Goal: Task Accomplishment & Management: Complete application form

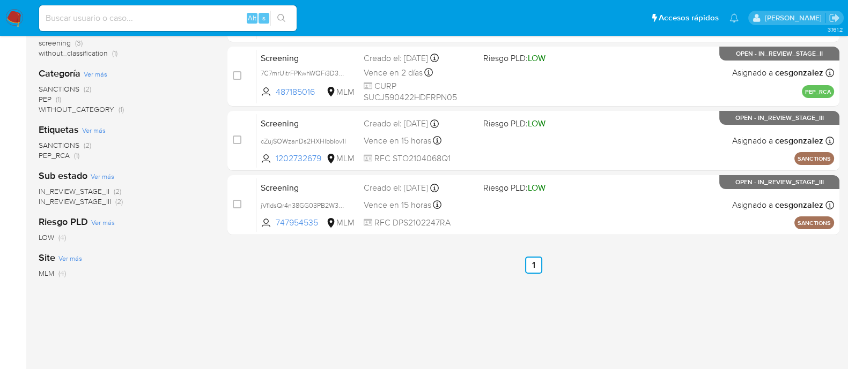
scroll to position [201, 0]
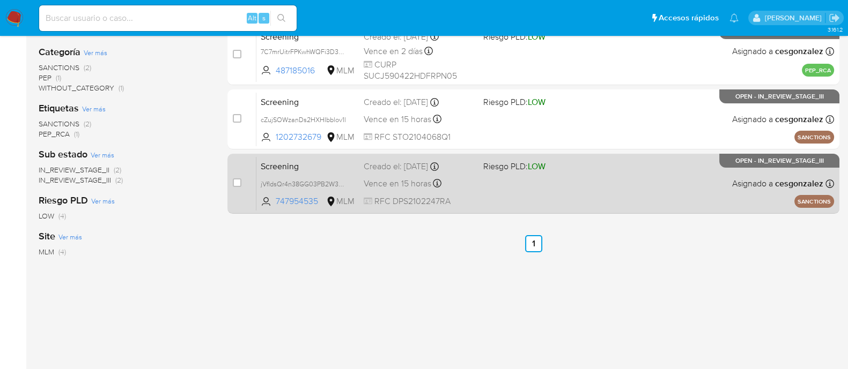
click at [385, 181] on span "Vence en 15 horas" at bounding box center [398, 184] width 68 height 12
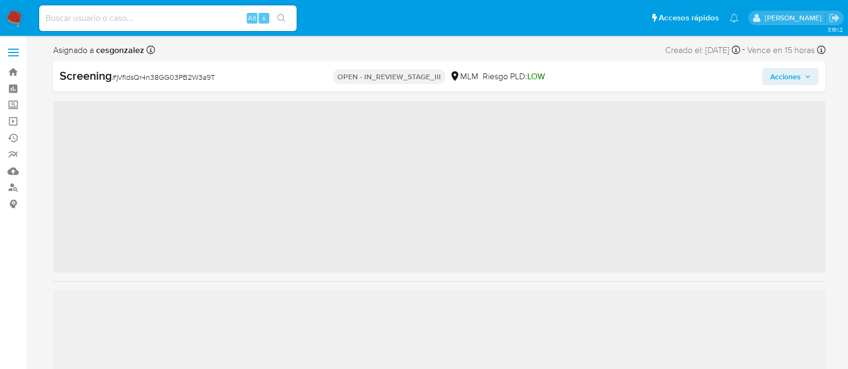
scroll to position [504, 0]
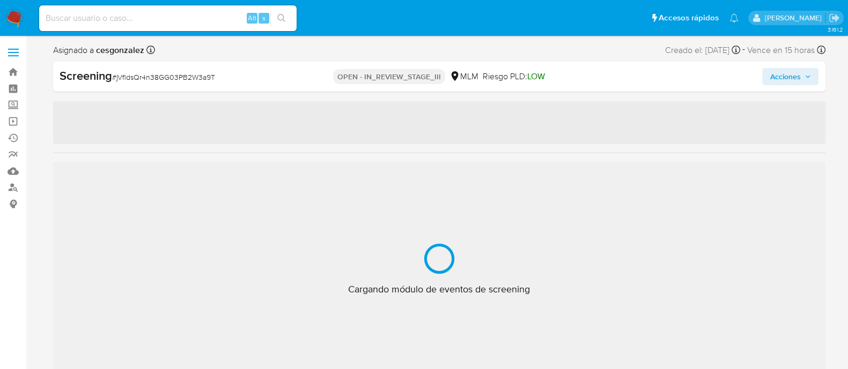
select select "10"
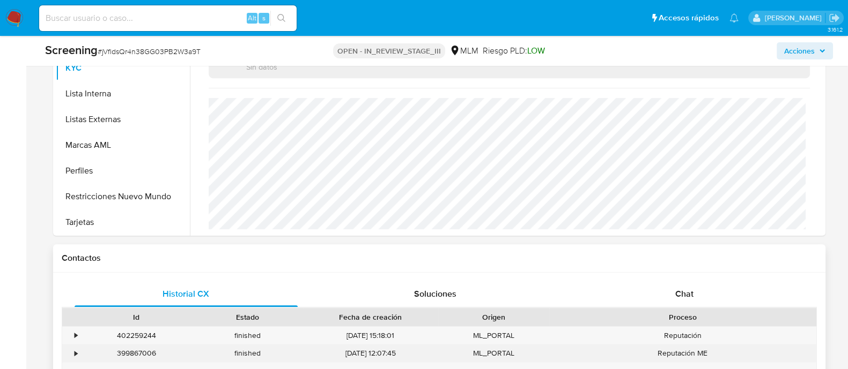
scroll to position [536, 0]
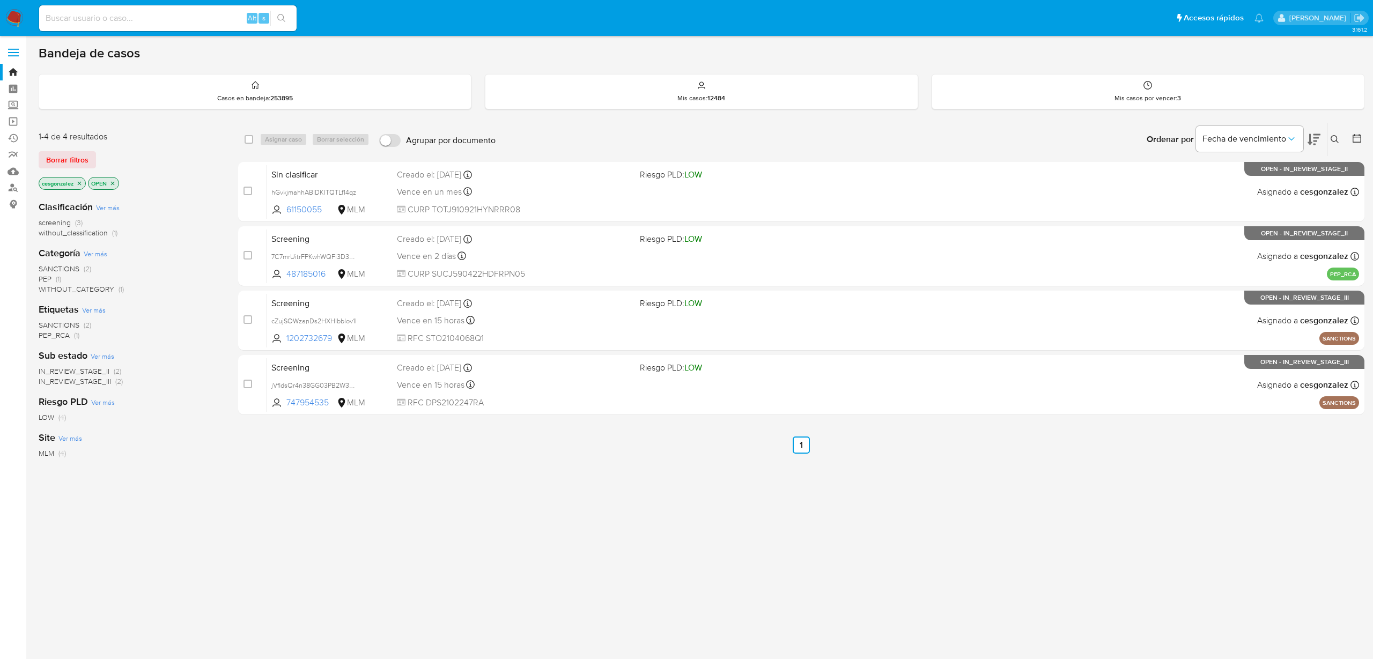
click at [65, 45] on span "Borrar filtros" at bounding box center [67, 159] width 42 height 15
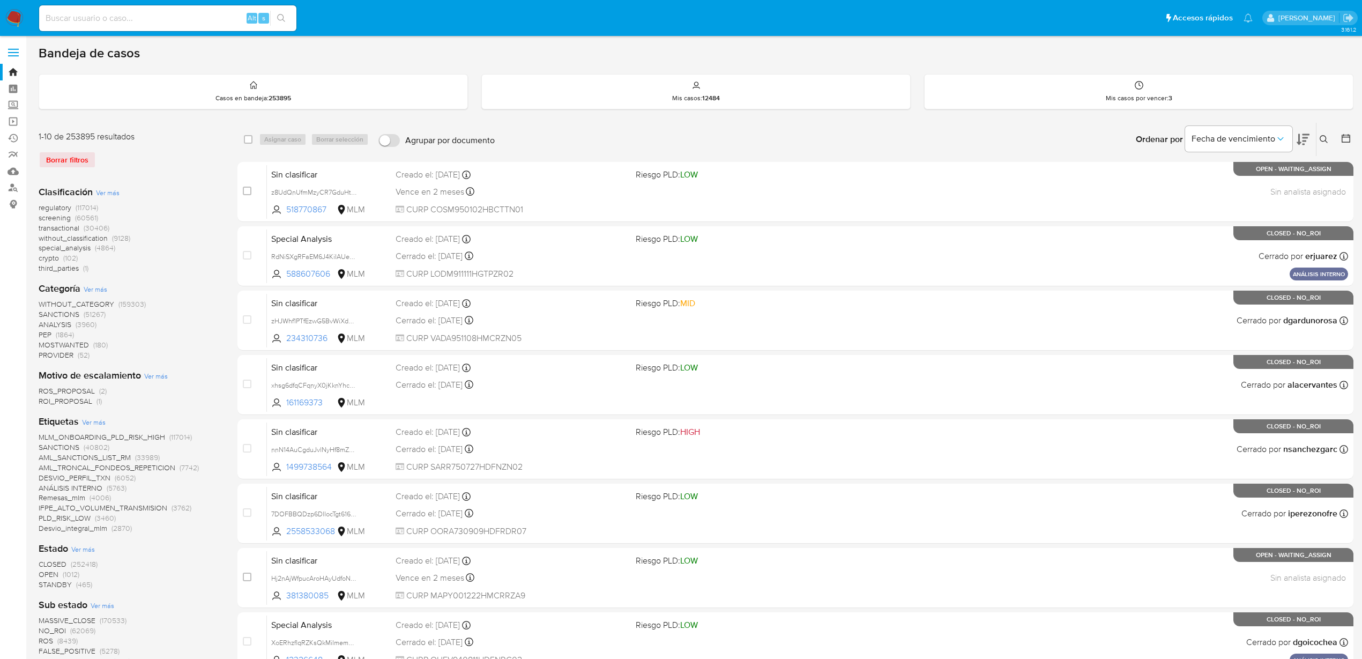
click at [57, 45] on span "screening" at bounding box center [55, 217] width 32 height 11
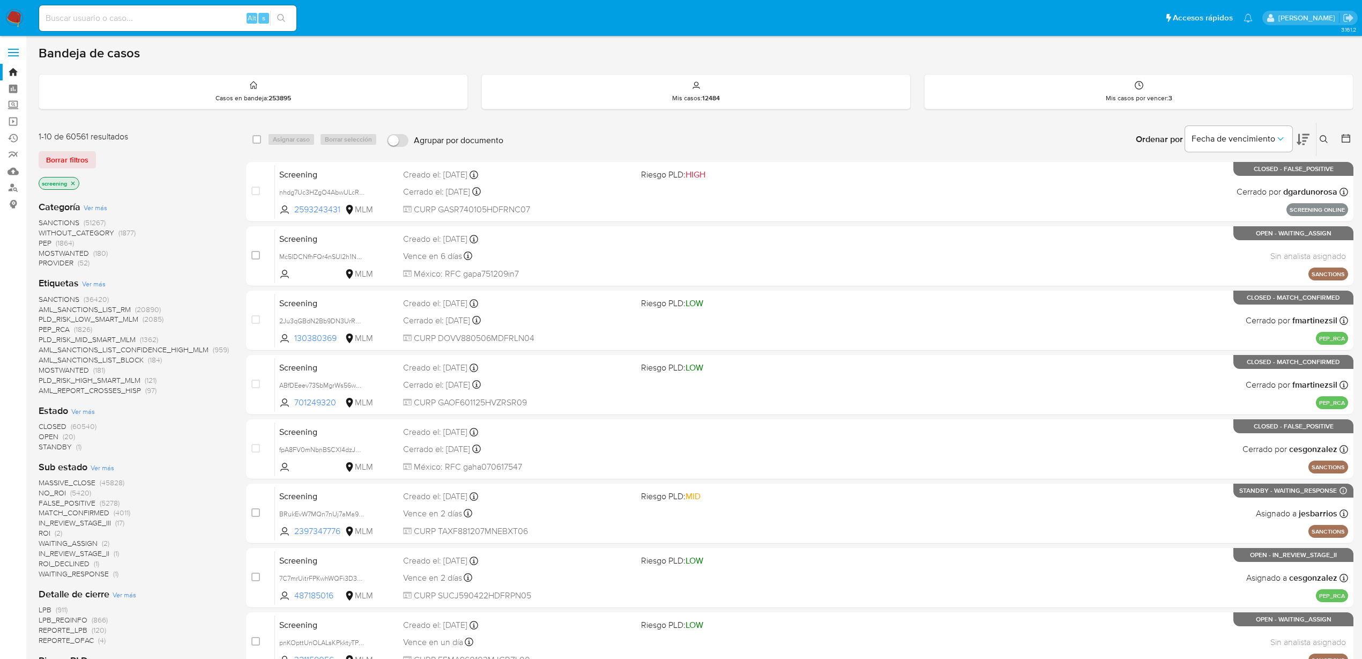
click at [57, 45] on span "OPEN" at bounding box center [49, 436] width 20 height 11
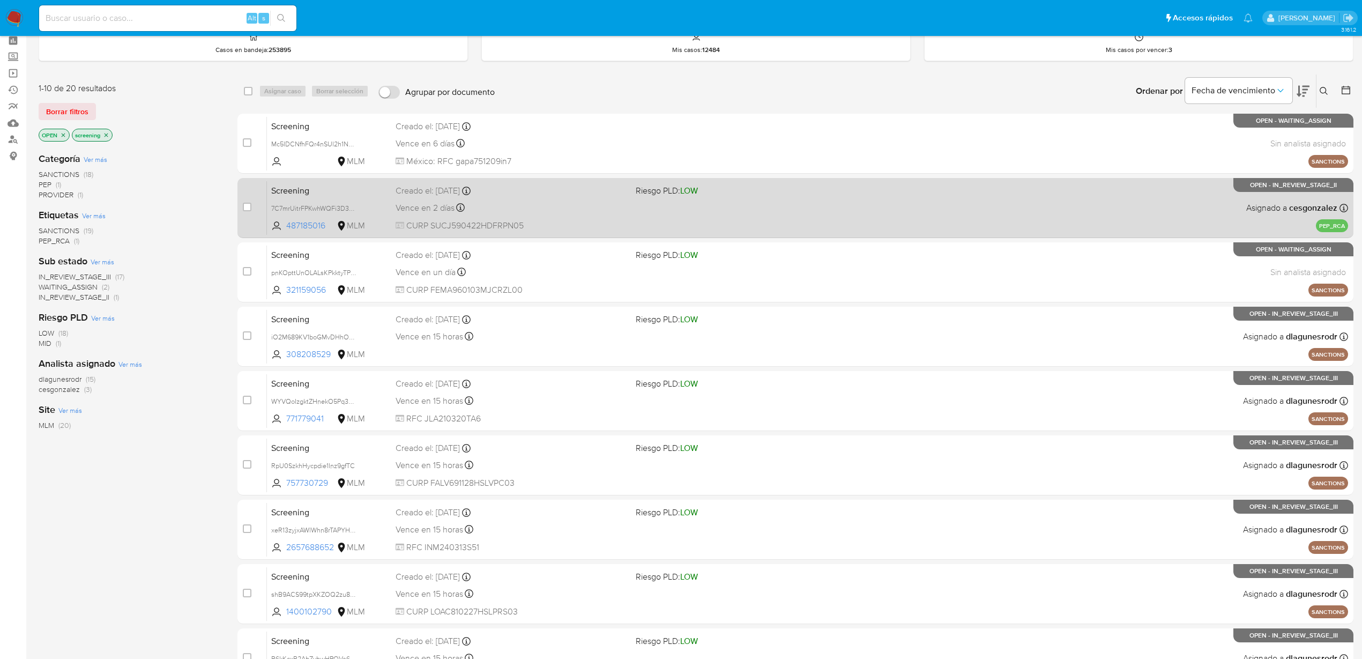
scroll to position [25, 0]
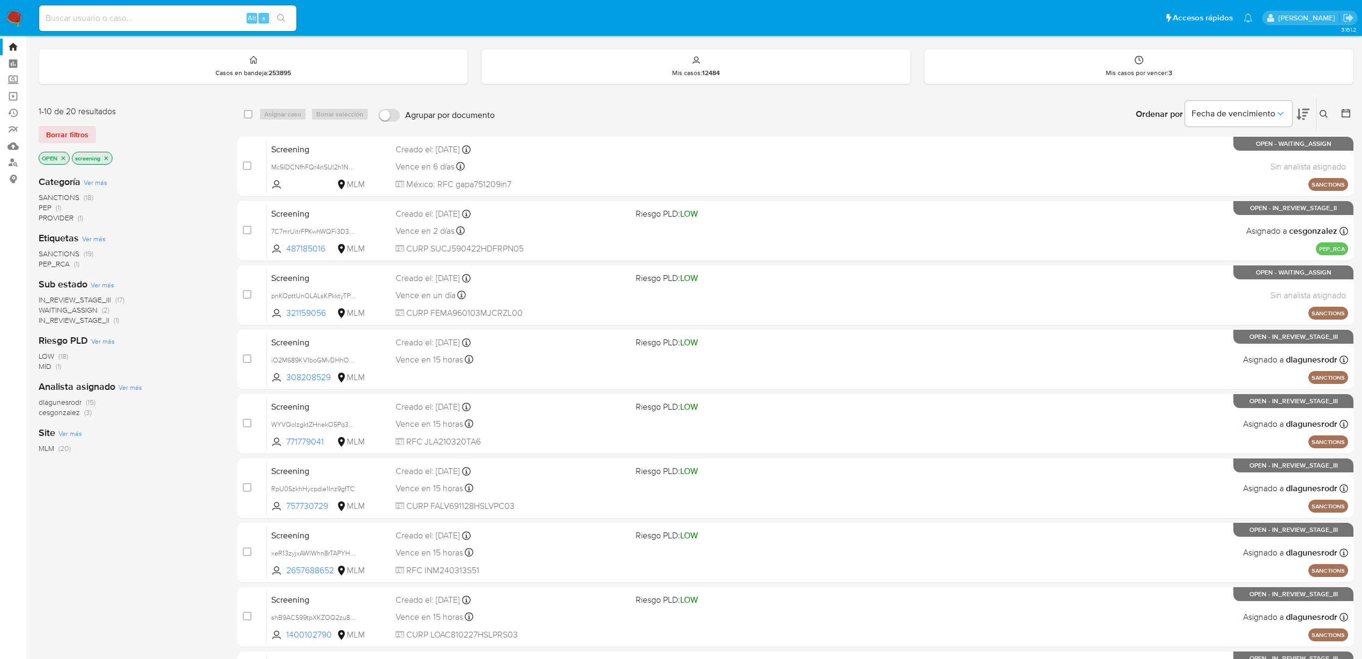
click at [100, 45] on span "IN_REVIEW_STAGE_III" at bounding box center [75, 299] width 72 height 11
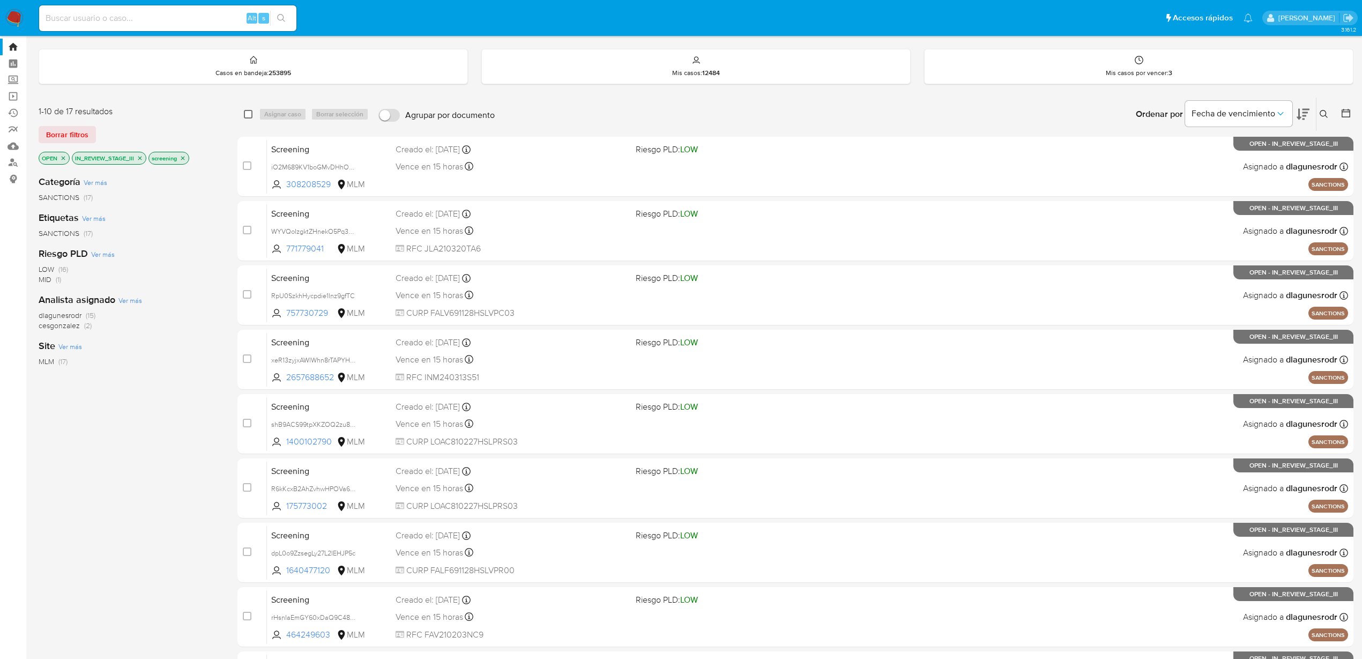
click at [249, 45] on input "checkbox" at bounding box center [248, 114] width 9 height 9
checkbox input "true"
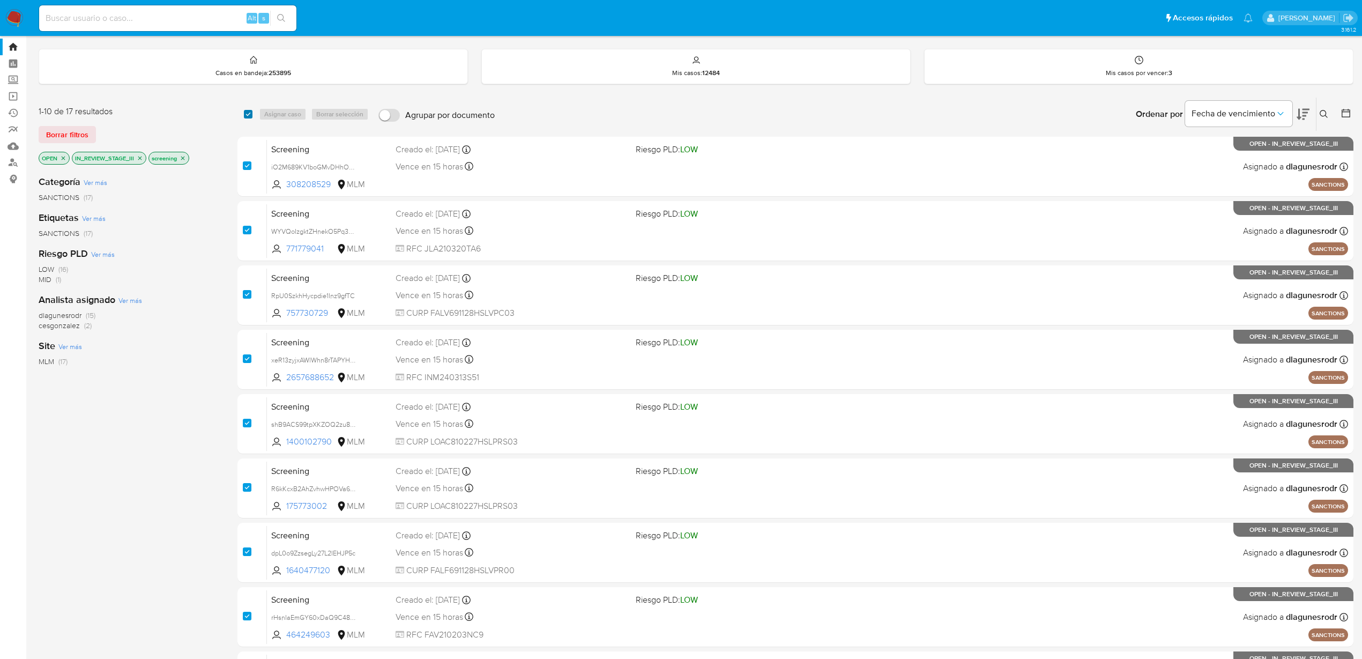
checkbox input "true"
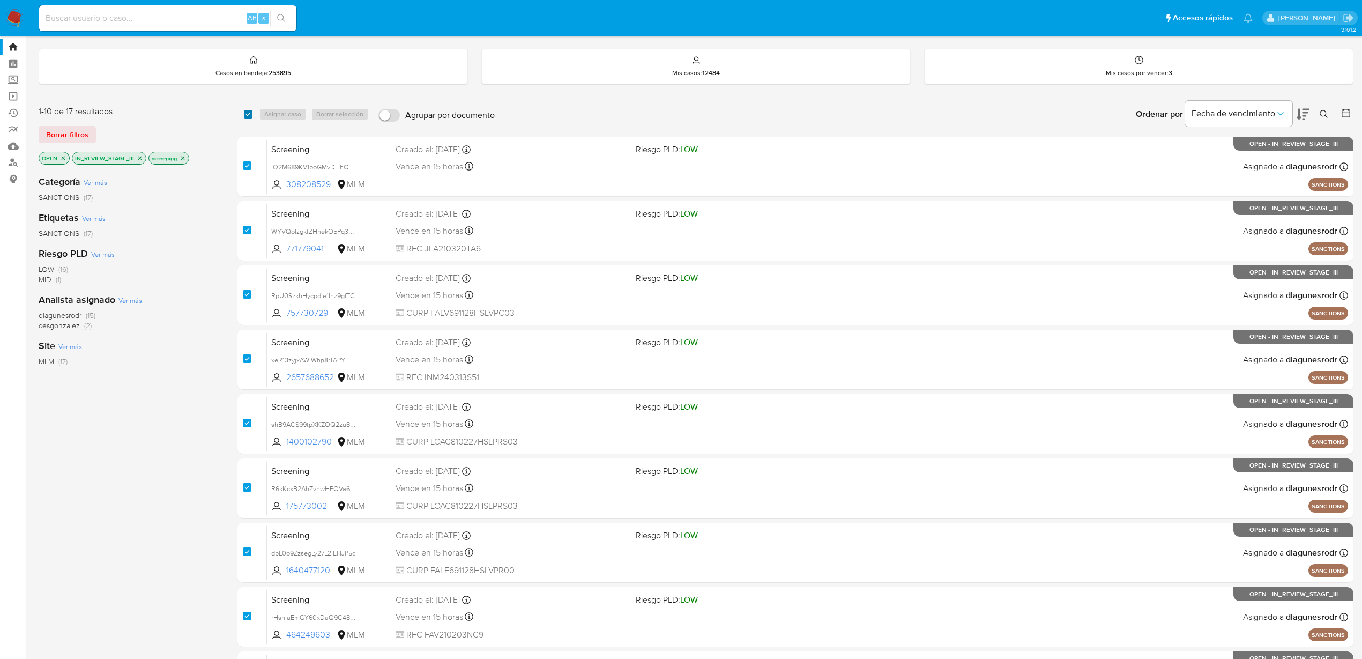
checkbox input "true"
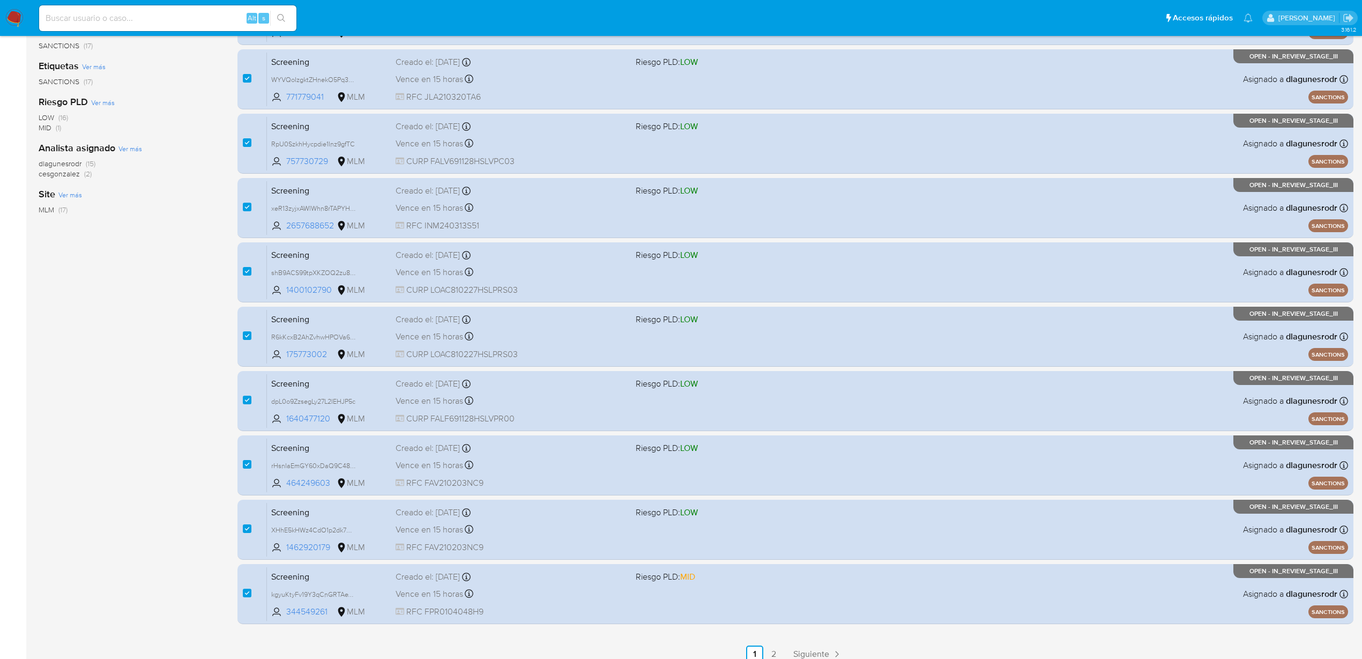
scroll to position [226, 0]
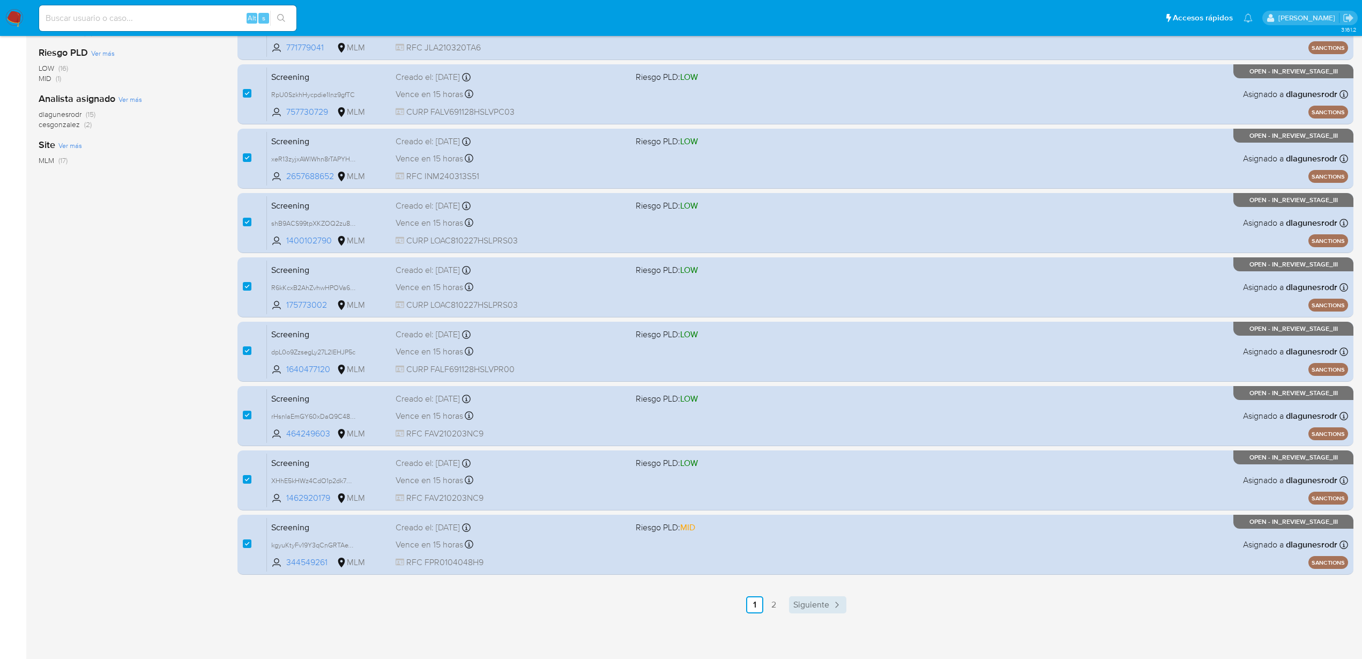
click at [498, 45] on span "Siguiente" at bounding box center [812, 604] width 36 height 9
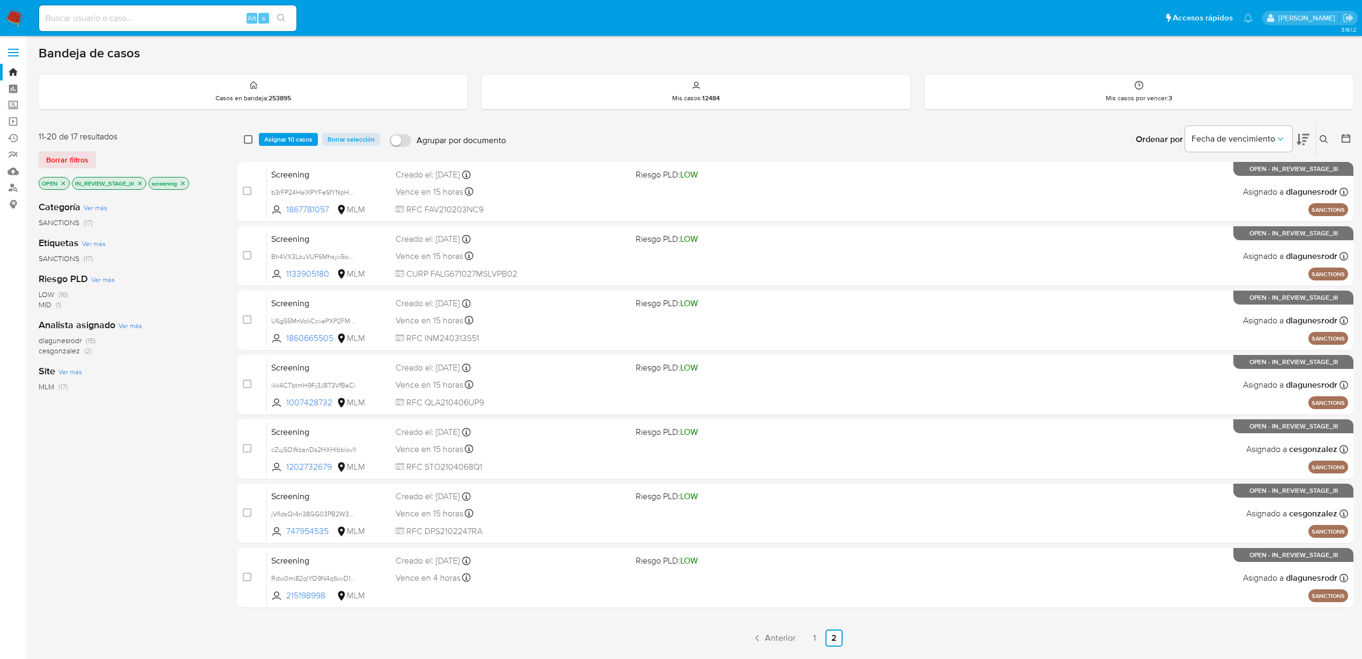
click at [249, 45] on input "checkbox" at bounding box center [248, 139] width 9 height 9
checkbox input "true"
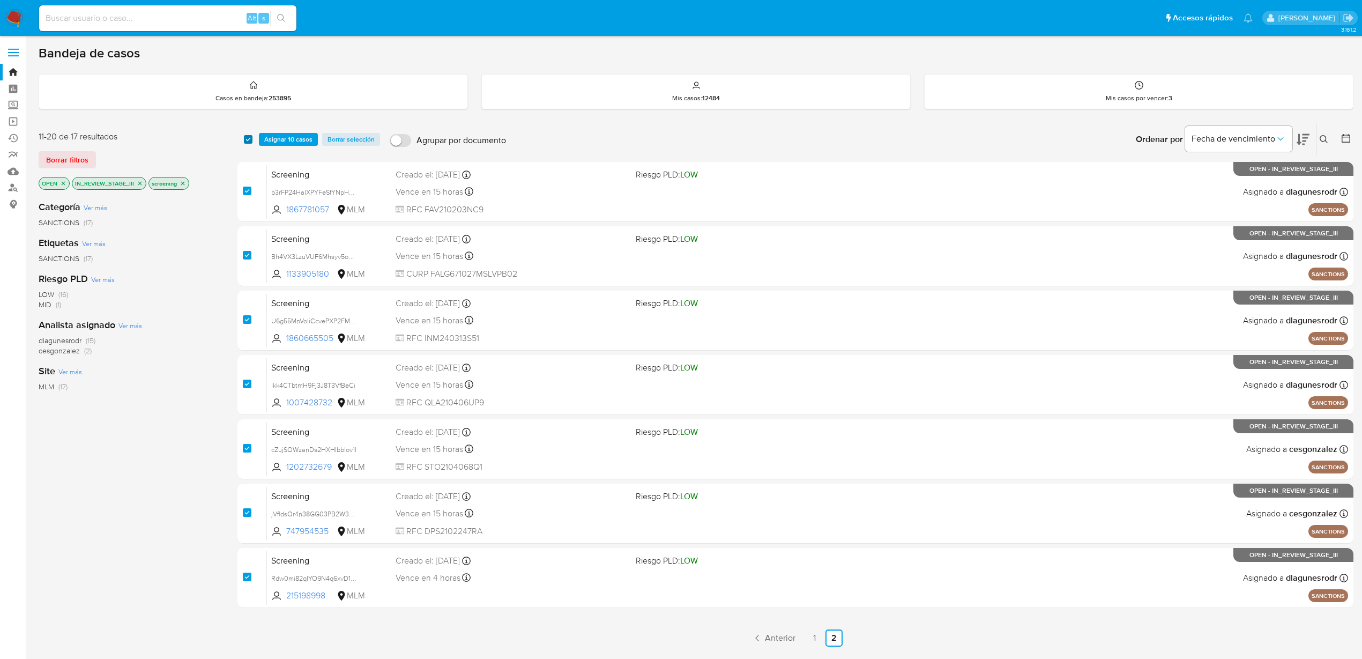
checkbox input "true"
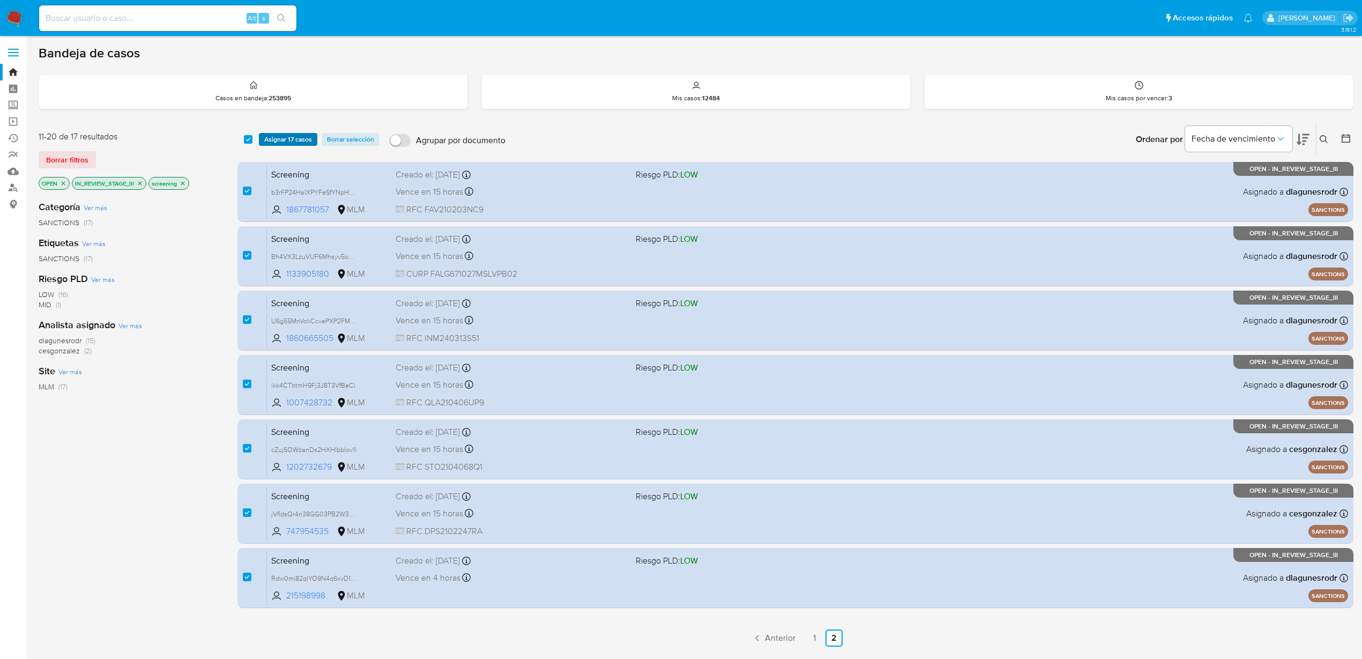
click at [277, 45] on span "Asignar 17 casos" at bounding box center [288, 139] width 48 height 11
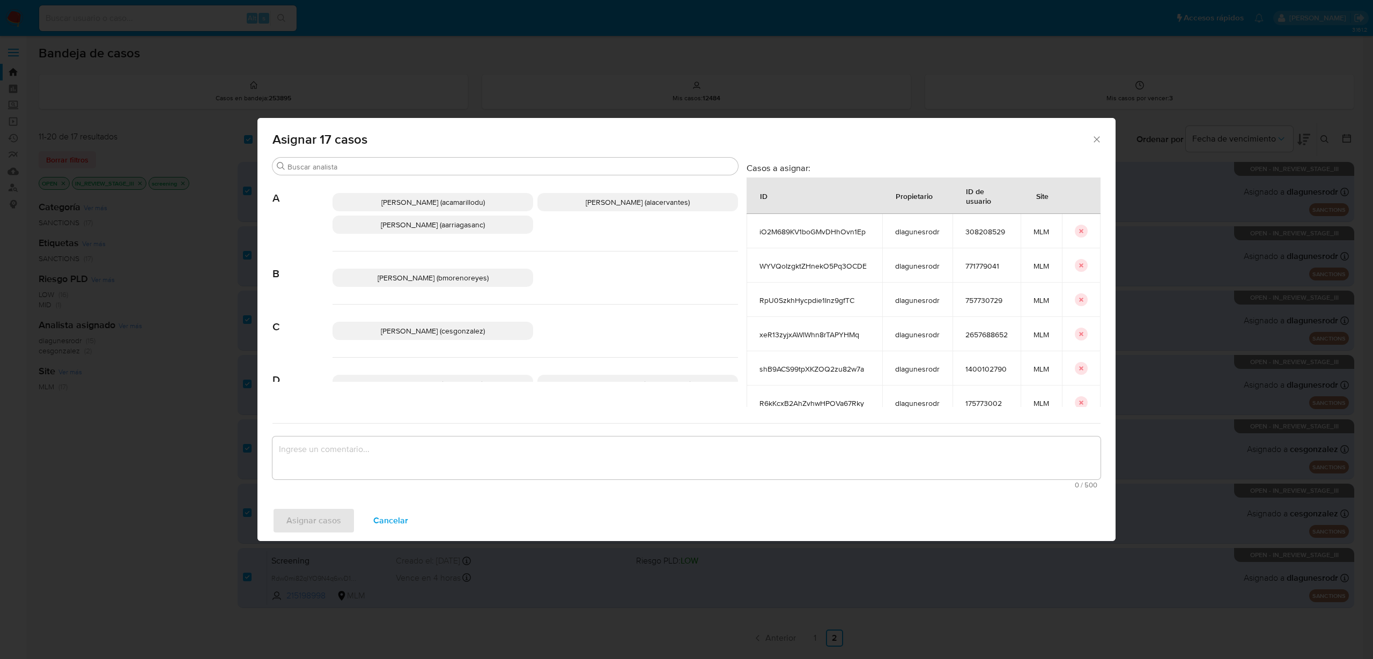
click at [447, 45] on span "Cesar Gonzalez (cesgonzalez)" at bounding box center [433, 330] width 104 height 11
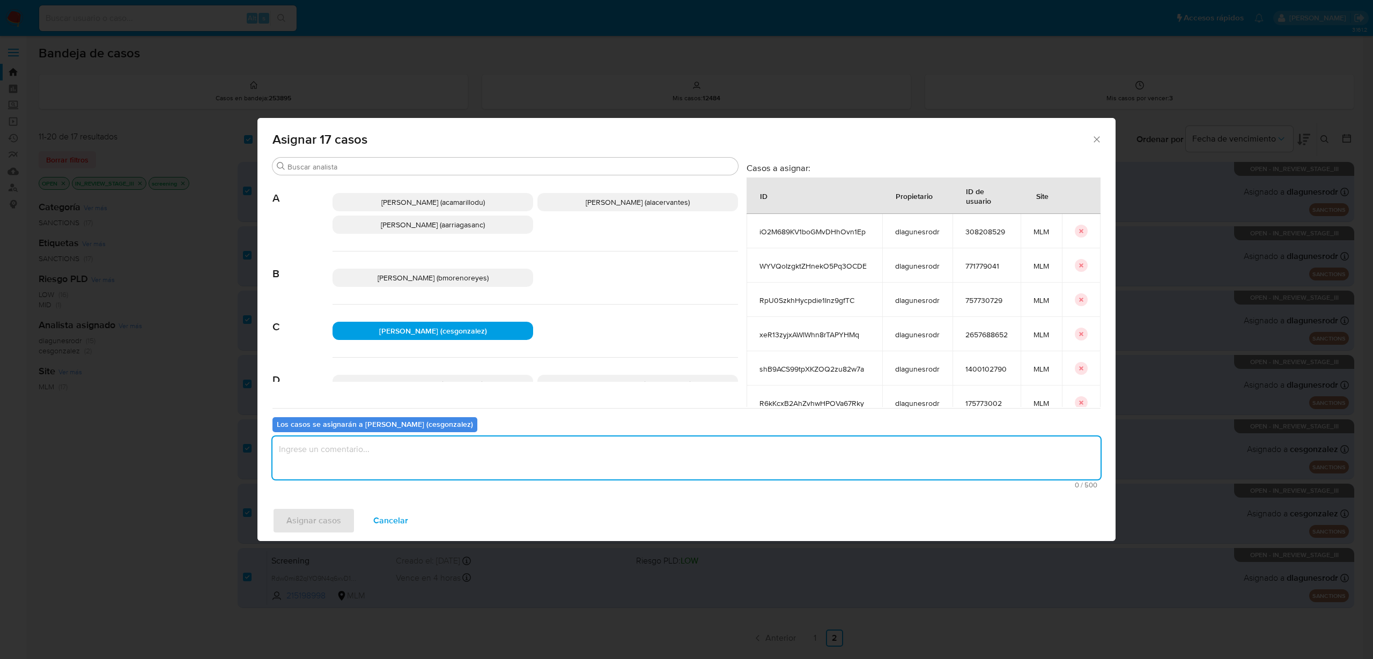
click at [407, 45] on textarea "assign-modal" at bounding box center [686, 457] width 828 height 43
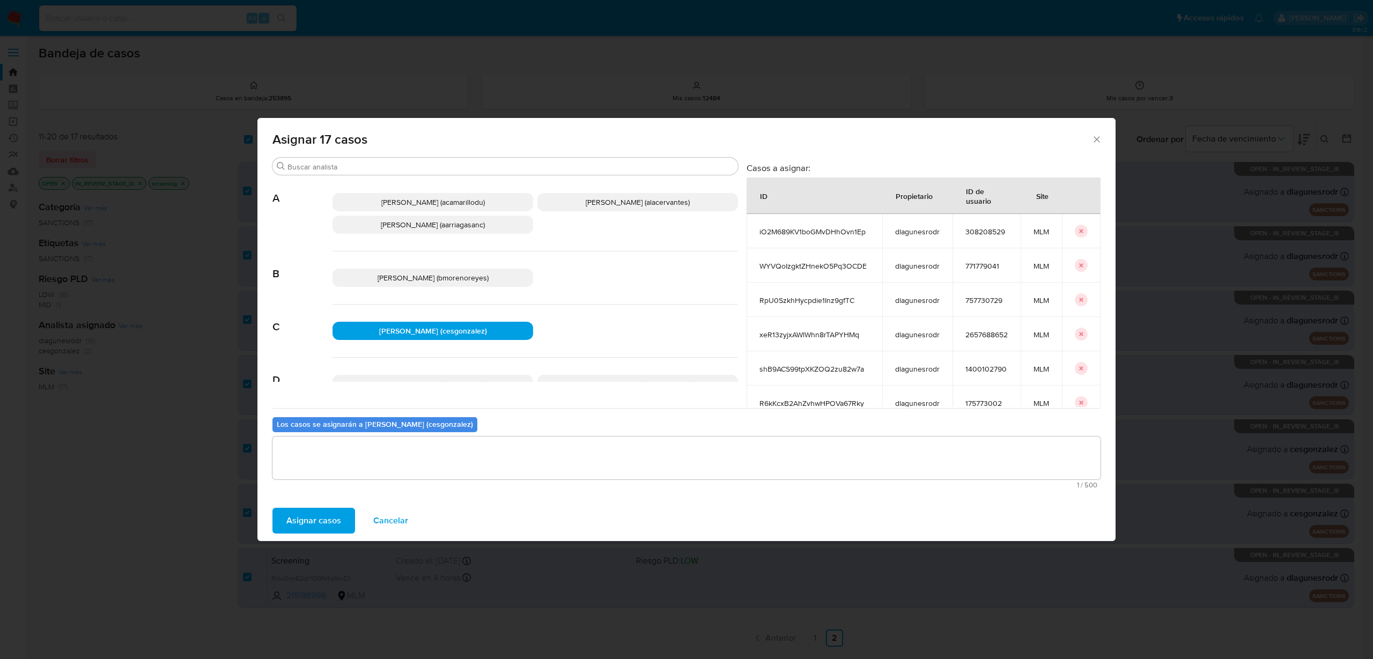
click at [337, 45] on span "Asignar casos" at bounding box center [313, 521] width 55 height 24
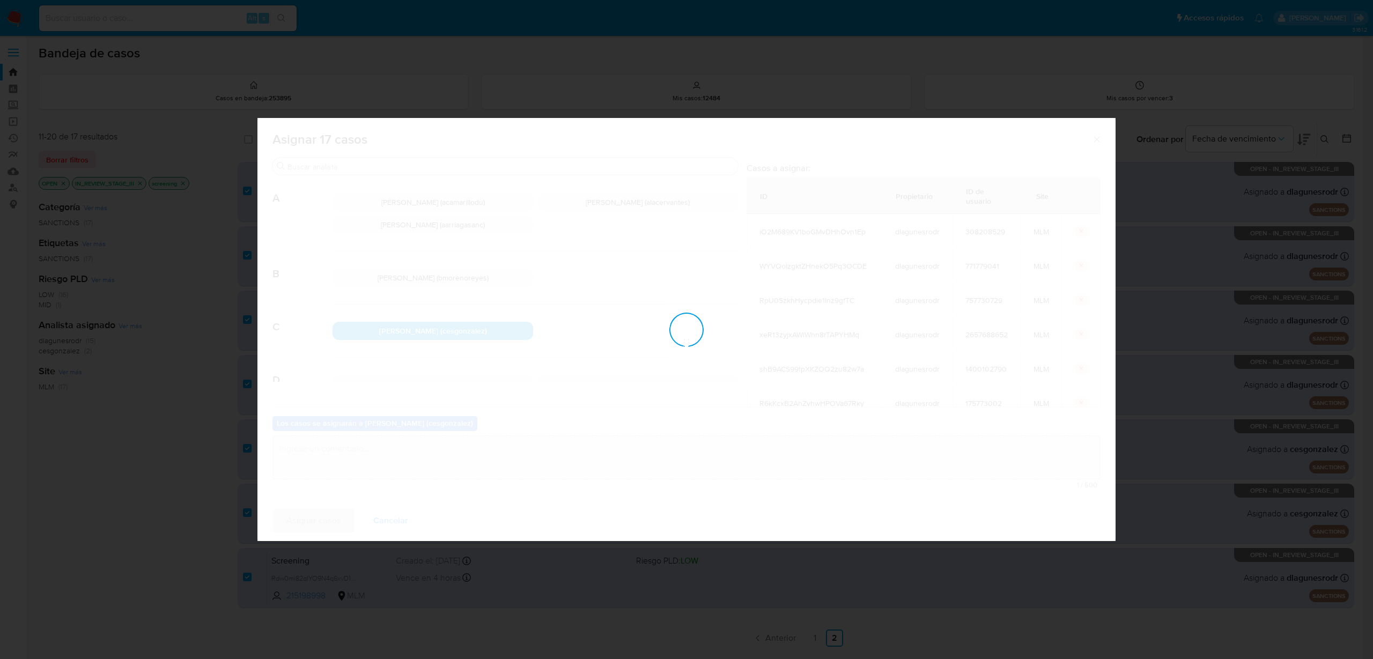
checkbox input "false"
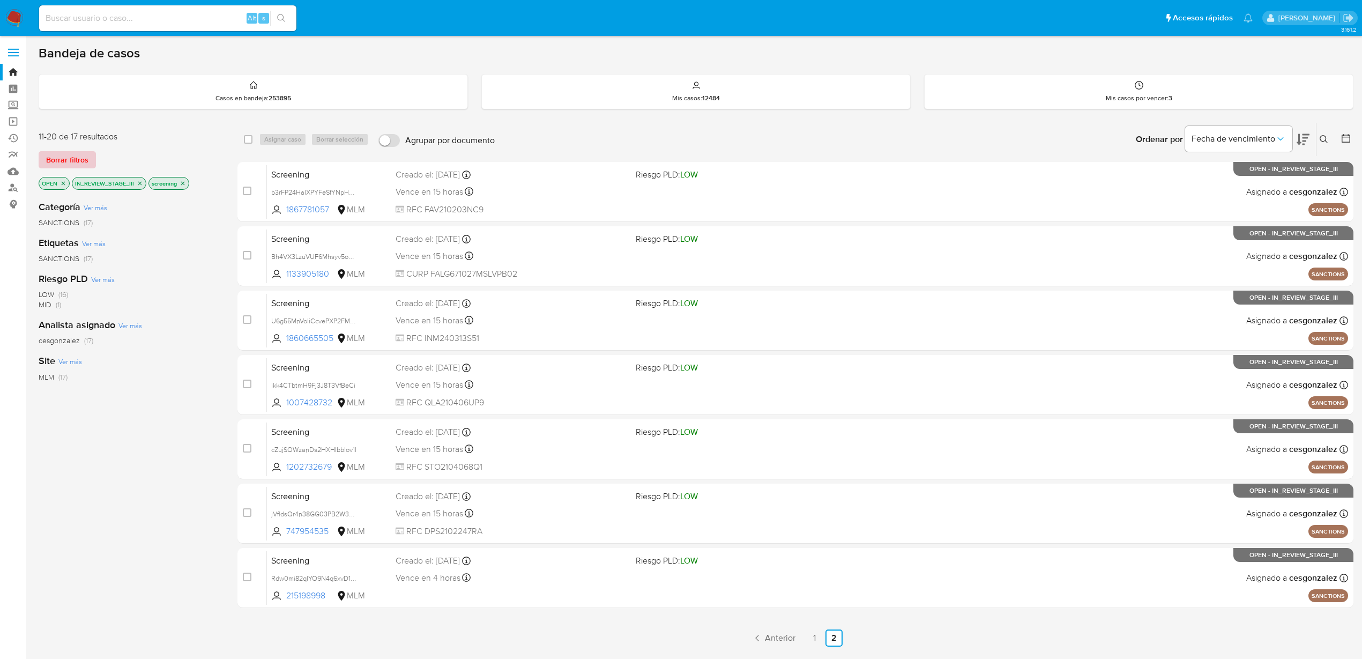
click at [70, 45] on span "Borrar filtros" at bounding box center [67, 159] width 42 height 15
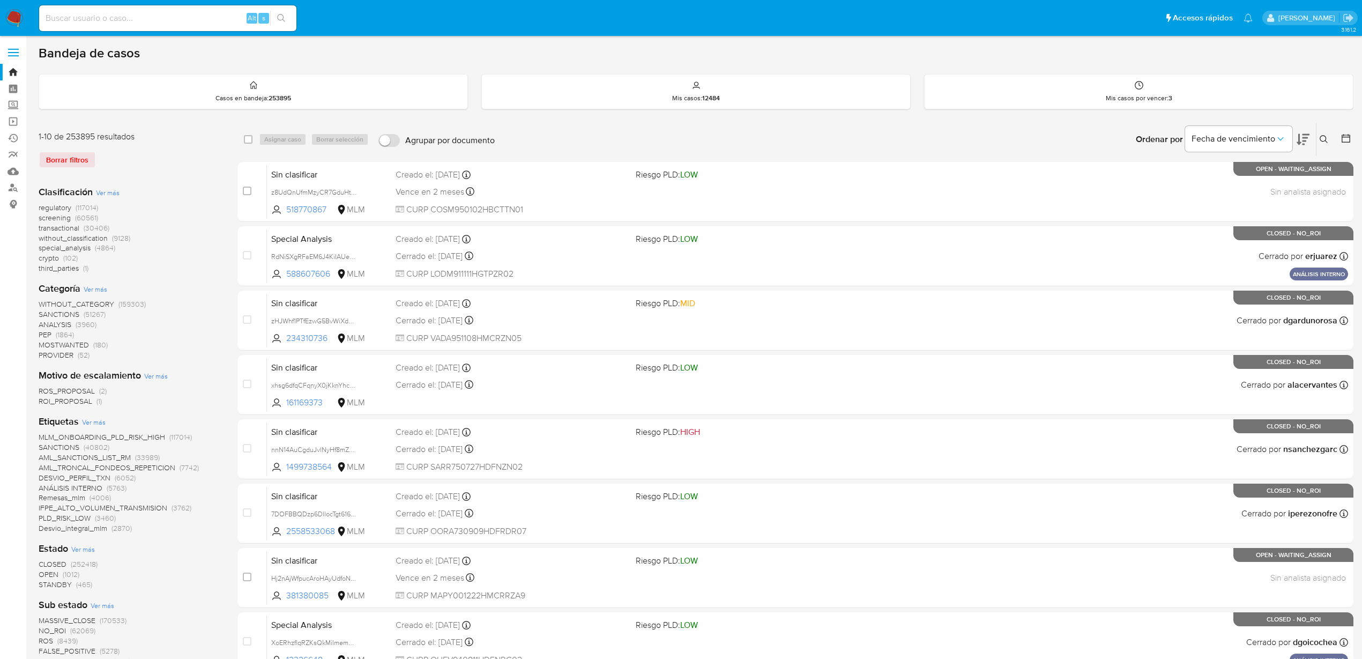
click at [16, 18] on img at bounding box center [14, 18] width 18 height 18
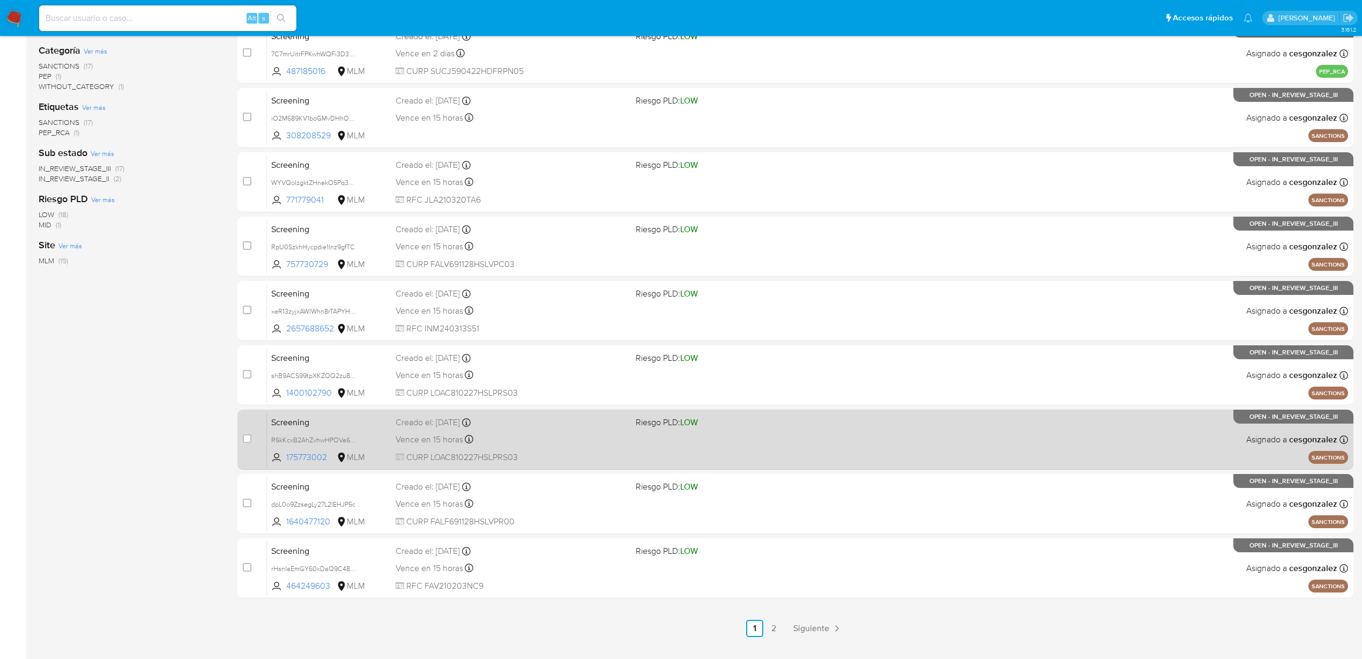
scroll to position [226, 0]
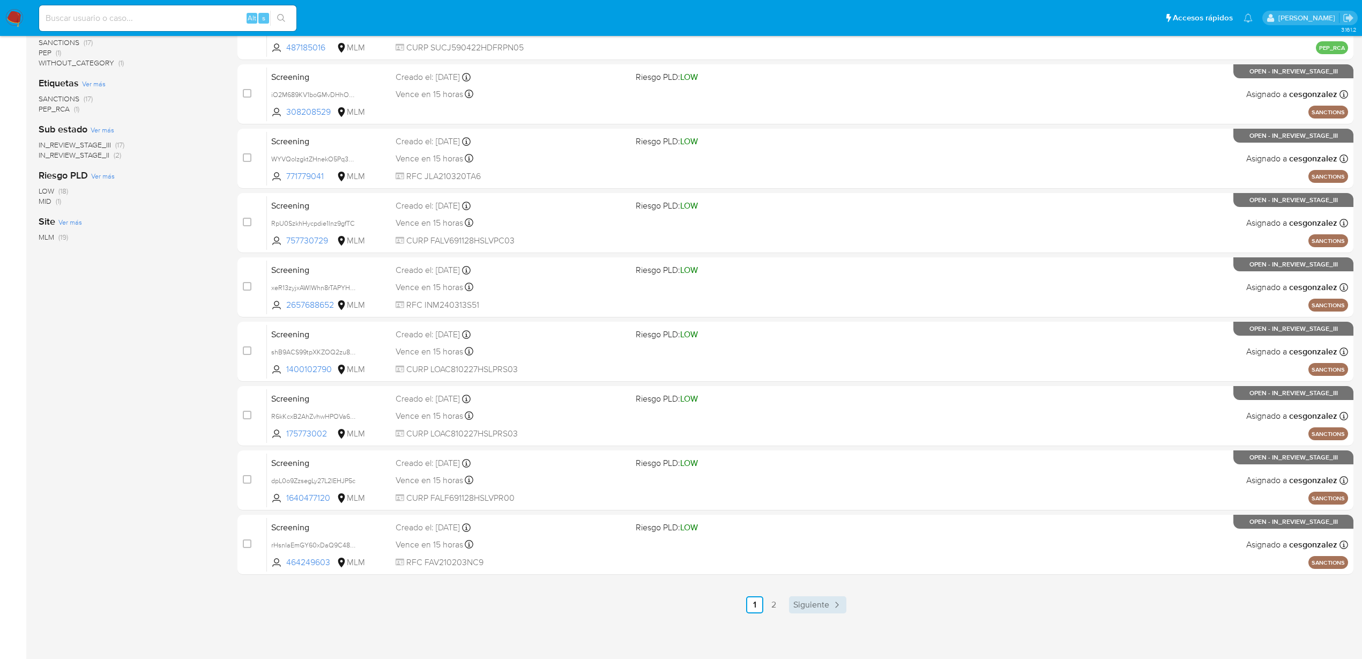
click at [813, 602] on span "Siguiente" at bounding box center [812, 604] width 36 height 9
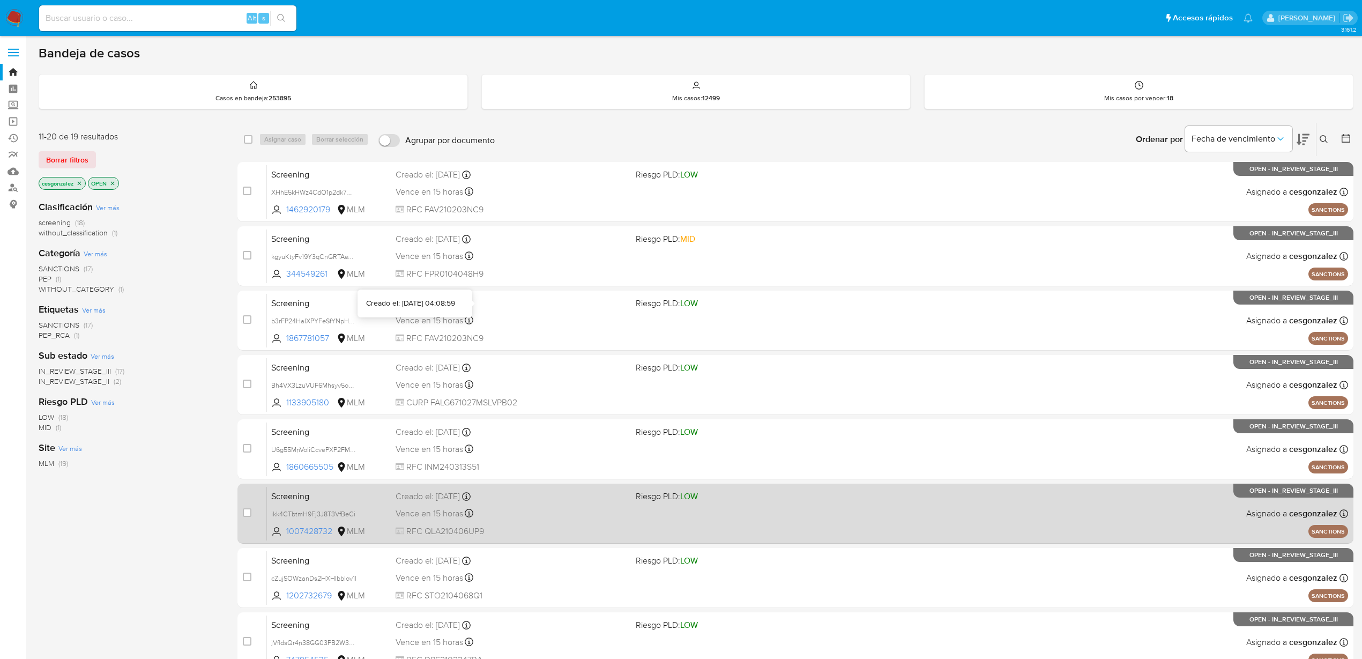
scroll to position [162, 0]
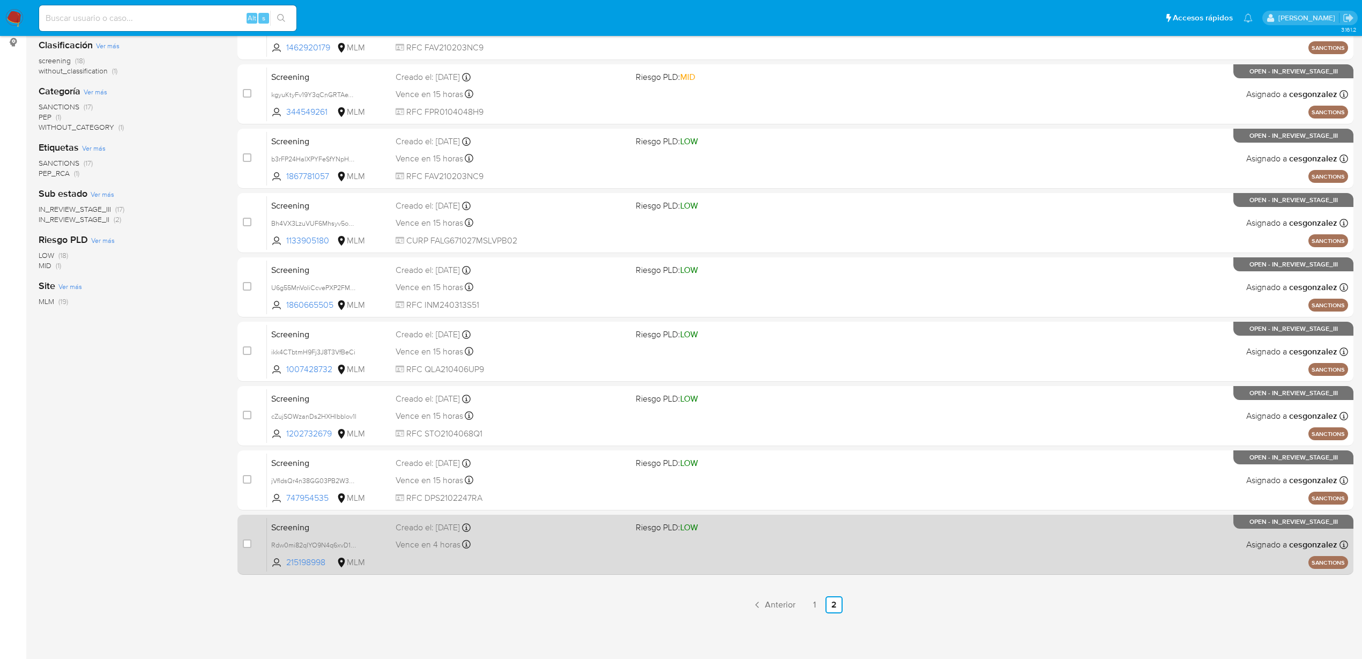
click at [410, 537] on div "Vence en 4 horas Vence el 07/10/2025 18:00:28" at bounding box center [512, 544] width 232 height 14
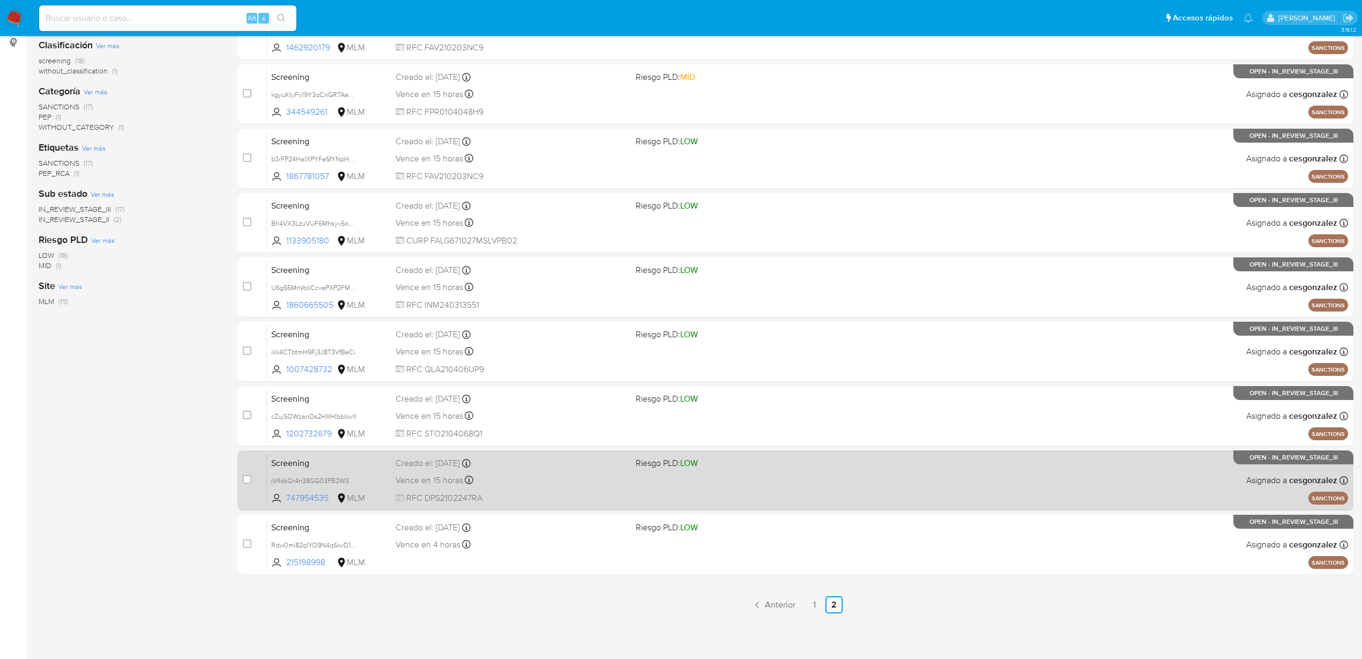
click at [529, 496] on span "RFC DPS2102247RA" at bounding box center [512, 498] width 232 height 12
click at [394, 482] on div "Screening jVfldsQr4n38GG03PB2W3a9T 747954535 MLM Riesgo PLD: LOW Creado el: 07/…" at bounding box center [807, 480] width 1081 height 54
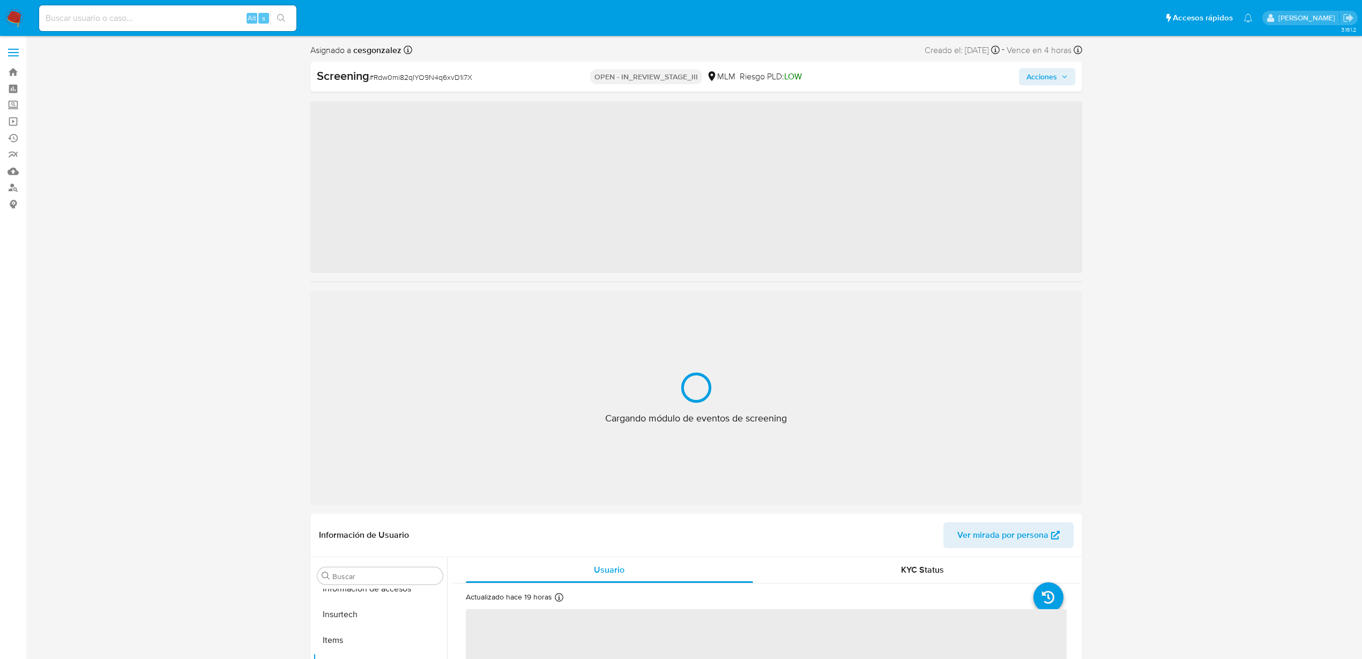
scroll to position [505, 0]
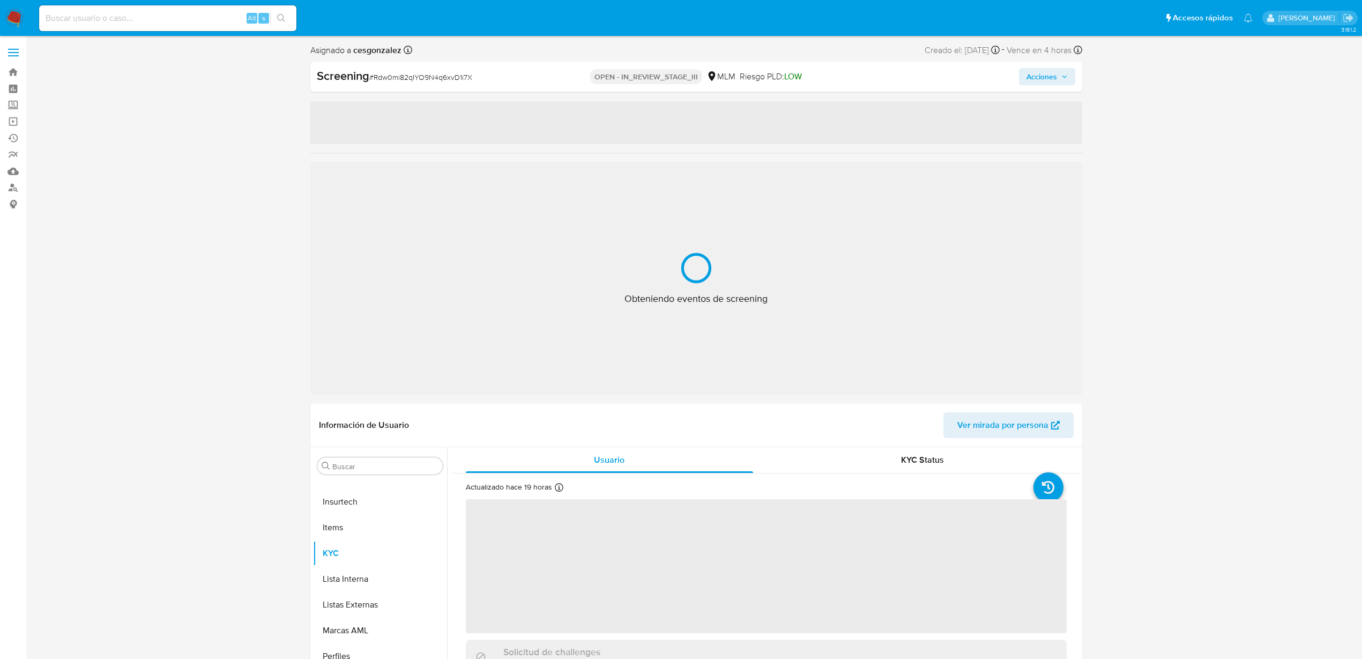
select select "10"
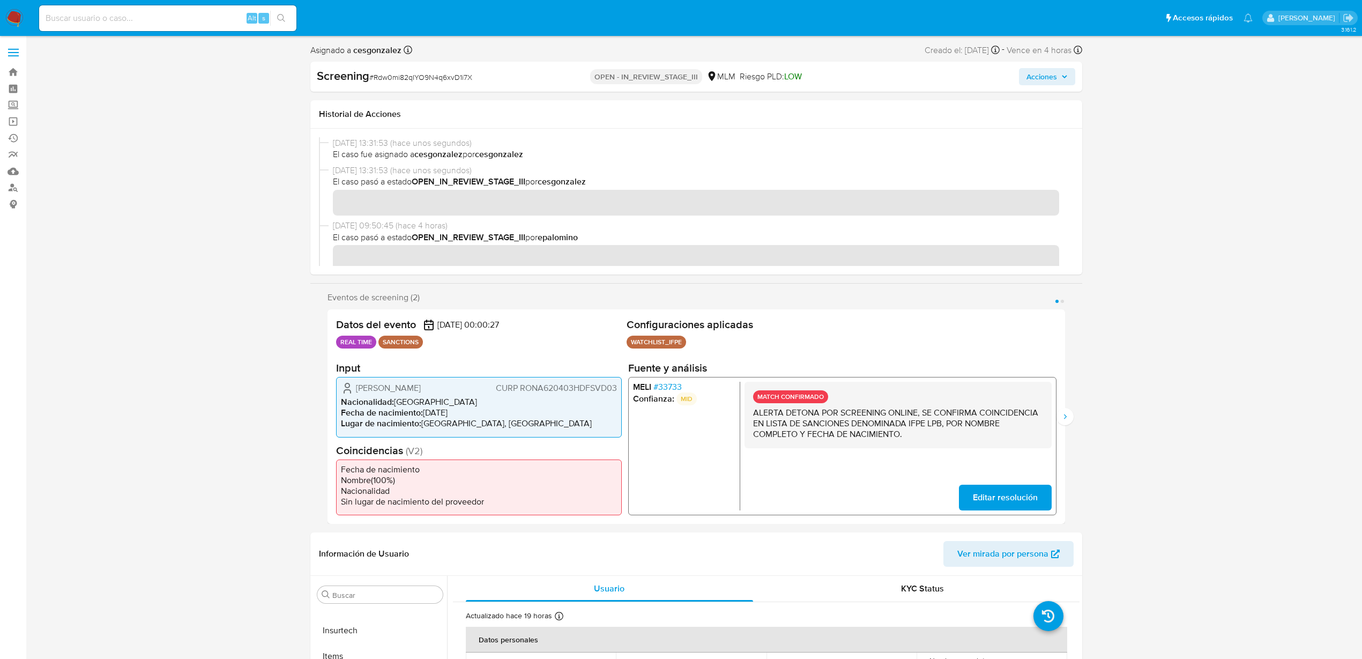
drag, startPoint x: 1054, startPoint y: 75, endPoint x: 1044, endPoint y: 84, distance: 12.5
click at [1054, 77] on span "Acciones" at bounding box center [1042, 76] width 31 height 17
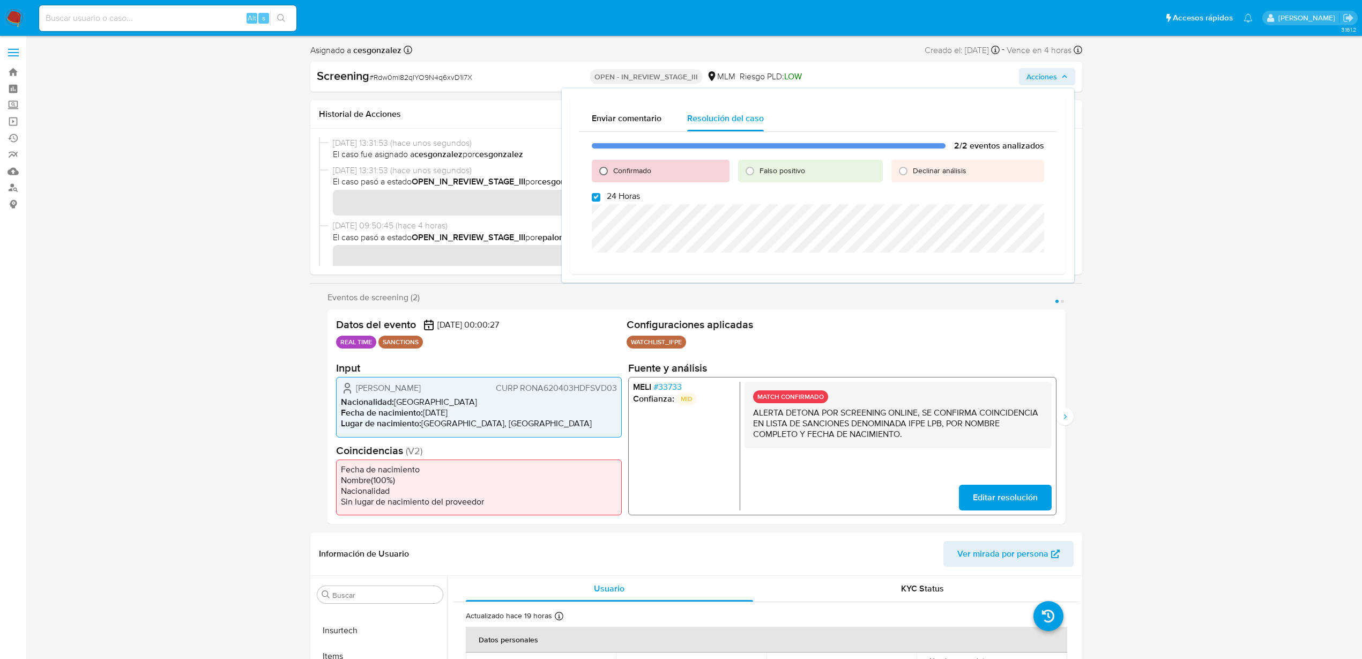
click at [607, 167] on input "Confirmado" at bounding box center [603, 170] width 17 height 17
radio input "true"
click at [595, 198] on input "24 Horas" at bounding box center [596, 197] width 9 height 9
checkbox input "false"
click at [1002, 301] on span "Cerrar Caso" at bounding box center [1006, 300] width 51 height 15
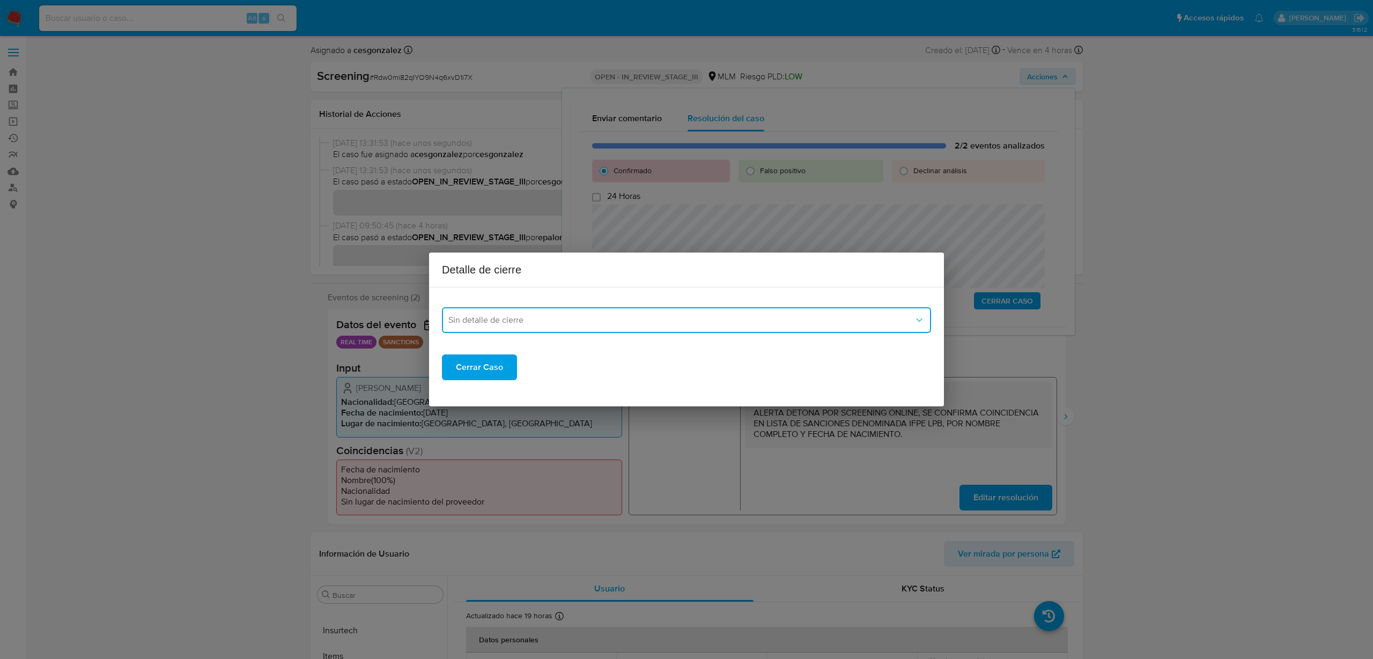
click at [594, 310] on button "Sin detalle de cierre" at bounding box center [686, 320] width 489 height 26
click at [510, 392] on div "LPB" at bounding box center [686, 401] width 476 height 26
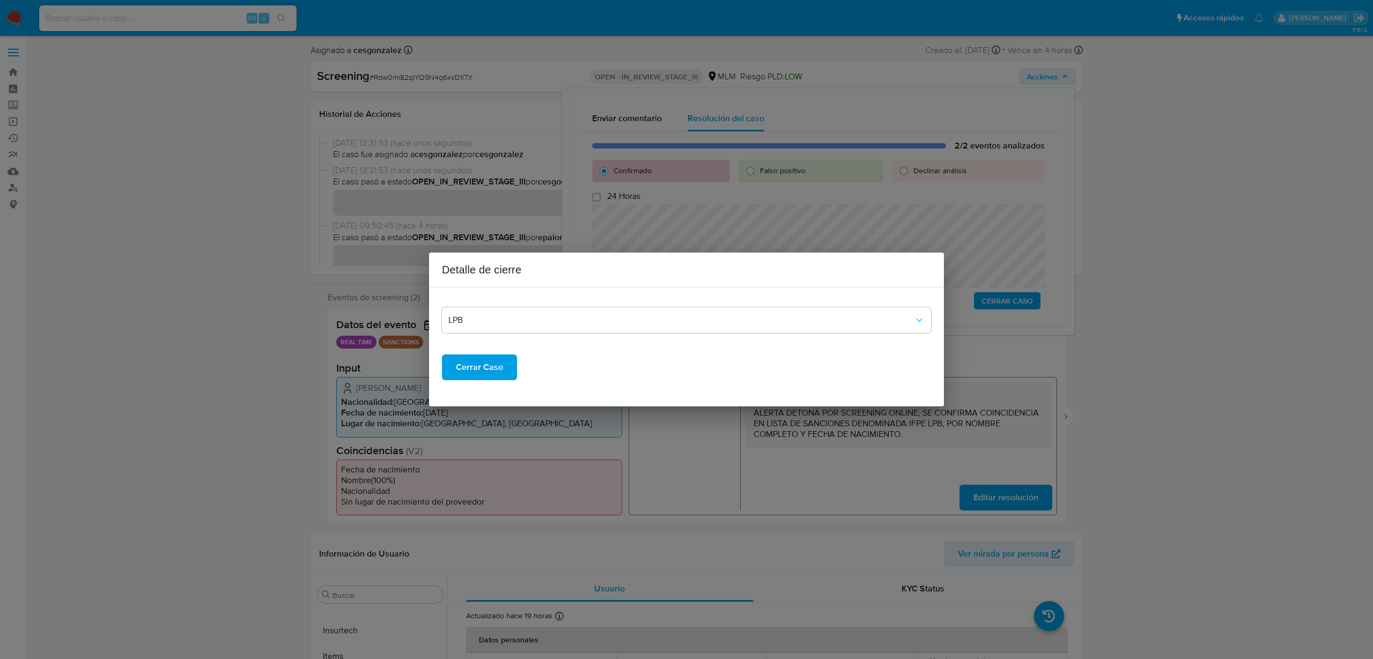
click at [491, 363] on span "Cerrar Caso" at bounding box center [479, 367] width 47 height 24
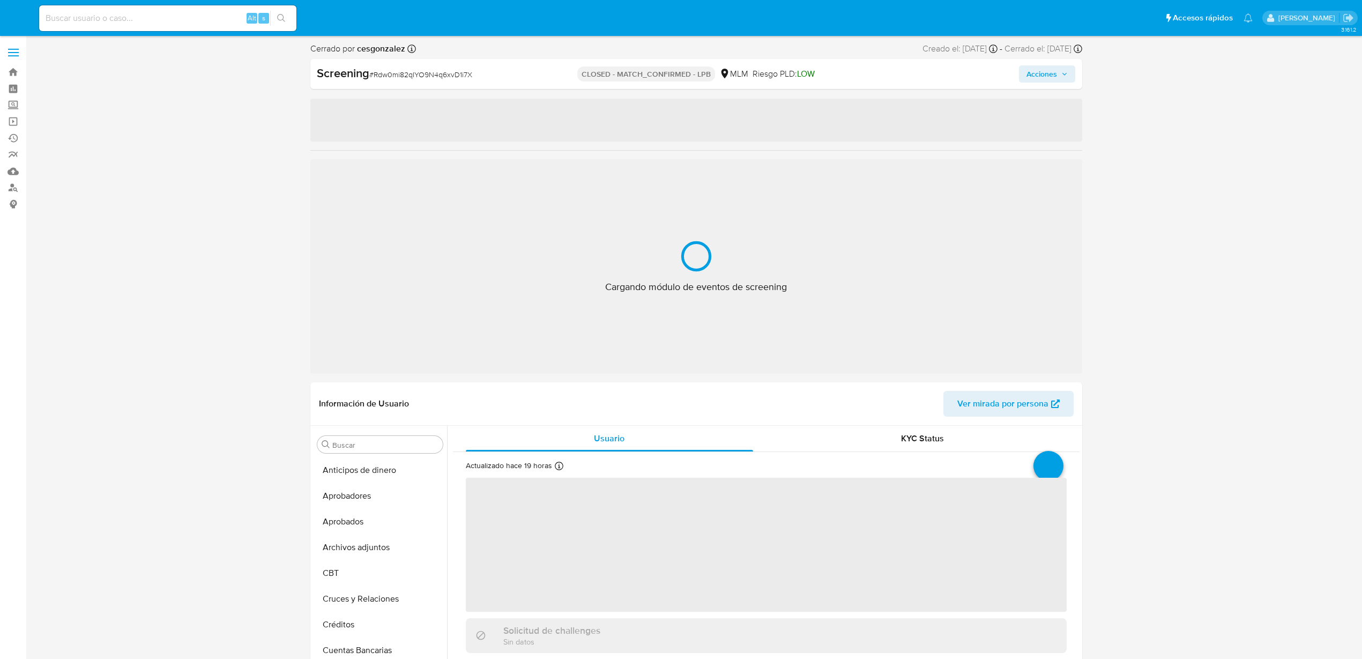
select select "10"
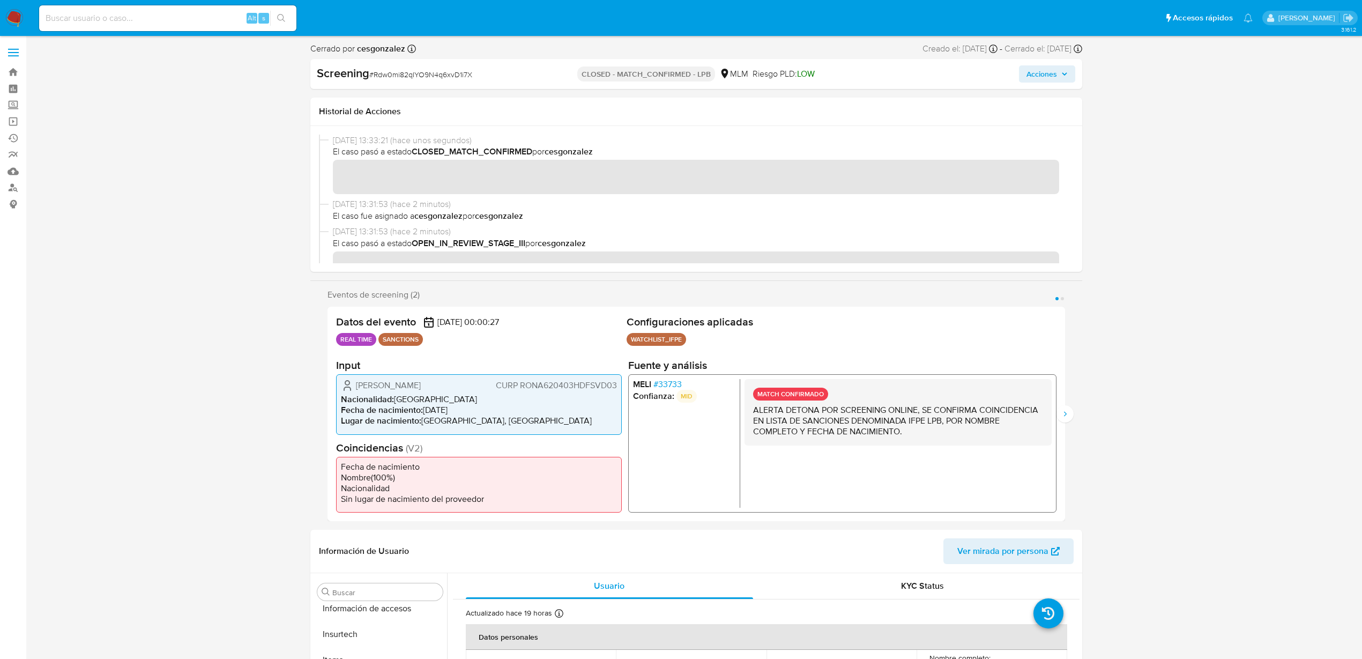
scroll to position [505, 0]
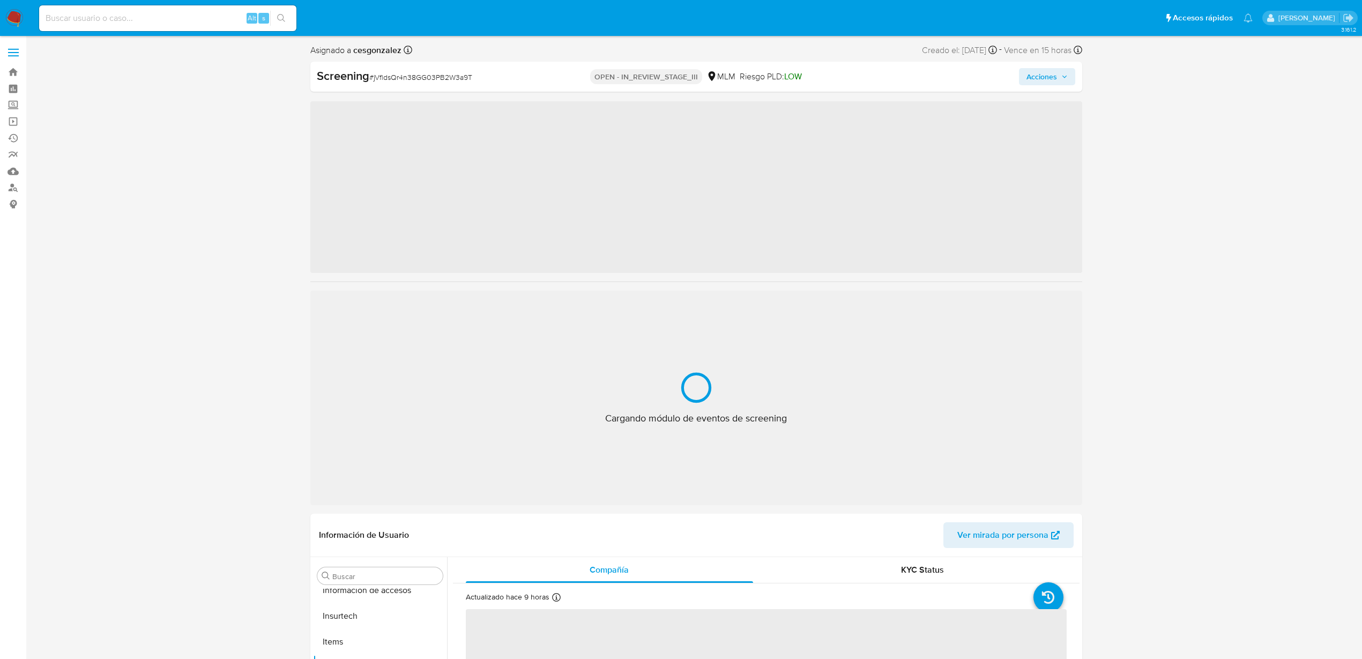
scroll to position [505, 0]
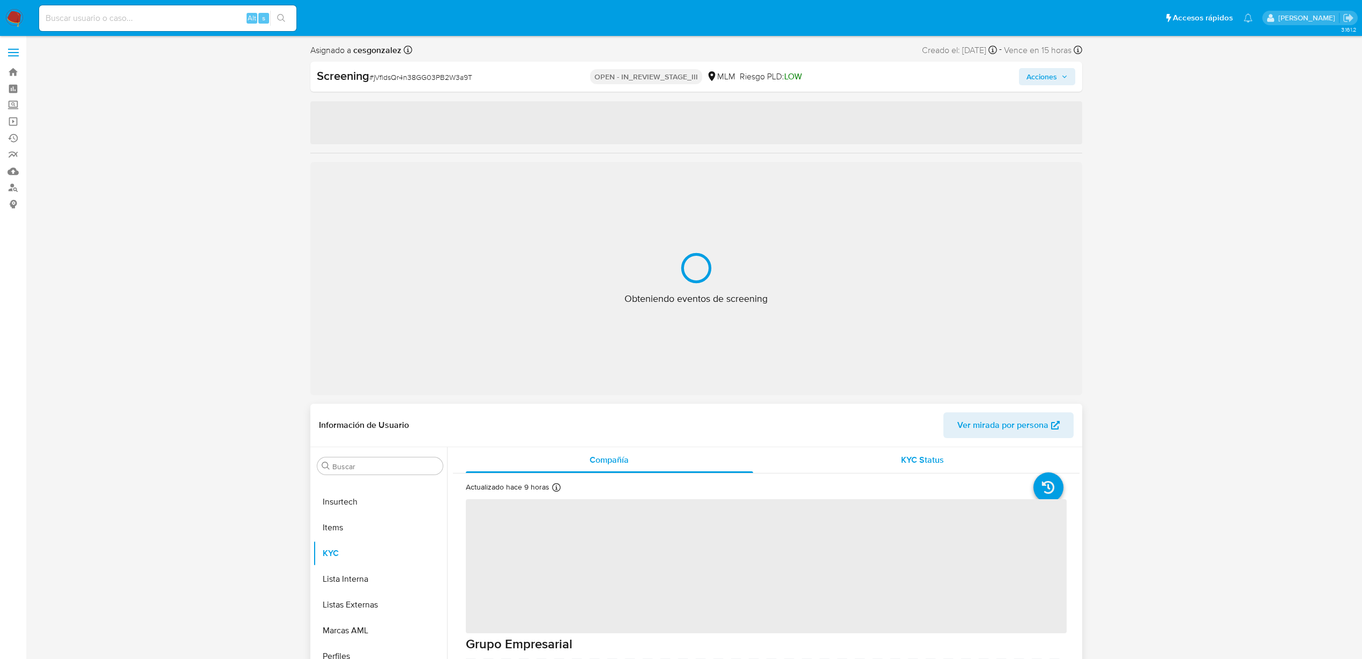
select select "10"
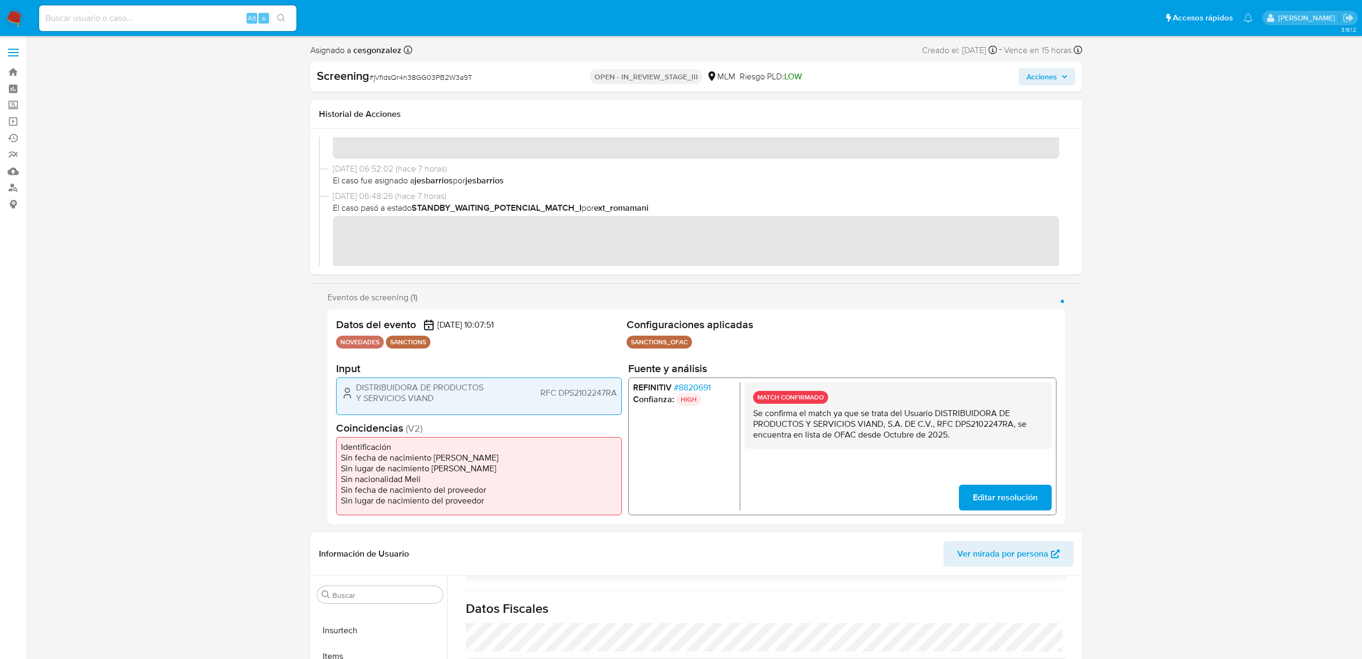
click at [452, 83] on div "Screening # jVfldsQr4n38GG03PB2W3a9T" at bounding box center [441, 76] width 249 height 16
copy span "jVfldsQr4n38GG03PB2W3a9T"
click at [1061, 80] on span "Acciones" at bounding box center [1047, 76] width 41 height 15
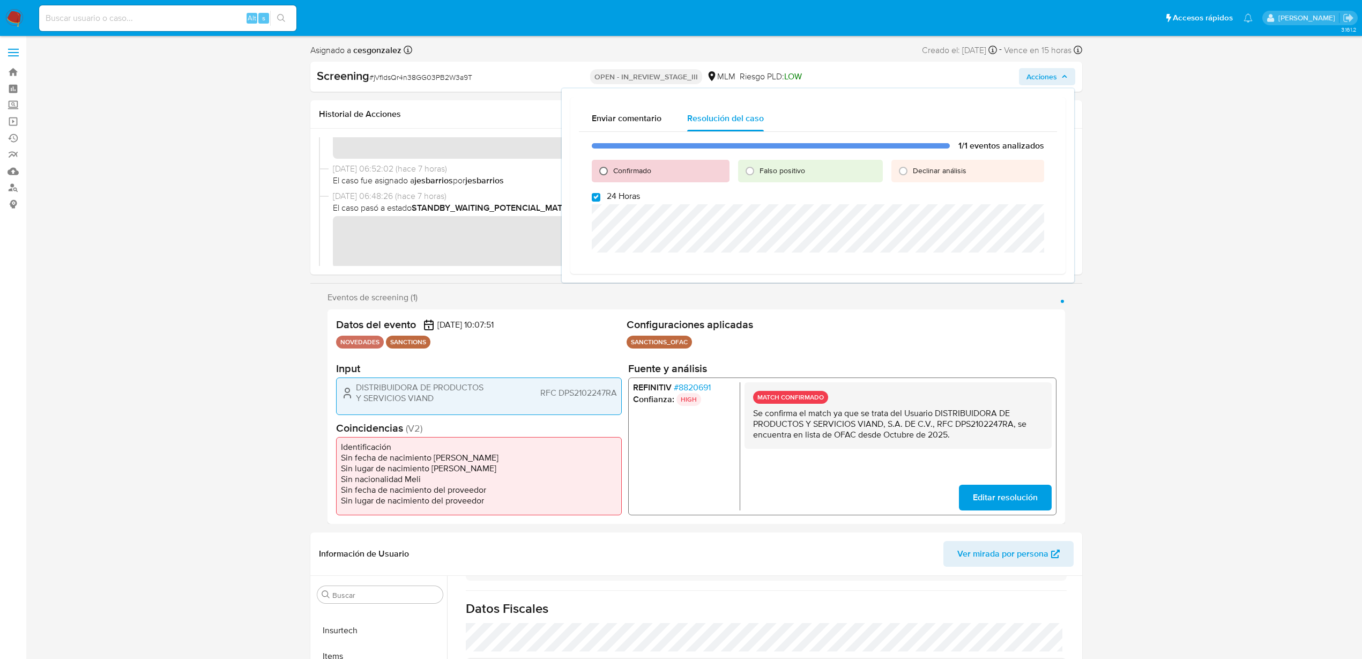
click at [604, 173] on input "Confirmado" at bounding box center [603, 170] width 17 height 17
radio input "true"
click at [595, 199] on input "24 Horas" at bounding box center [596, 197] width 9 height 9
click at [596, 198] on input "24 Horas" at bounding box center [596, 197] width 9 height 9
checkbox input "true"
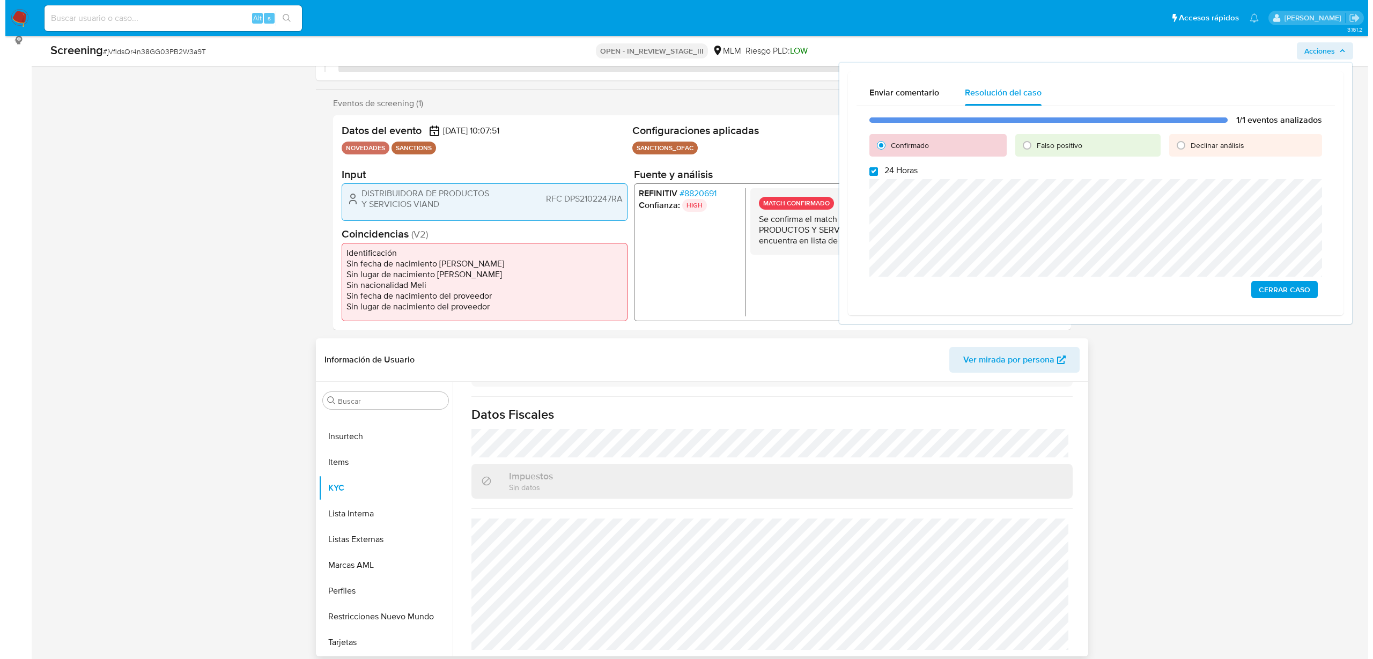
scroll to position [201, 0]
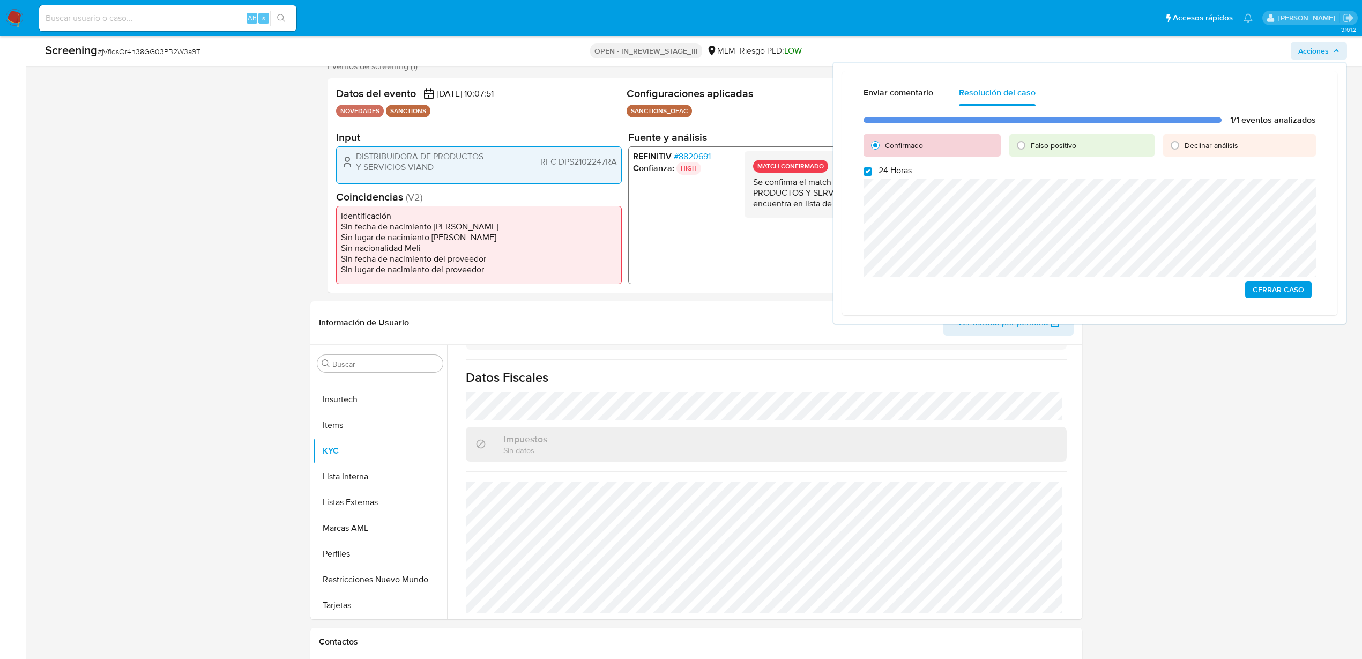
click at [1275, 295] on span "Cerrar Caso" at bounding box center [1278, 289] width 51 height 15
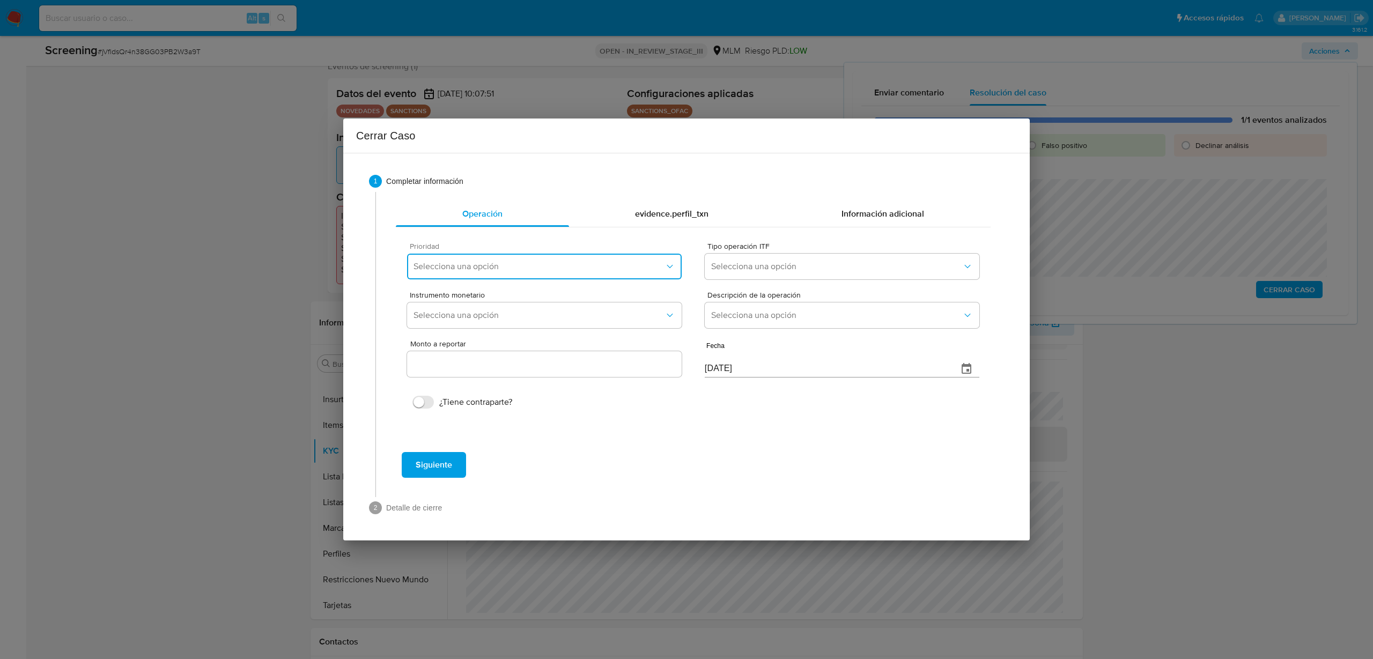
click at [629, 254] on button "Selecciona una opción" at bounding box center [544, 267] width 275 height 26
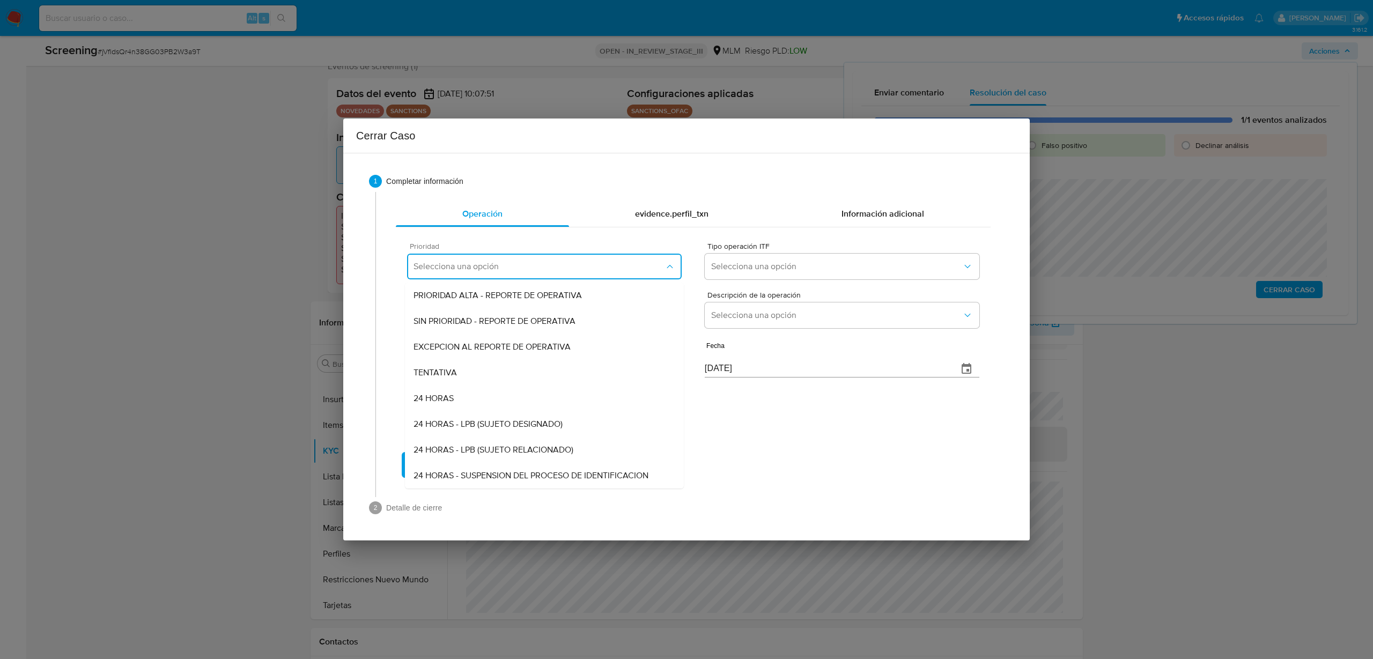
click at [626, 271] on span "Selecciona una opción" at bounding box center [538, 266] width 251 height 11
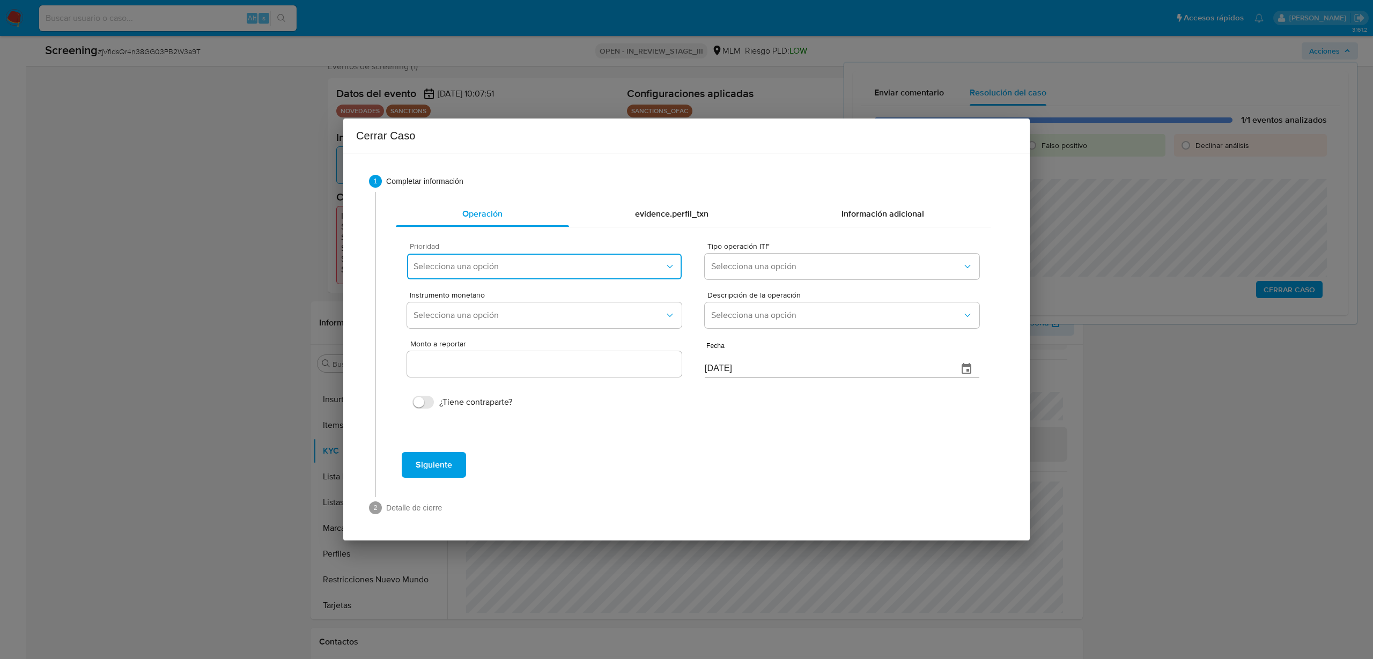
click at [618, 274] on button "Selecciona una opción" at bounding box center [544, 267] width 275 height 26
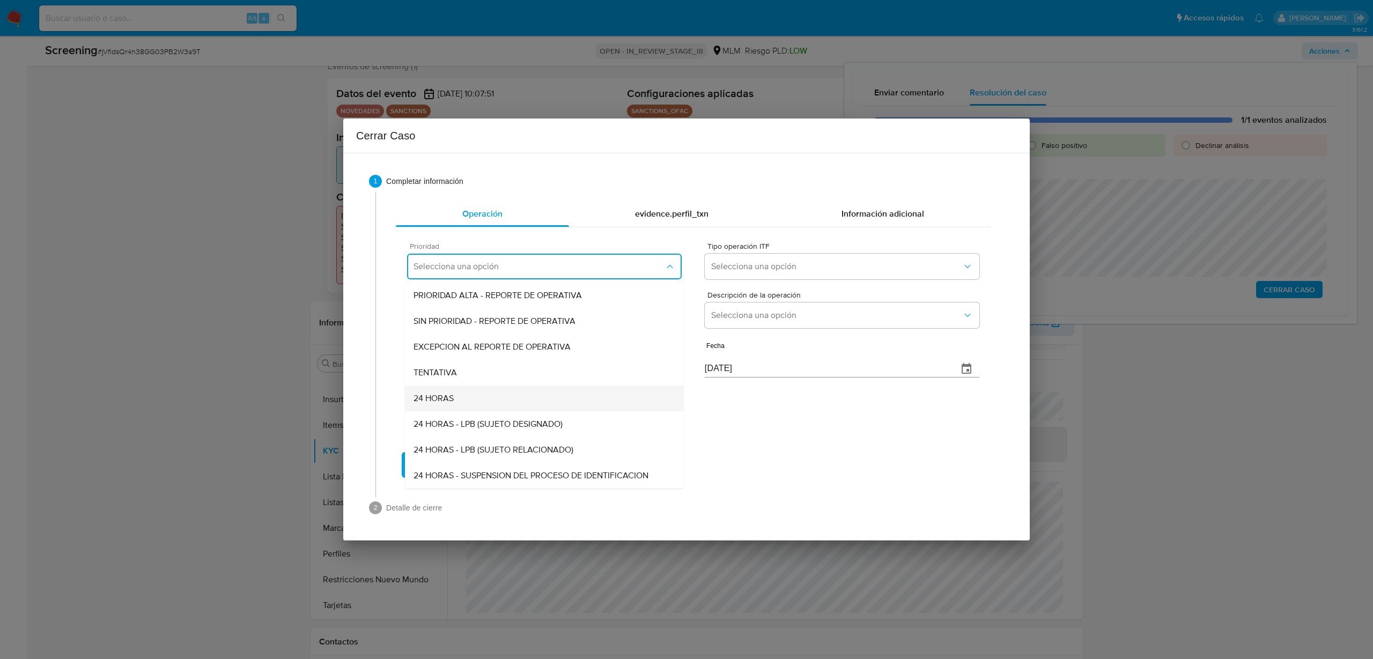
click at [489, 404] on div "24 HORAS" at bounding box center [544, 398] width 262 height 26
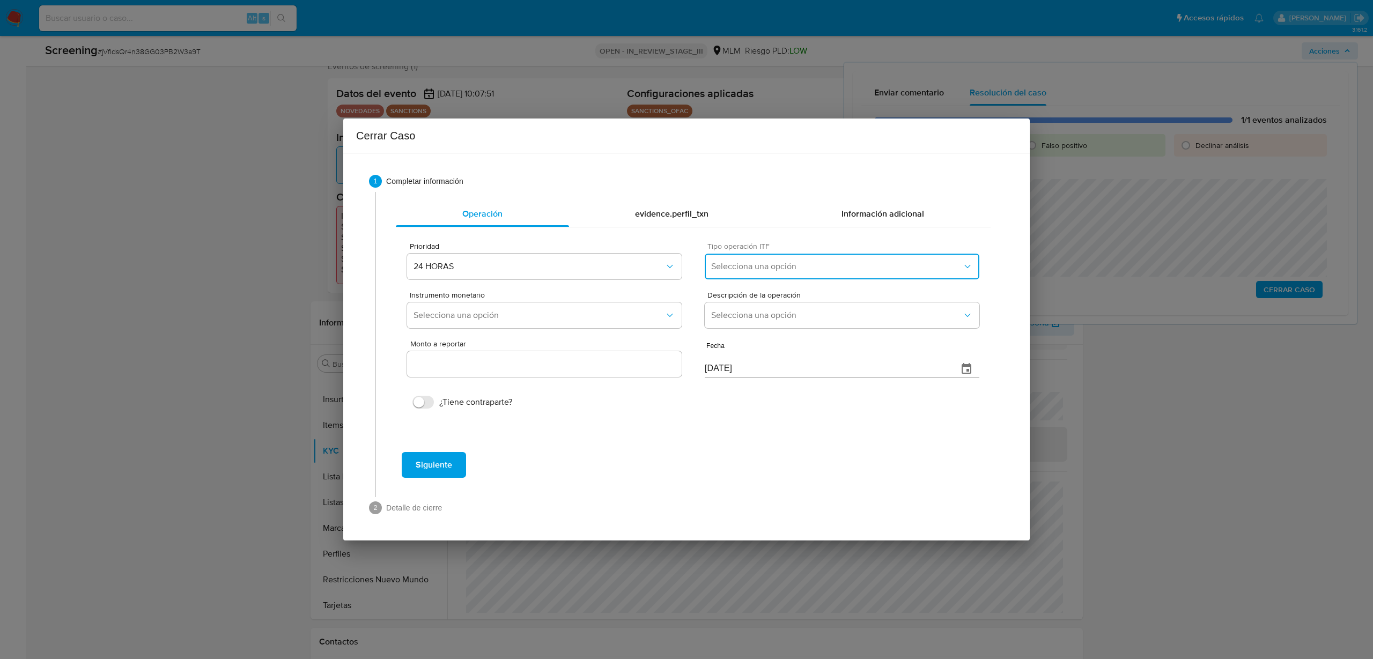
click at [789, 268] on span "Selecciona una opción" at bounding box center [836, 266] width 251 height 11
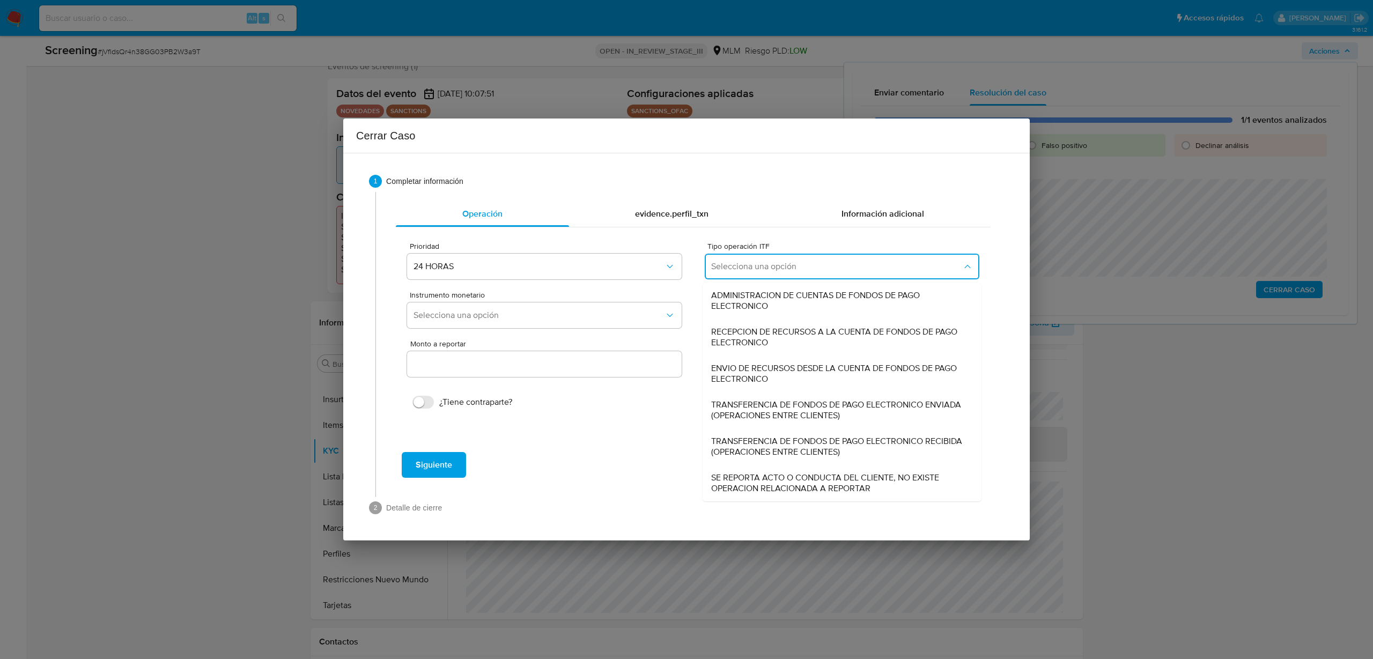
click at [784, 481] on span "SE REPORTA ACTO O CONDUCTA DEL CLIENTE, NO EXISTE OPERACION RELACIONADA A REPOR…" at bounding box center [842, 482] width 262 height 21
type input "0.00"
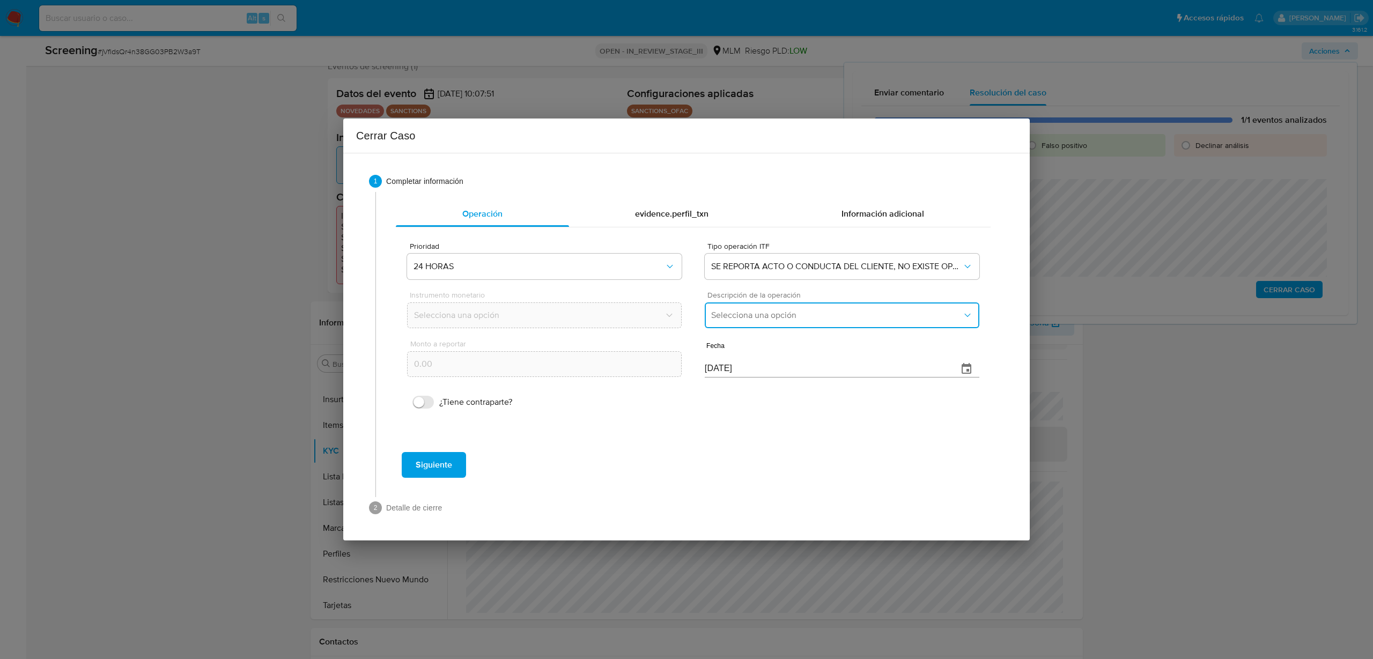
drag, startPoint x: 770, startPoint y: 318, endPoint x: 775, endPoint y: 324, distance: 8.0
click at [770, 317] on span "Selecciona una opción" at bounding box center [836, 315] width 251 height 11
click at [769, 343] on span "REPORTE DE 24 HORAS" at bounding box center [757, 344] width 92 height 11
click at [439, 468] on span "Siguiente" at bounding box center [434, 465] width 36 height 24
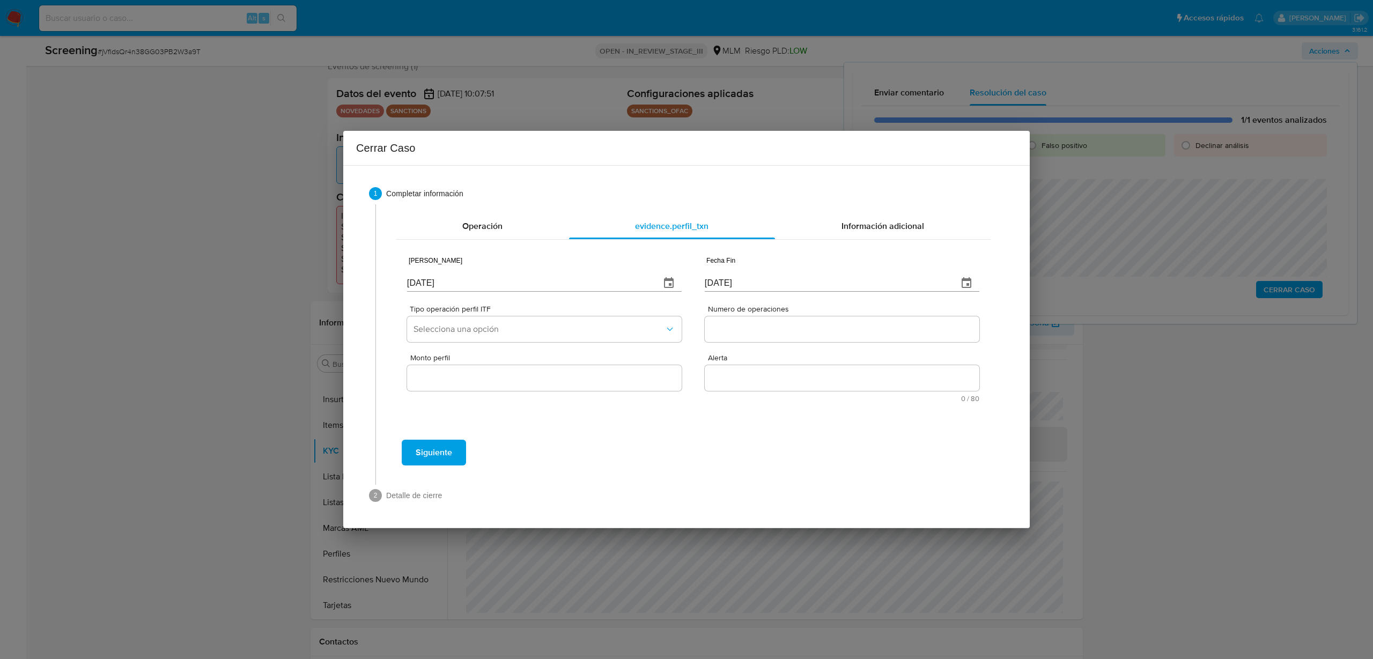
click at [422, 288] on input "07/10/2025" at bounding box center [529, 283] width 244 height 17
type input "01/01/2025"
type input "01/07/2025"
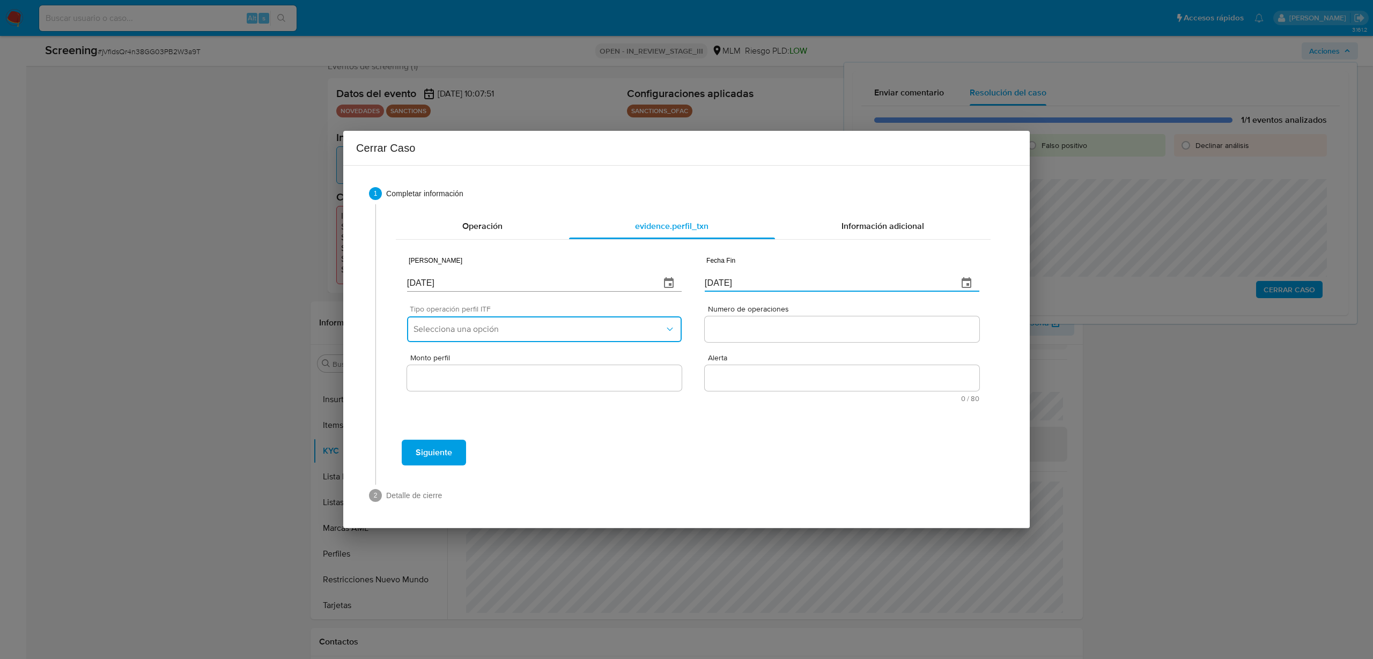
click at [439, 335] on button "Selecciona una opción" at bounding box center [544, 329] width 275 height 26
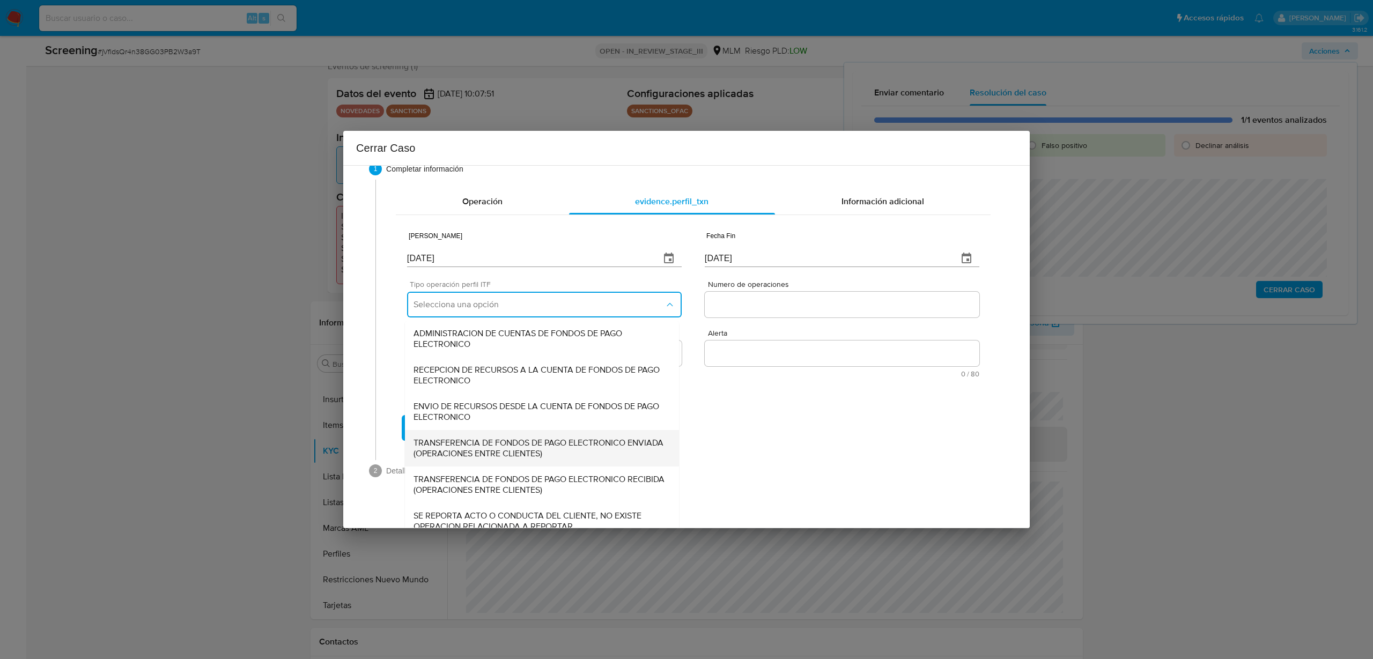
scroll to position [36, 0]
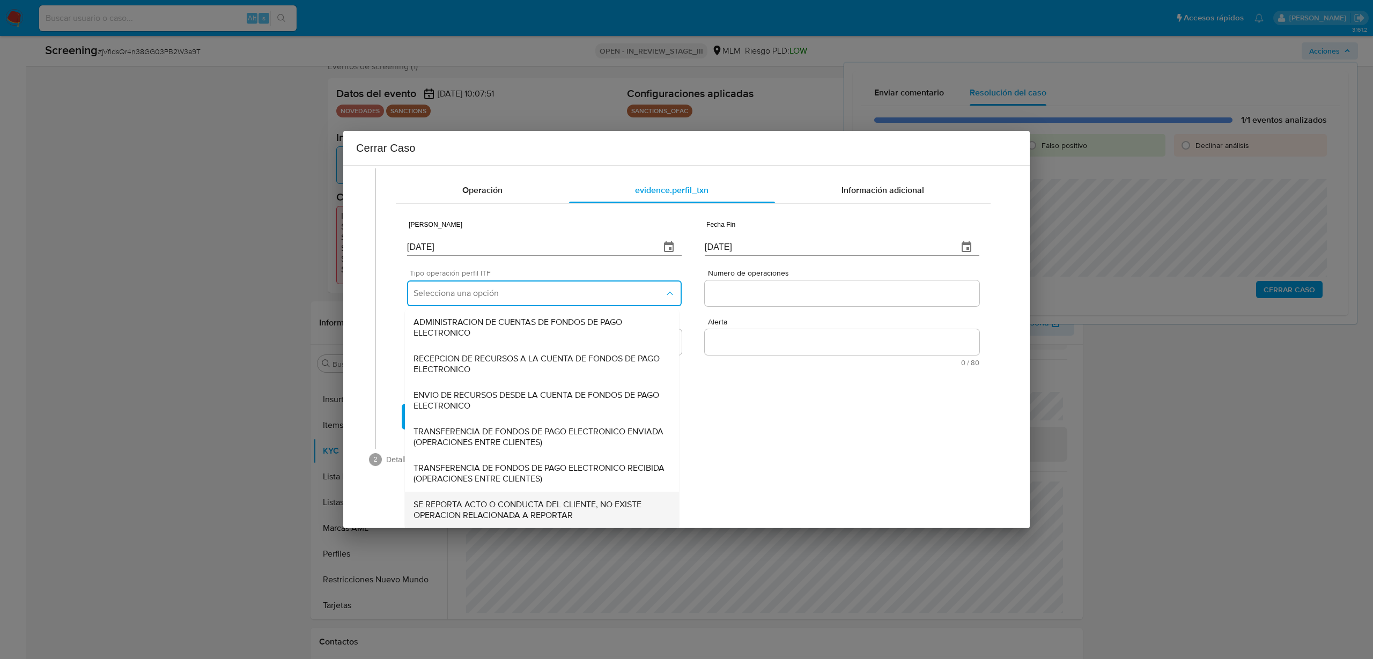
click at [491, 510] on span "SE REPORTA ACTO O CONDUCTA DEL CLIENTE, NO EXISTE OPERACION RELACIONADA A REPOR…" at bounding box center [541, 509] width 257 height 21
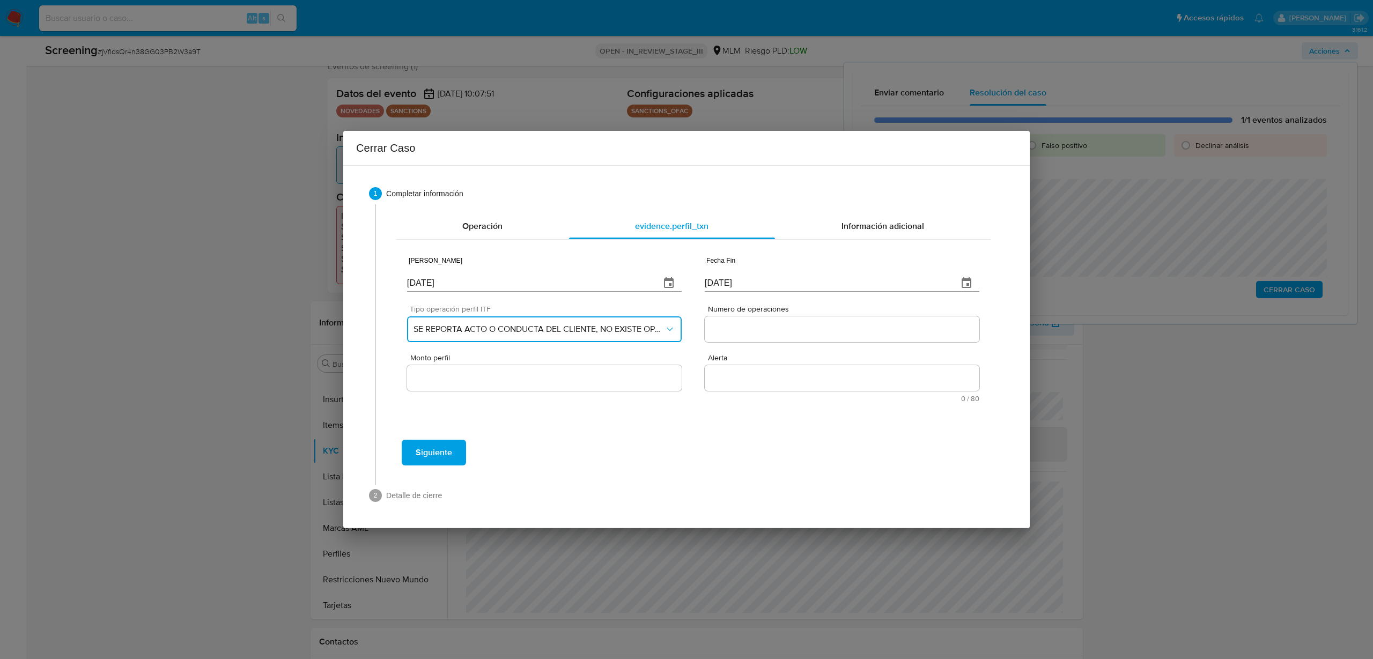
scroll to position [0, 0]
click at [747, 329] on input "Numero de operaciones" at bounding box center [842, 329] width 275 height 14
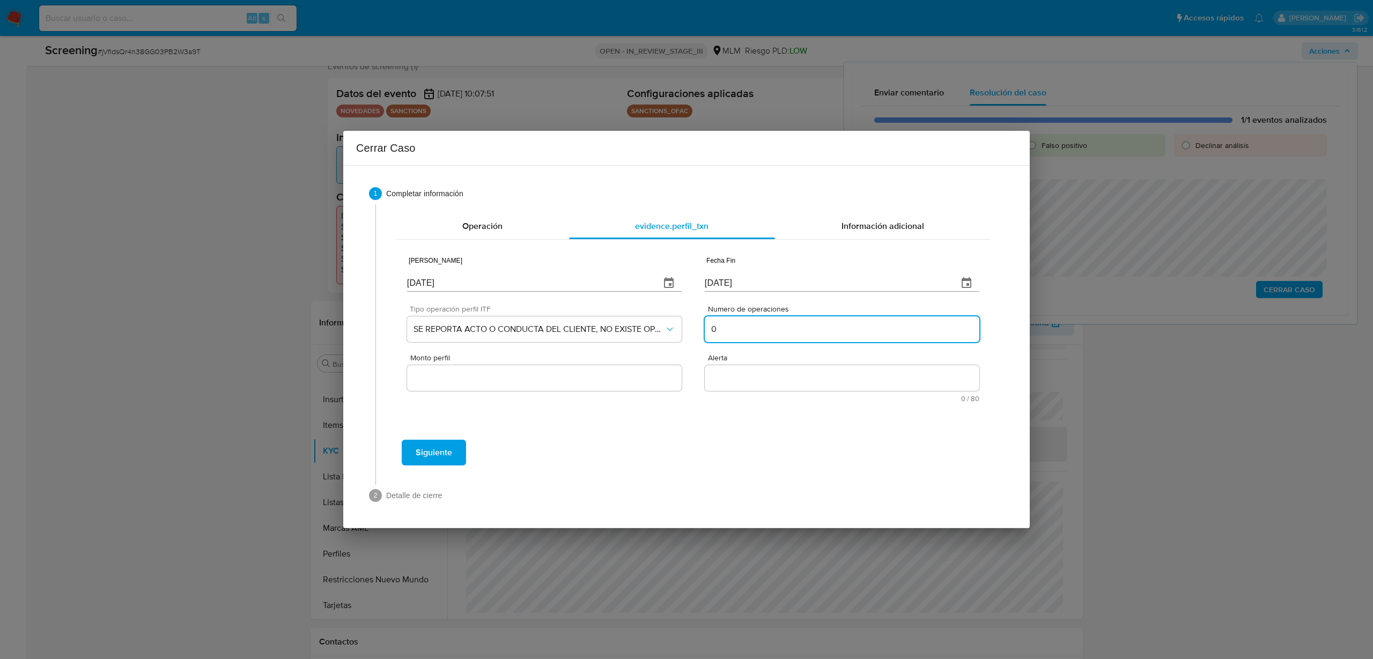
type input "0"
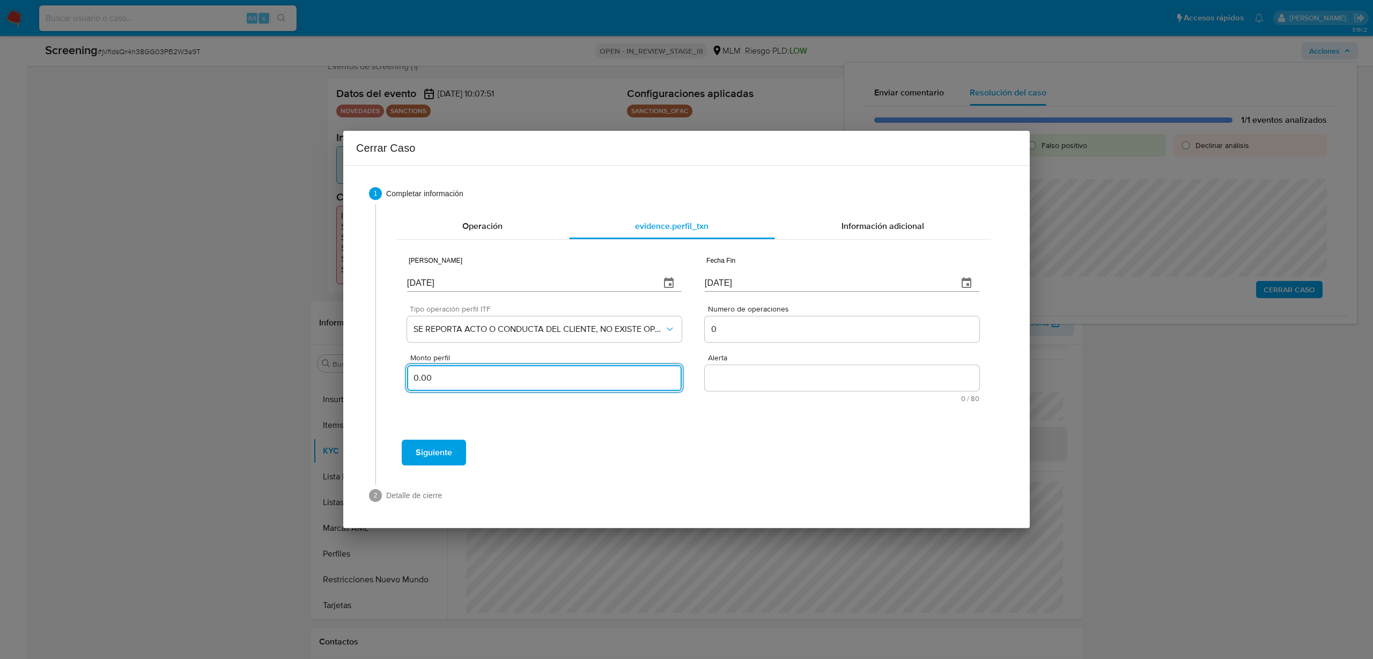
type input "0.00"
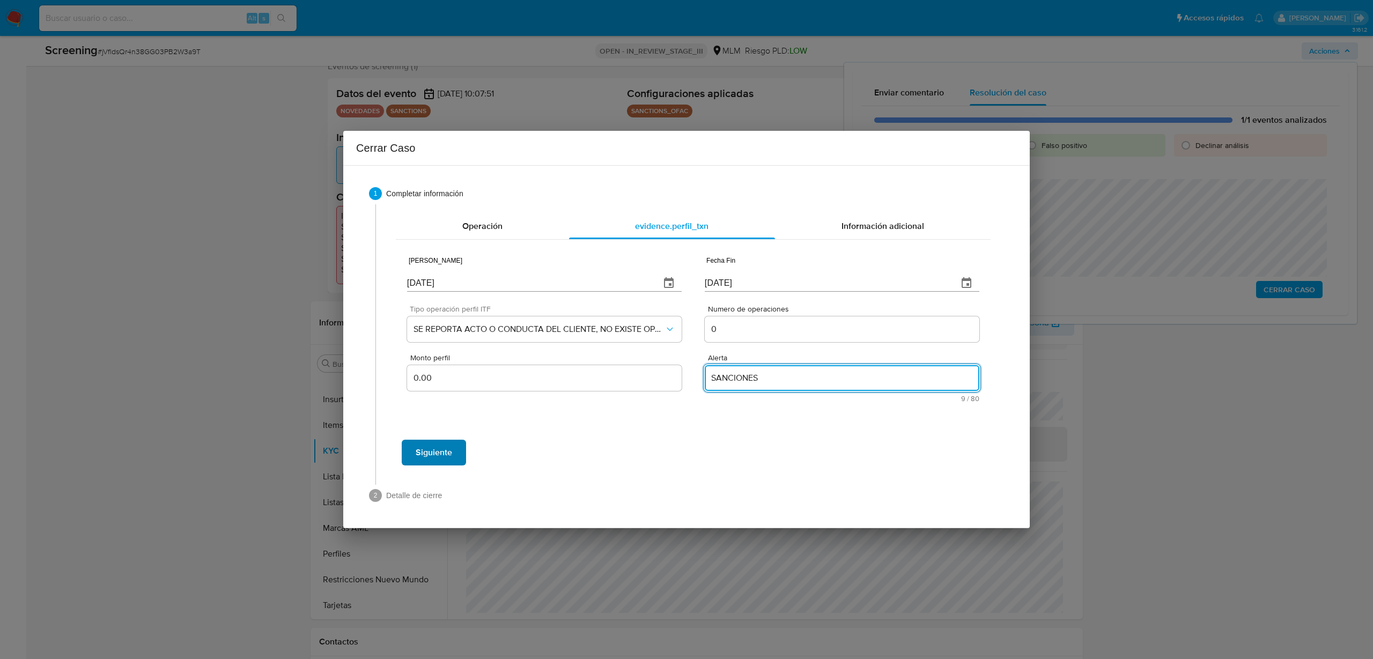
type textarea "SANCIONES"
click at [444, 456] on span "Siguiente" at bounding box center [434, 453] width 36 height 24
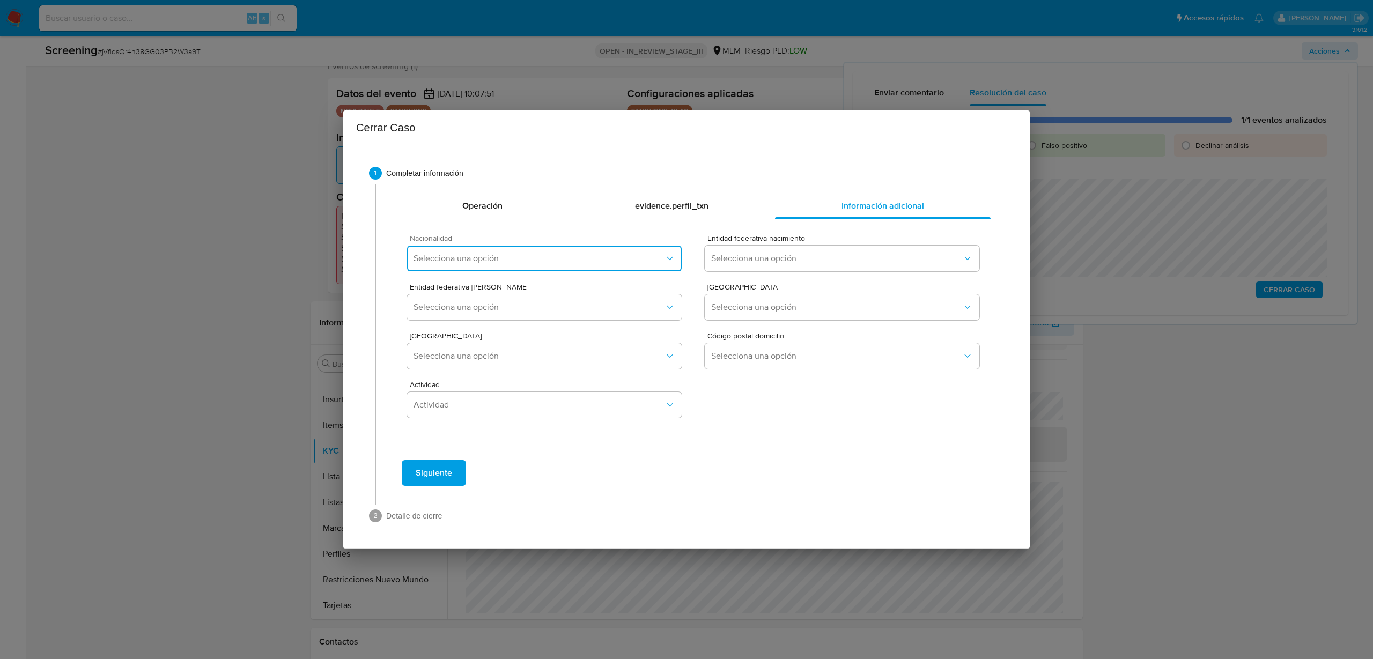
click at [531, 261] on span "Selecciona una opción" at bounding box center [538, 258] width 251 height 11
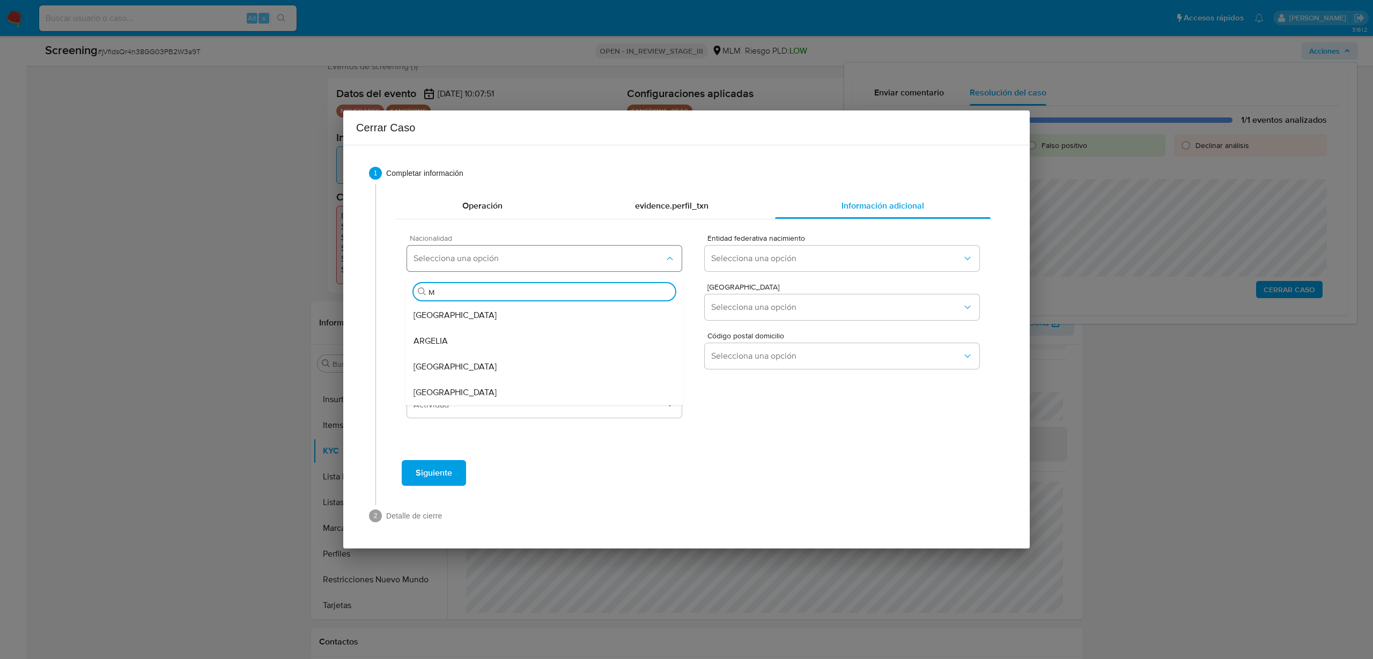
type input "ME"
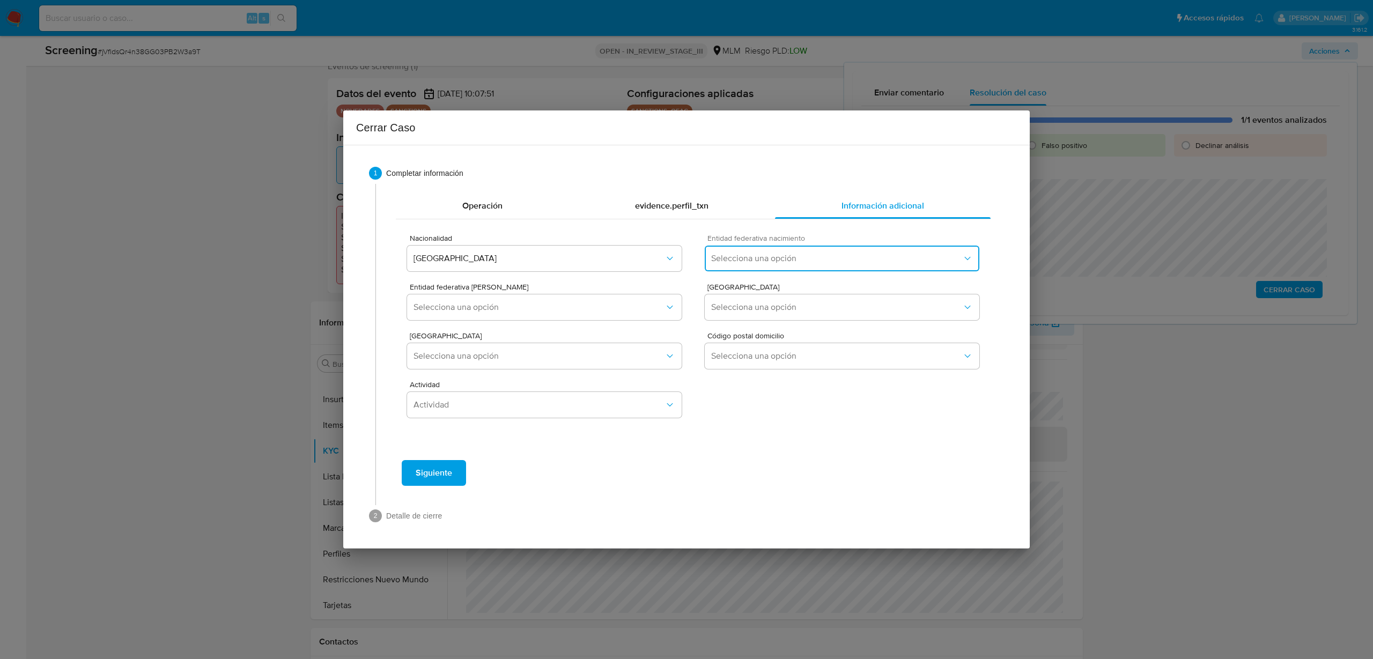
click at [789, 261] on span "Selecciona una opción" at bounding box center [836, 258] width 251 height 11
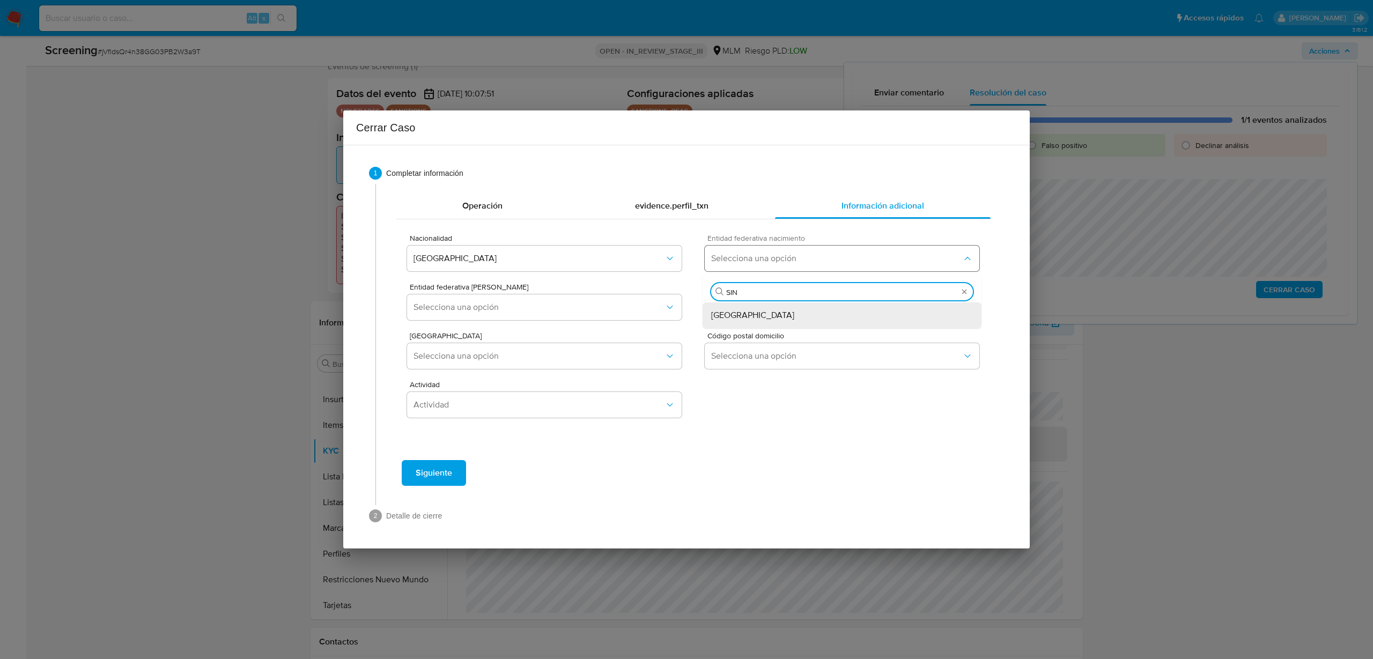
type input "SINA"
click at [770, 317] on div "Sinaloa" at bounding box center [842, 315] width 262 height 26
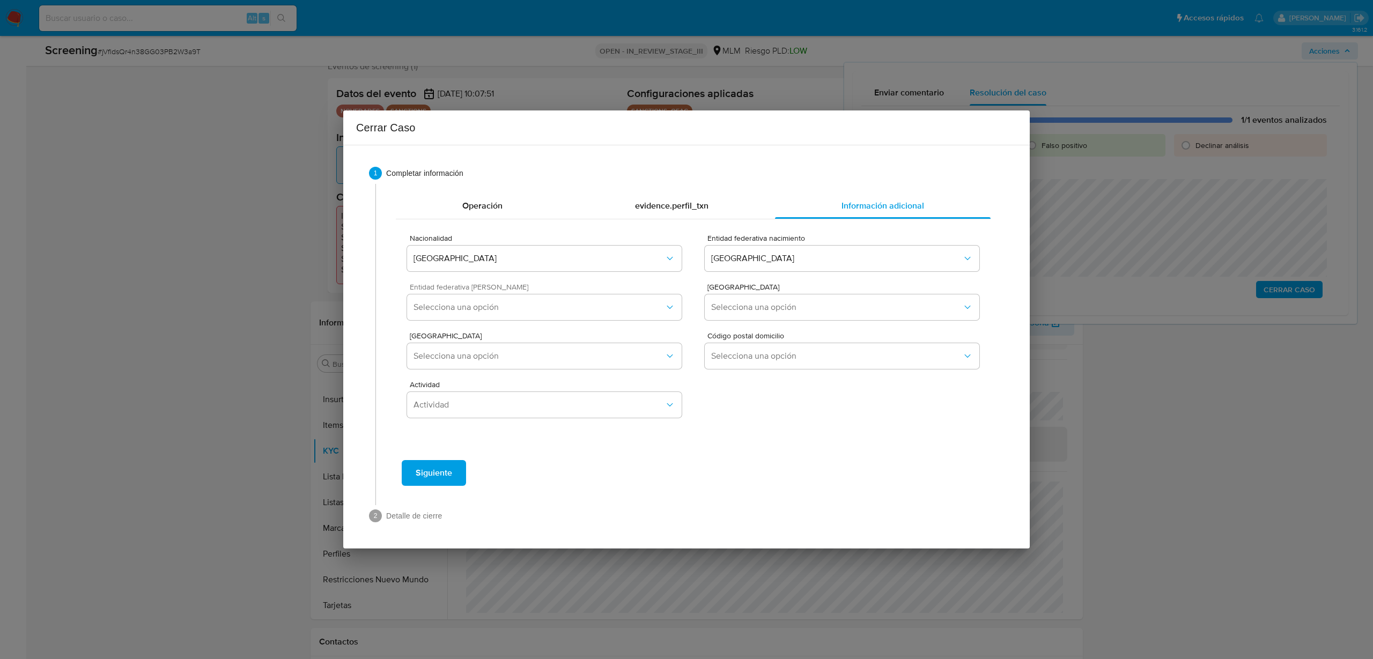
click at [616, 323] on div "Entidad federativa Domicilio Selecciona una opción" at bounding box center [544, 303] width 275 height 41
click at [613, 316] on button "Selecciona una opción" at bounding box center [544, 307] width 275 height 26
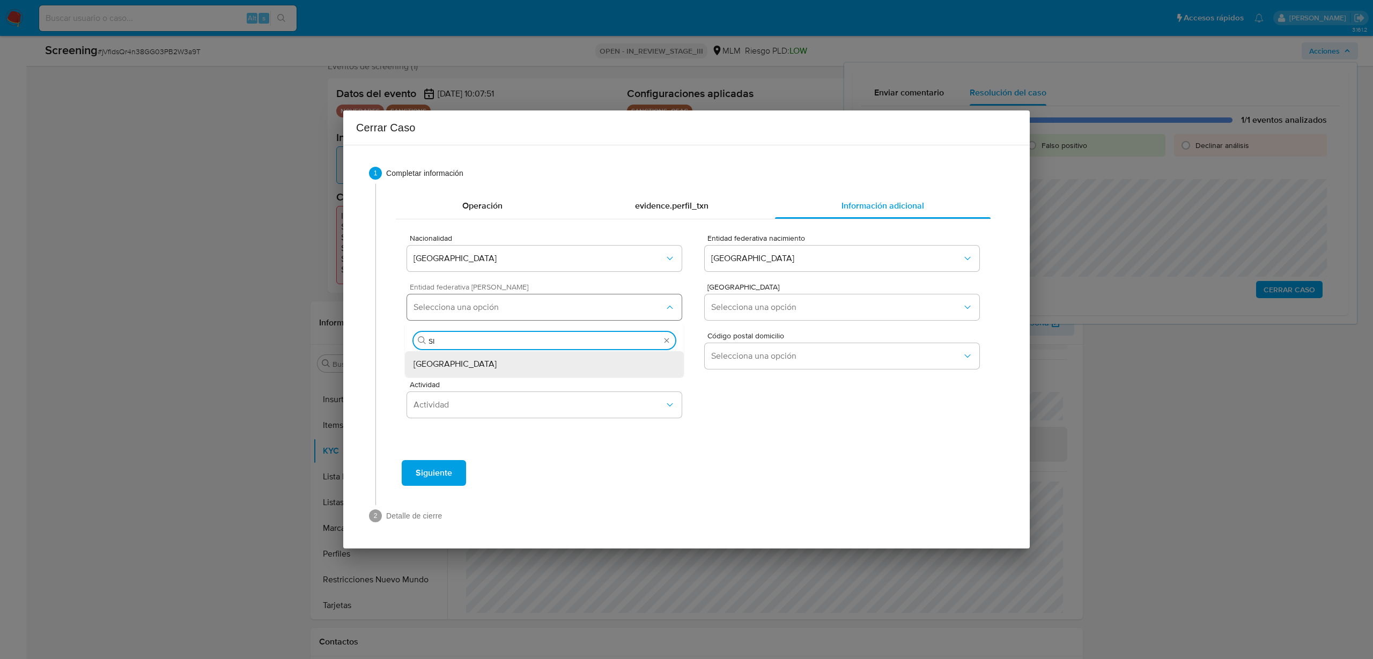
type input "SIN"
click at [528, 368] on div "Sinaloa" at bounding box center [544, 364] width 262 height 26
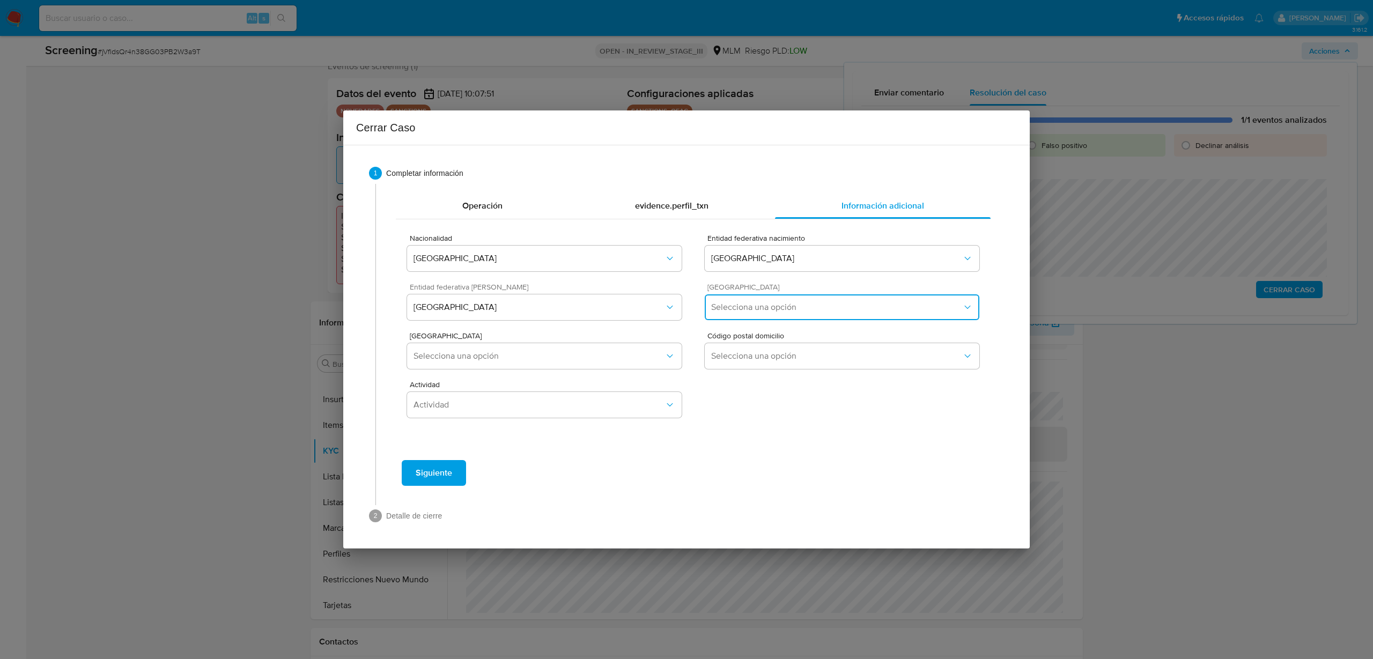
click at [725, 310] on span "Selecciona una opción" at bounding box center [836, 307] width 251 height 11
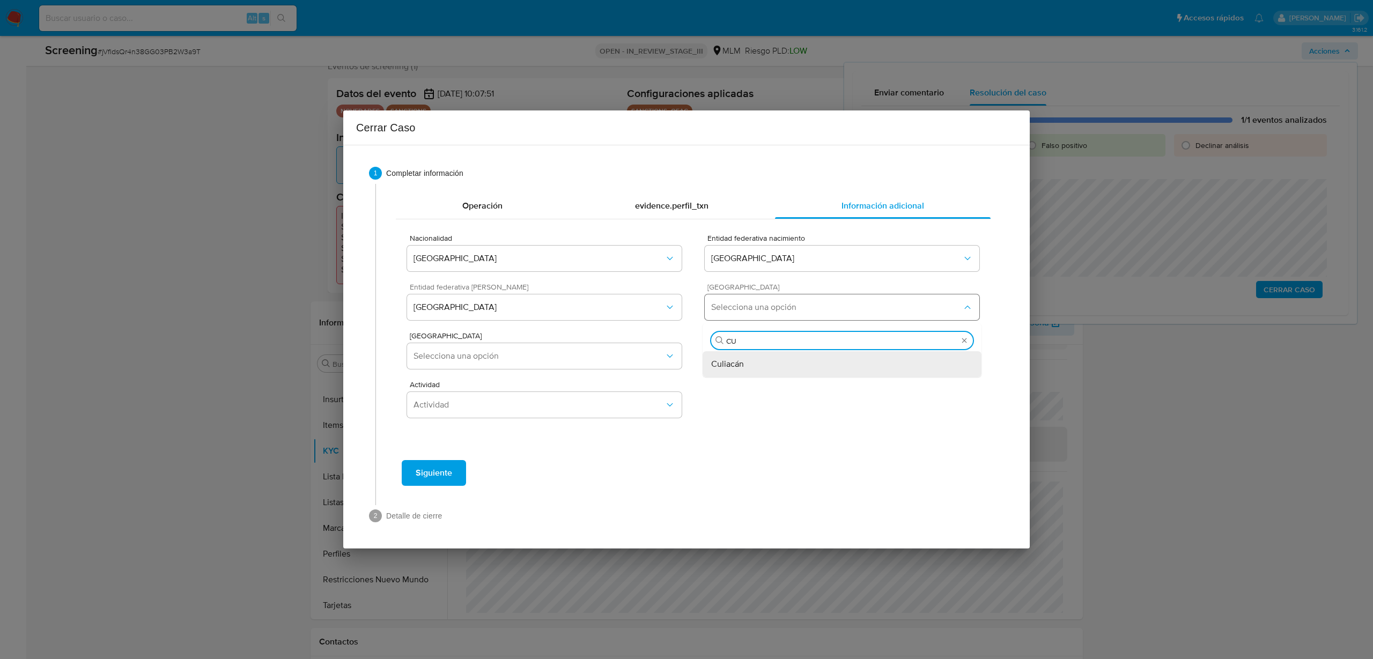
type input "CUL"
click at [751, 368] on div "Culiacán" at bounding box center [842, 364] width 262 height 26
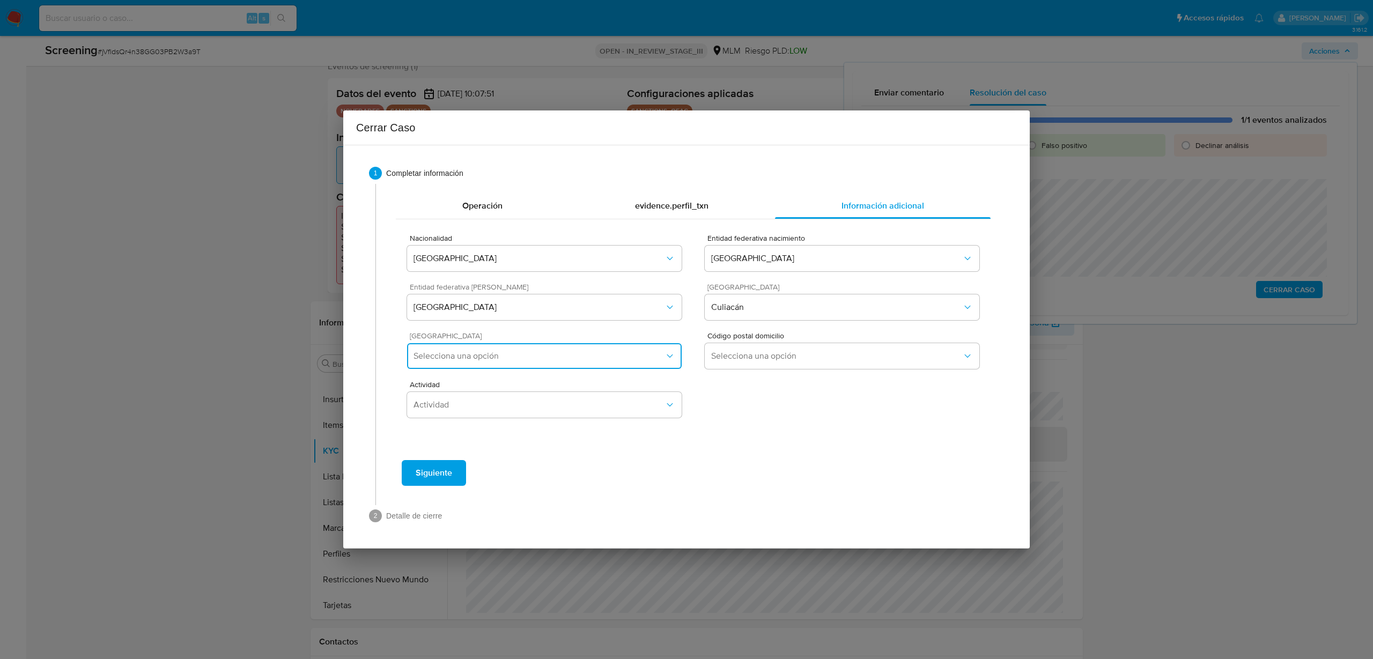
click at [636, 353] on span "Selecciona una opción" at bounding box center [538, 356] width 251 height 11
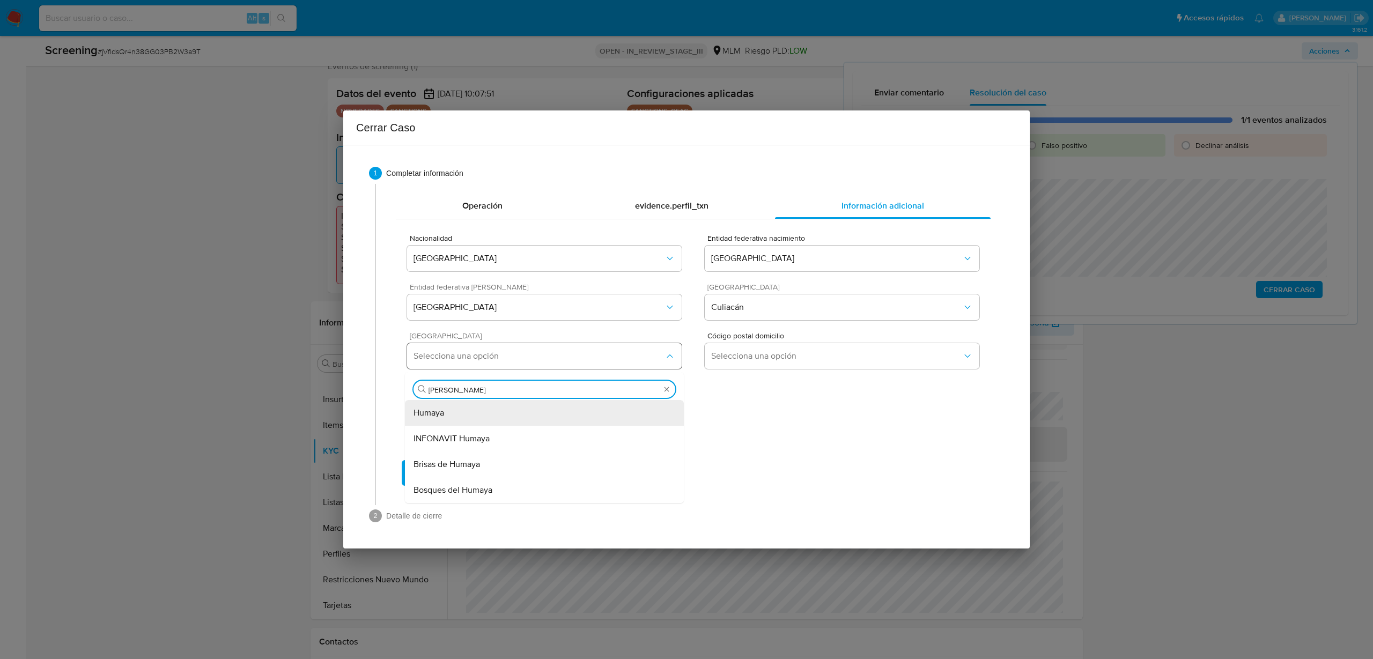
type input "HUMAYA"
click at [426, 414] on span "Humaya" at bounding box center [428, 412] width 31 height 11
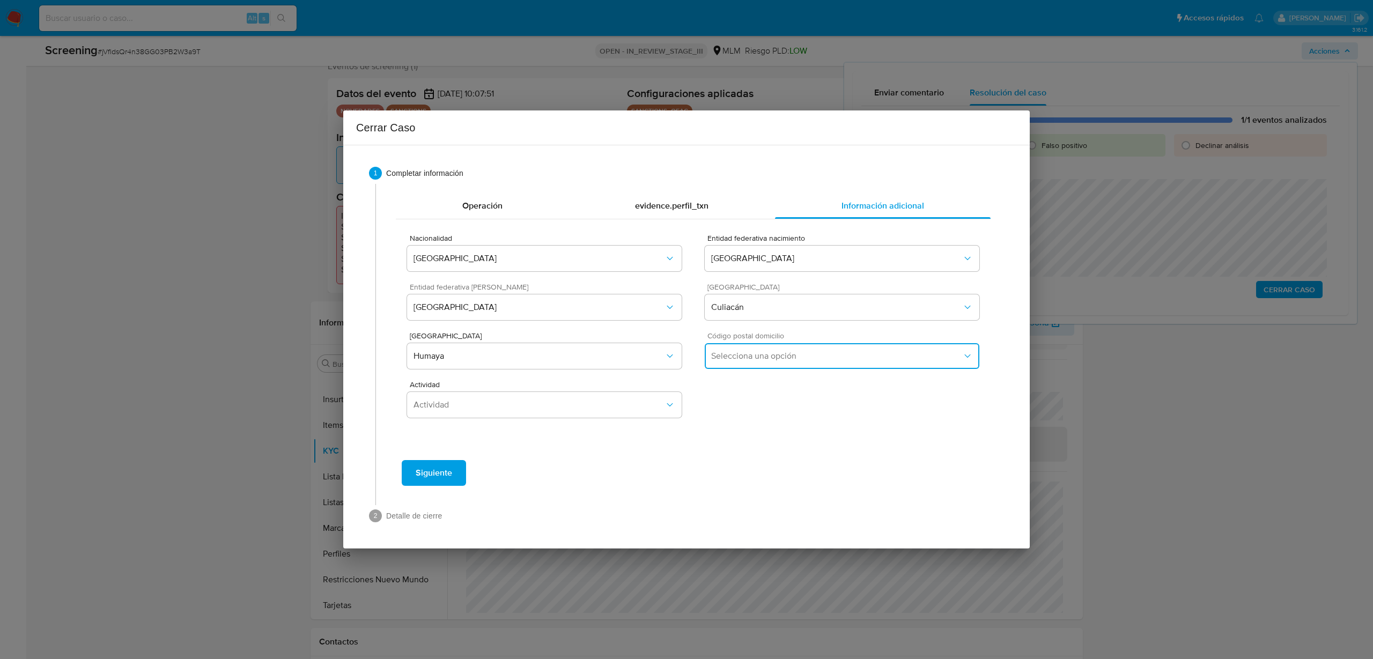
click at [746, 360] on span "Selecciona una opción" at bounding box center [836, 356] width 251 height 11
click at [763, 409] on div "80020" at bounding box center [842, 413] width 262 height 26
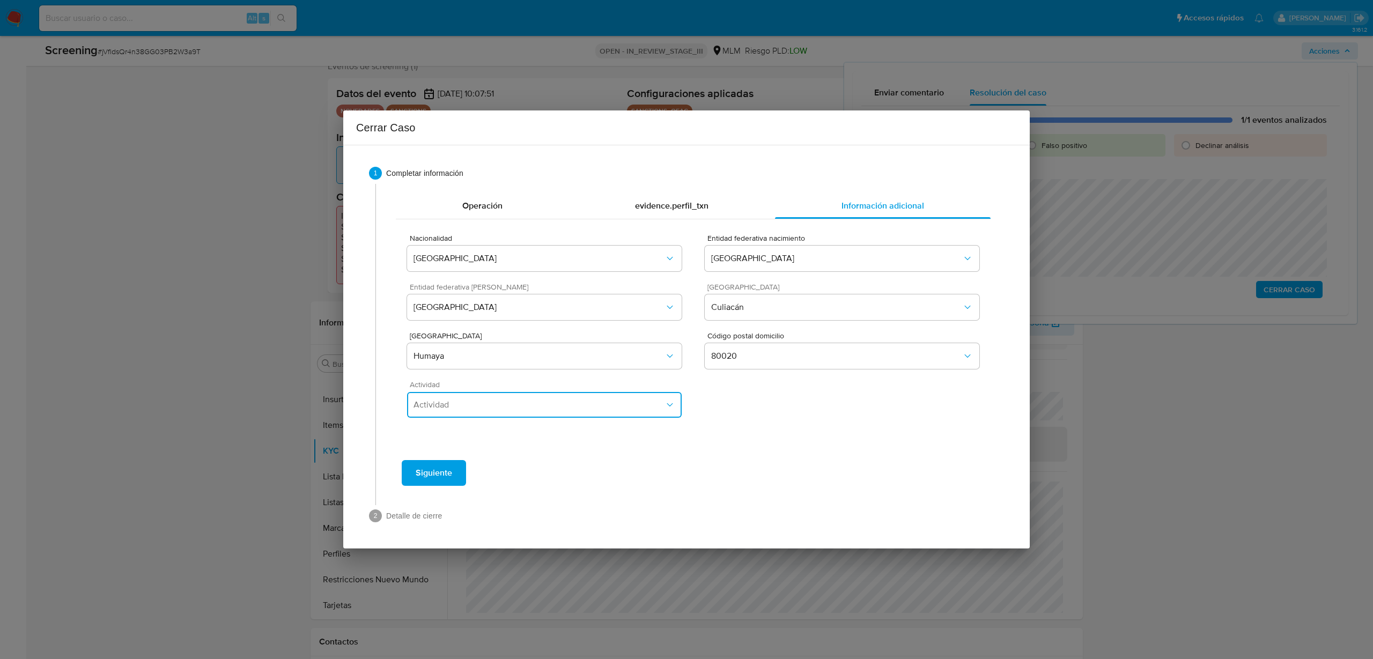
click at [636, 410] on span "Actividad" at bounding box center [538, 404] width 251 height 11
click at [488, 374] on div "Comerciante" at bounding box center [544, 379] width 262 height 26
click at [594, 406] on span "Independiente" at bounding box center [538, 404] width 251 height 11
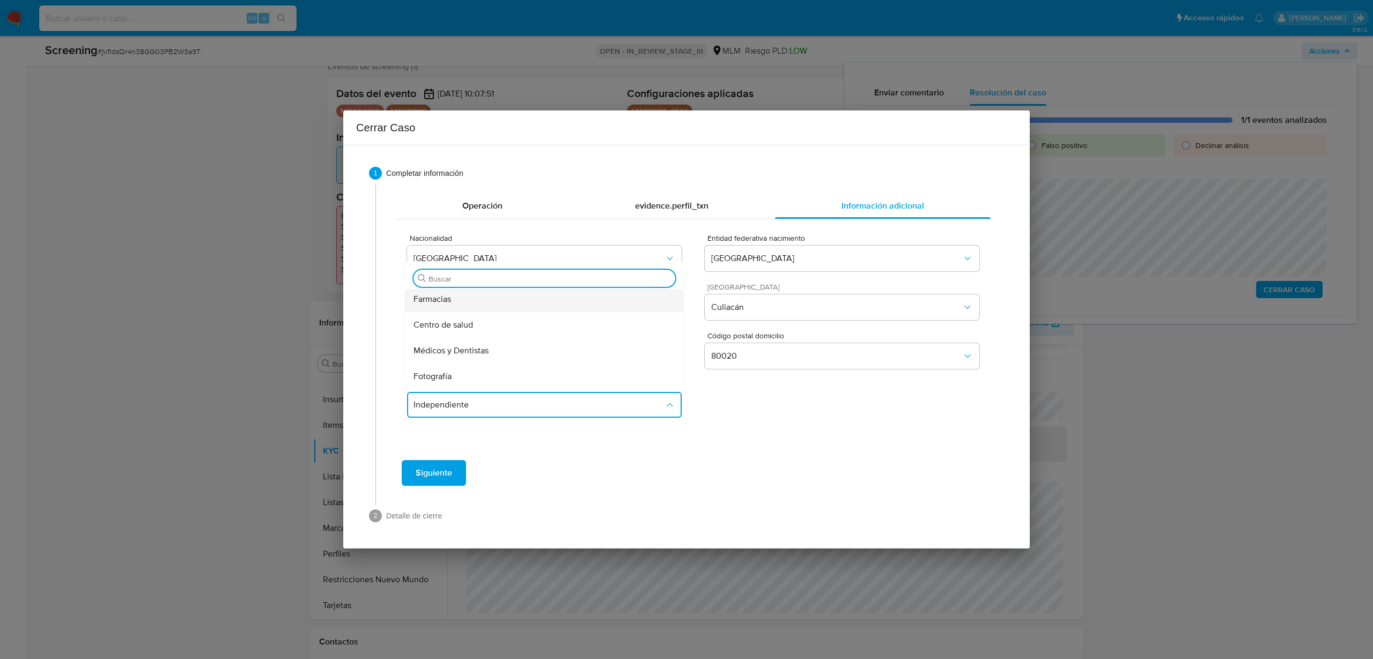
click at [498, 304] on div "Farmacias" at bounding box center [544, 299] width 262 height 26
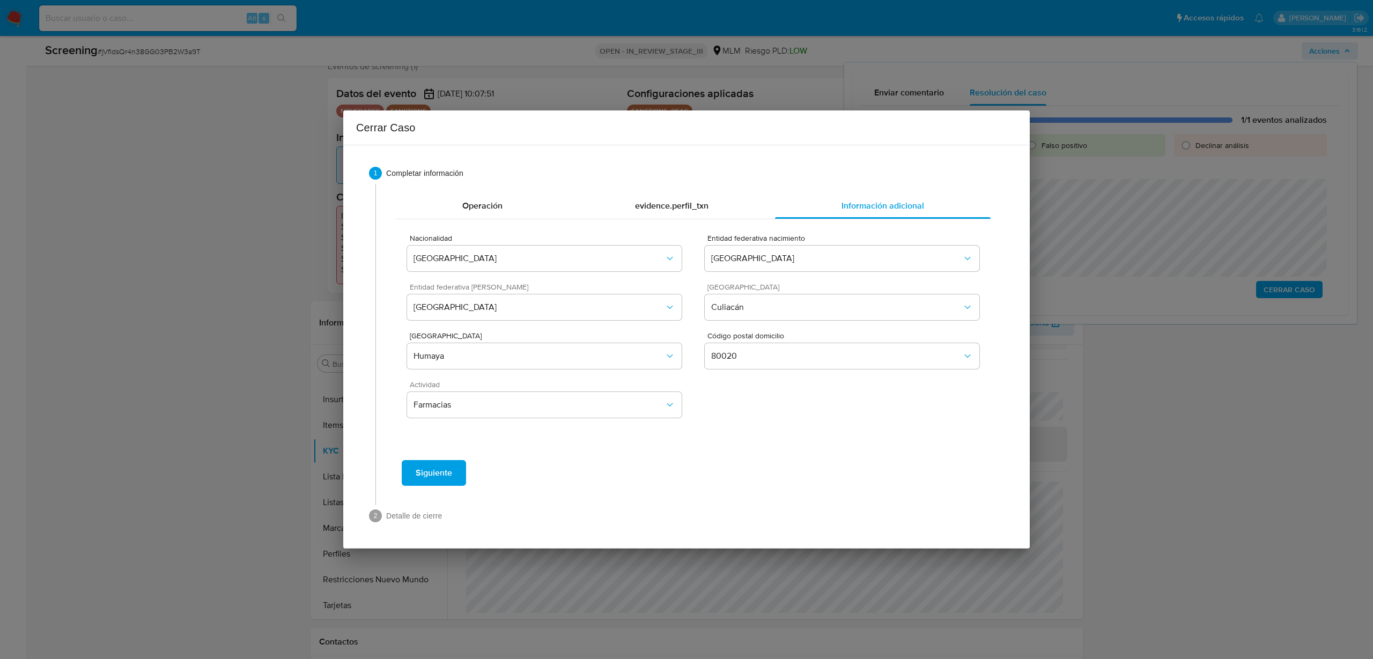
click at [433, 476] on span "Siguiente" at bounding box center [434, 473] width 36 height 24
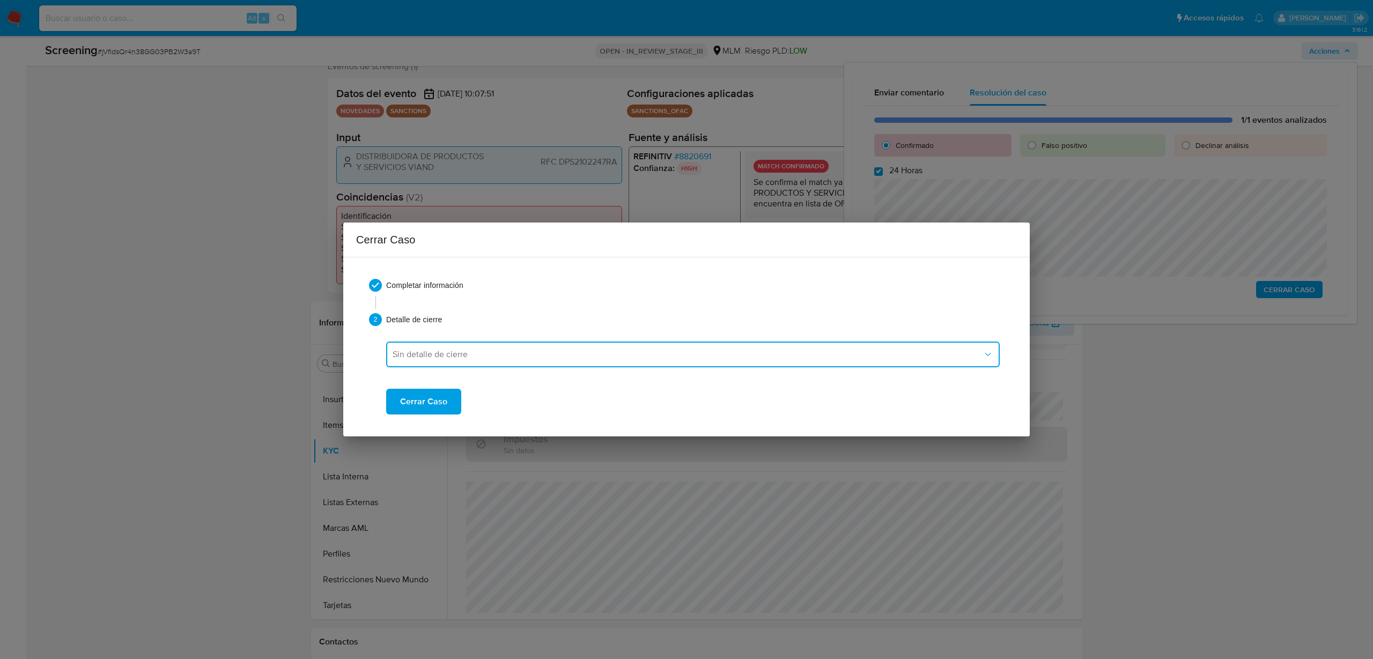
click at [451, 353] on span "Sin detalle de cierre" at bounding box center [687, 354] width 590 height 11
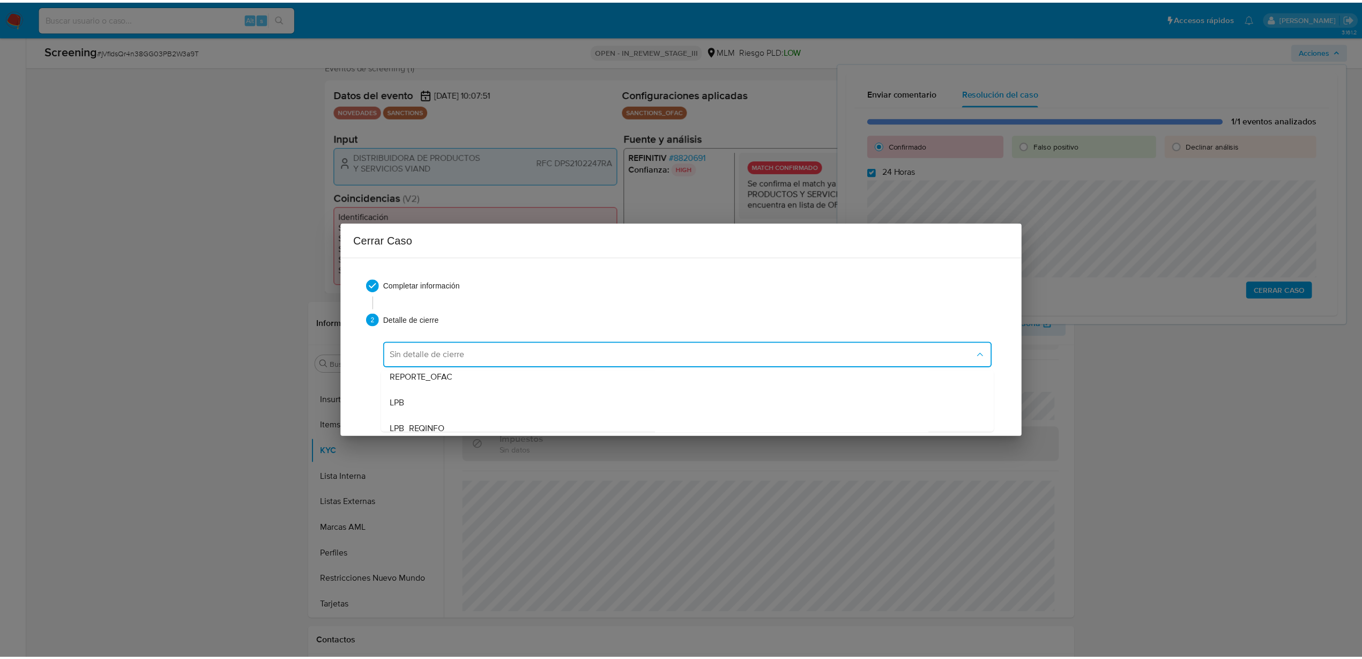
scroll to position [0, 0]
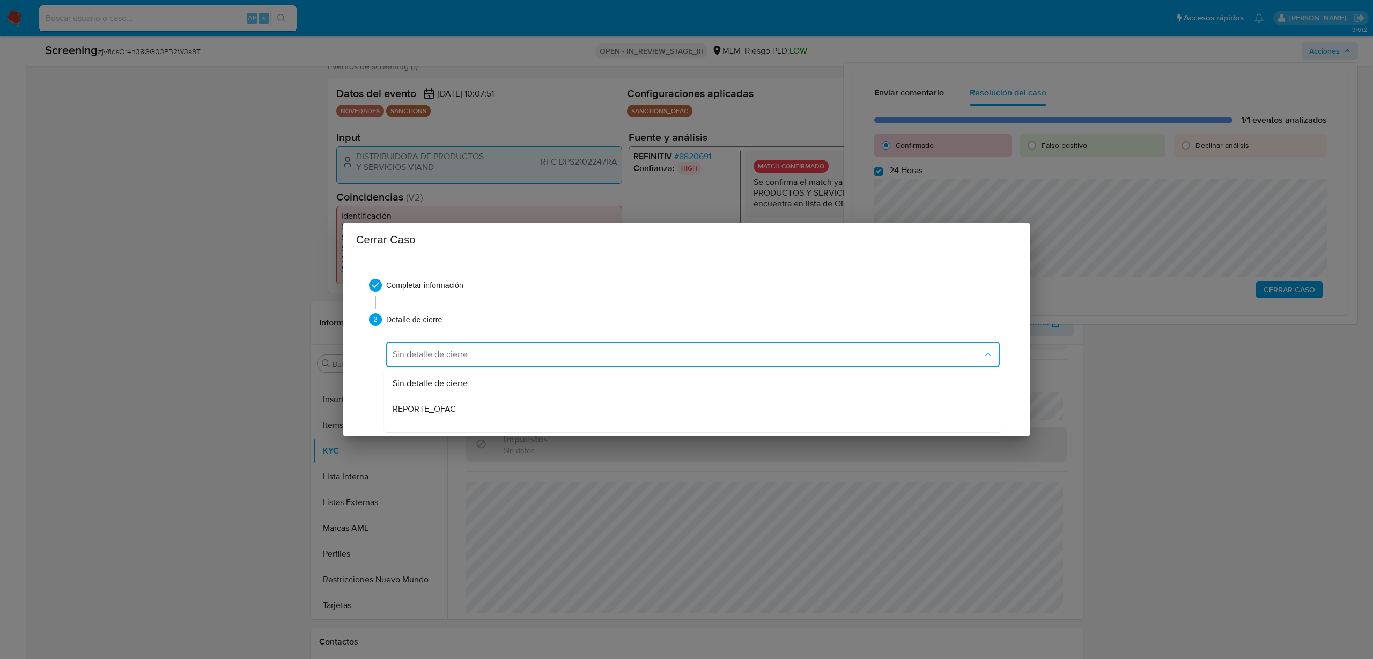
click at [477, 382] on div "Sin detalle de cierre" at bounding box center [692, 383] width 600 height 26
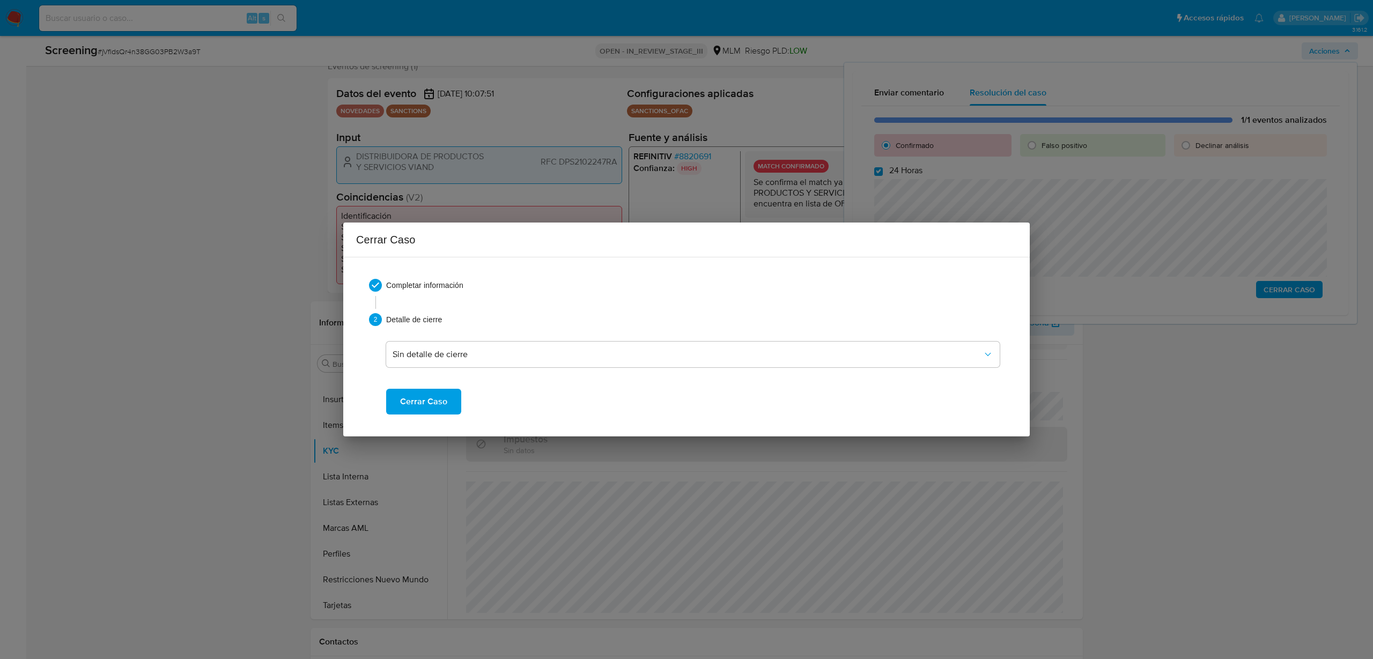
click at [443, 404] on span "Cerrar Caso" at bounding box center [423, 402] width 47 height 24
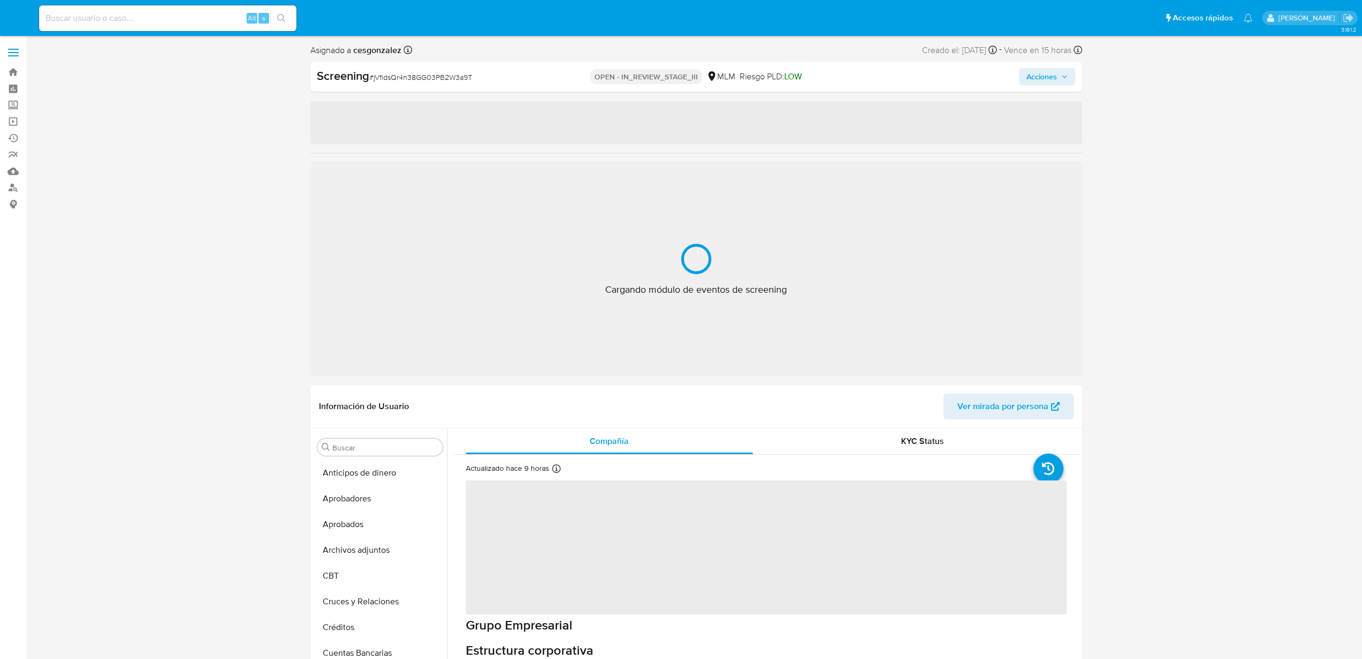
select select "10"
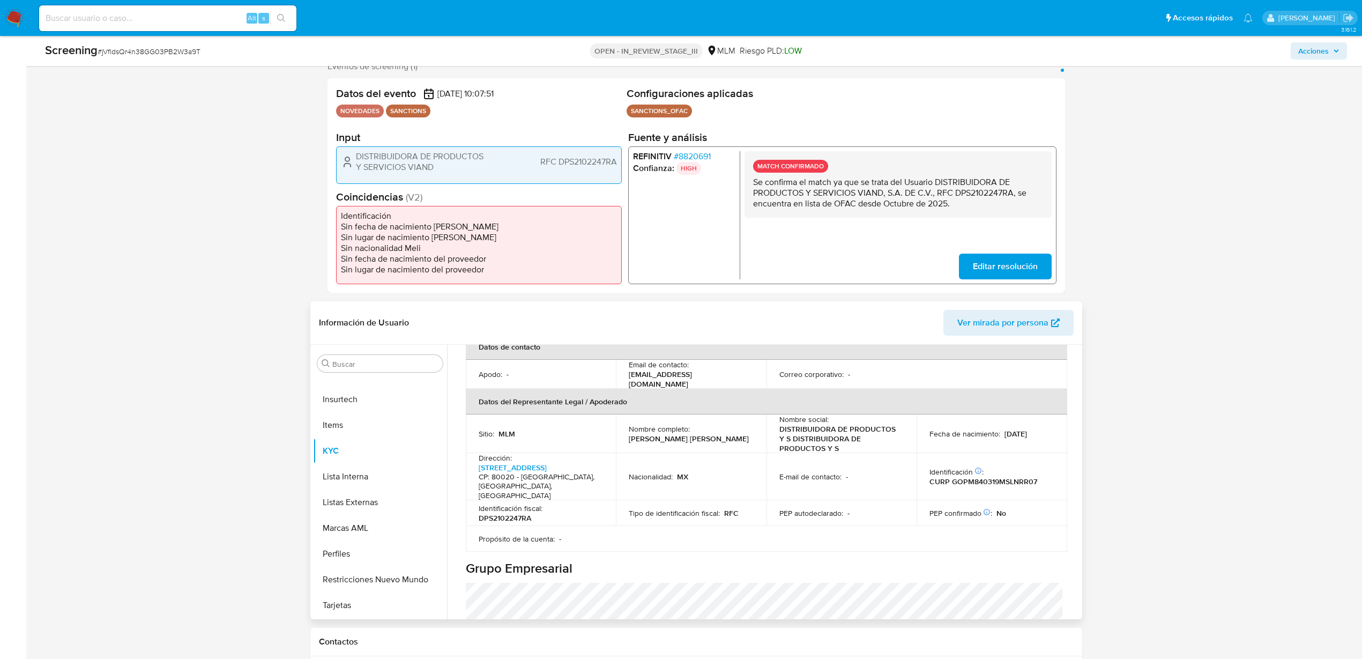
scroll to position [226, 0]
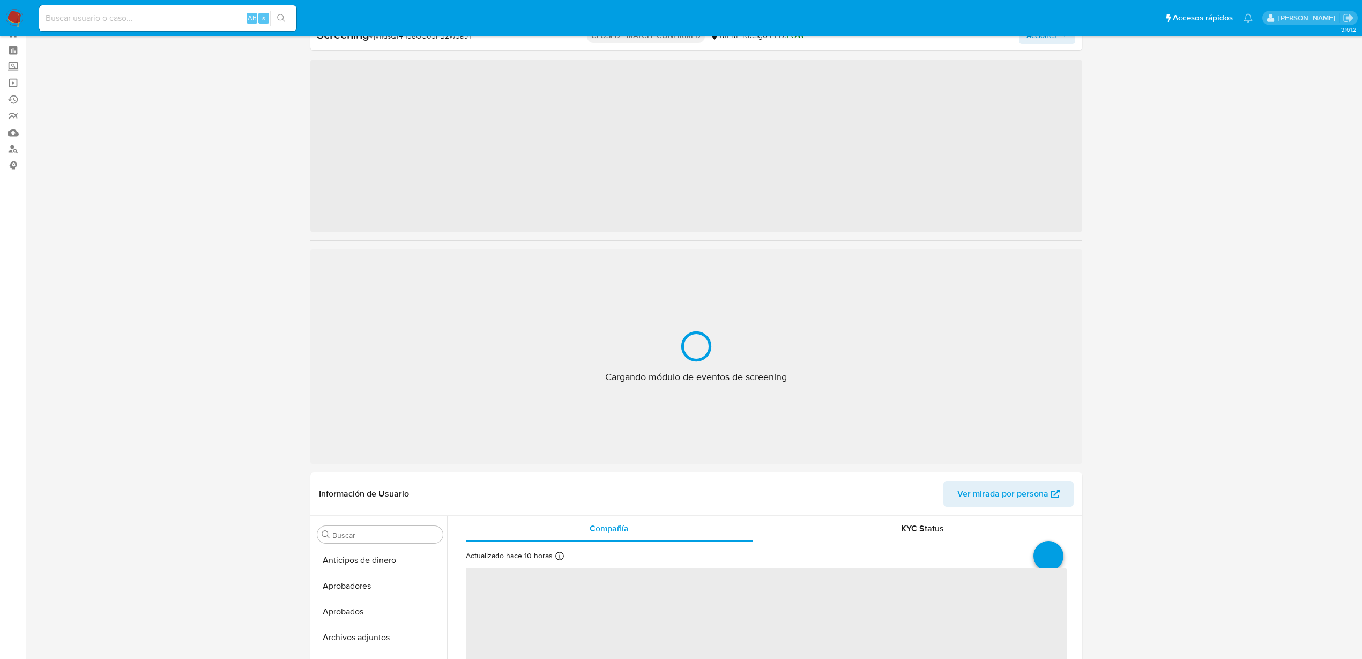
scroll to position [505, 0]
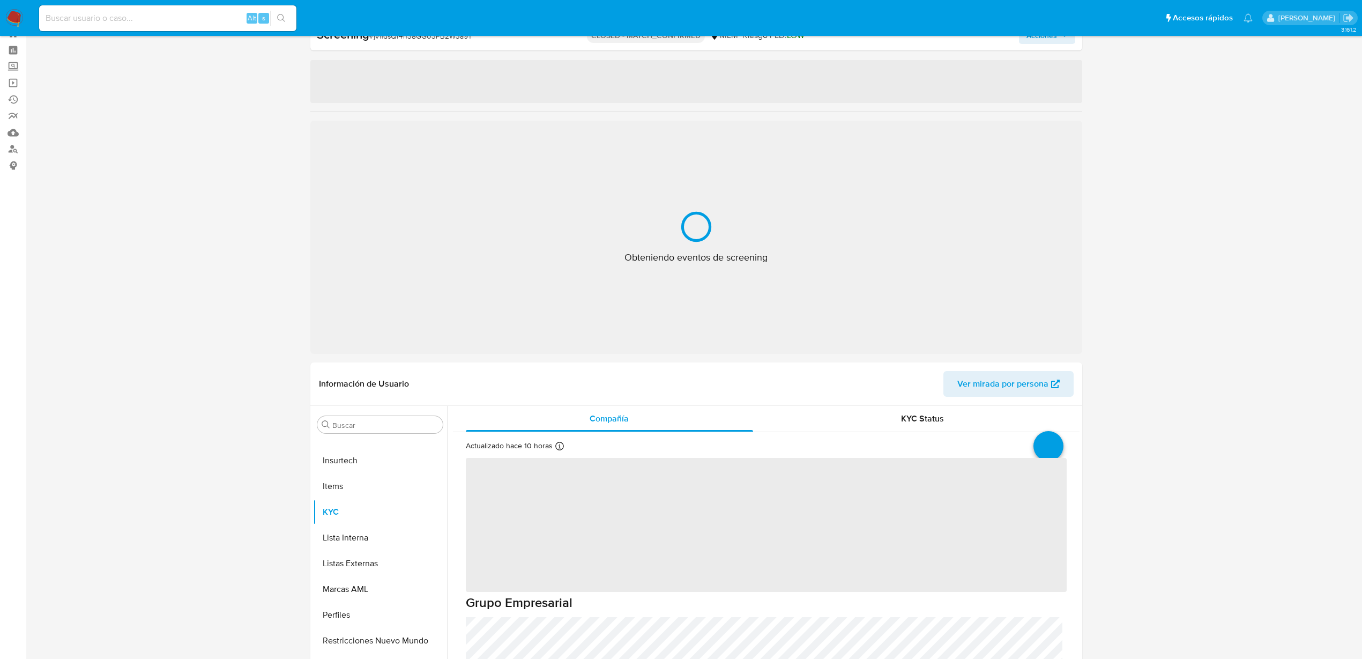
select select "10"
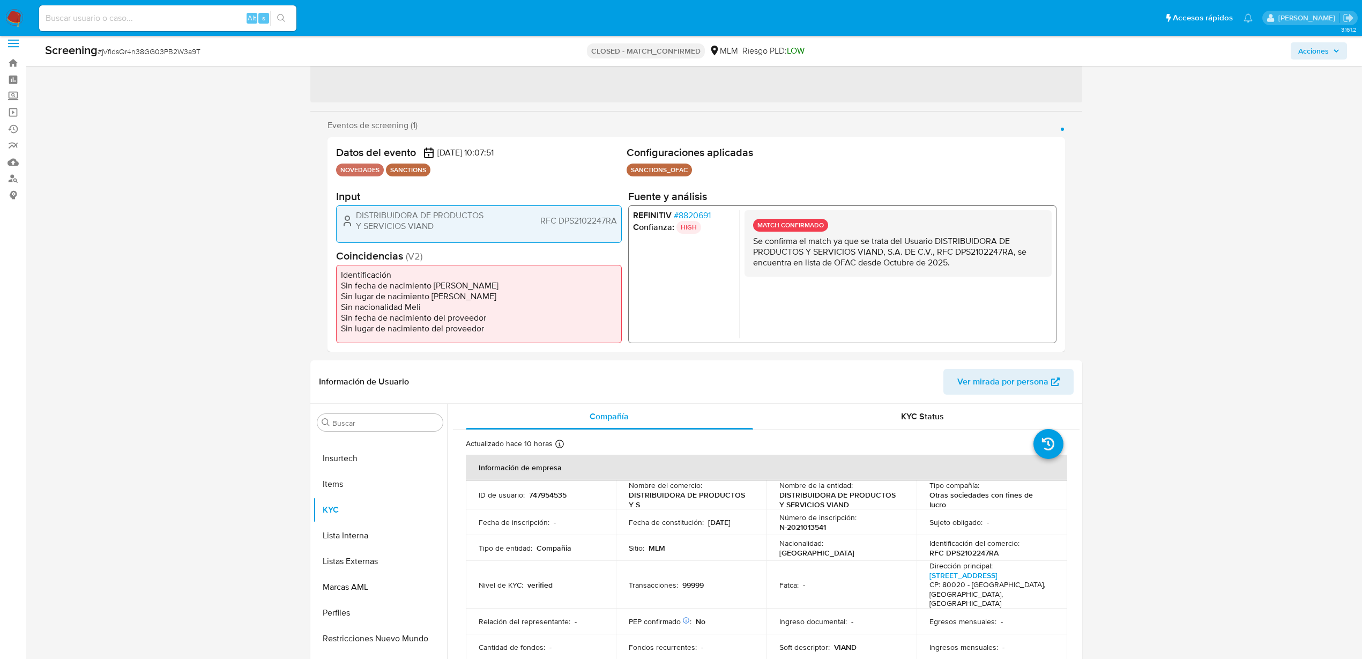
scroll to position [0, 0]
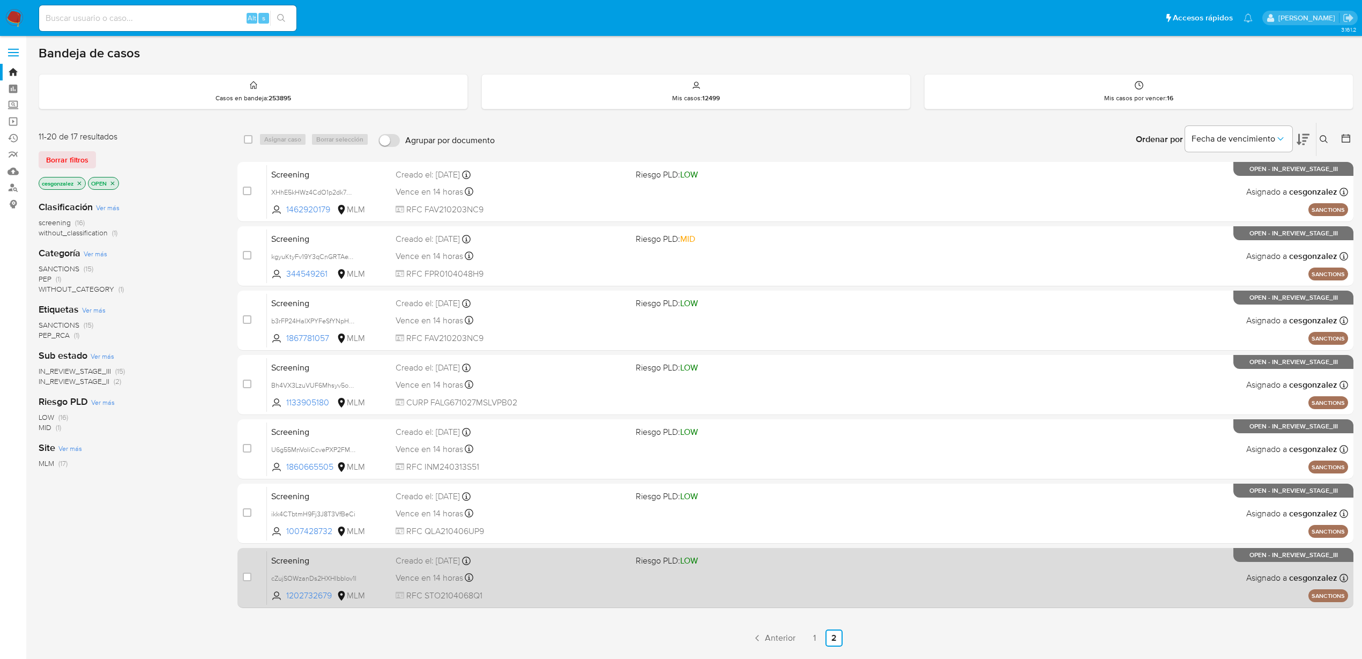
click at [511, 590] on span "RFC STO2104068Q1" at bounding box center [512, 596] width 232 height 12
click at [508, 573] on div "Vence en 14 horas Vence el 08/10/2025 04:07:51" at bounding box center [512, 577] width 232 height 14
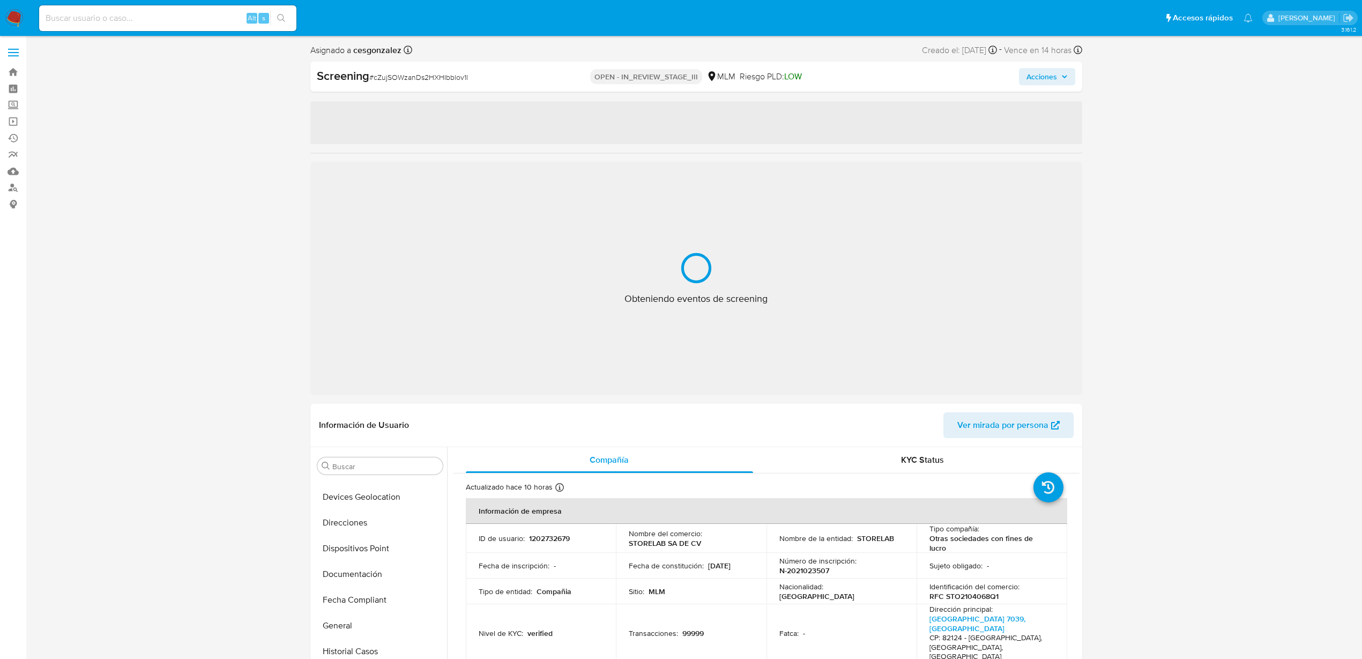
select select "10"
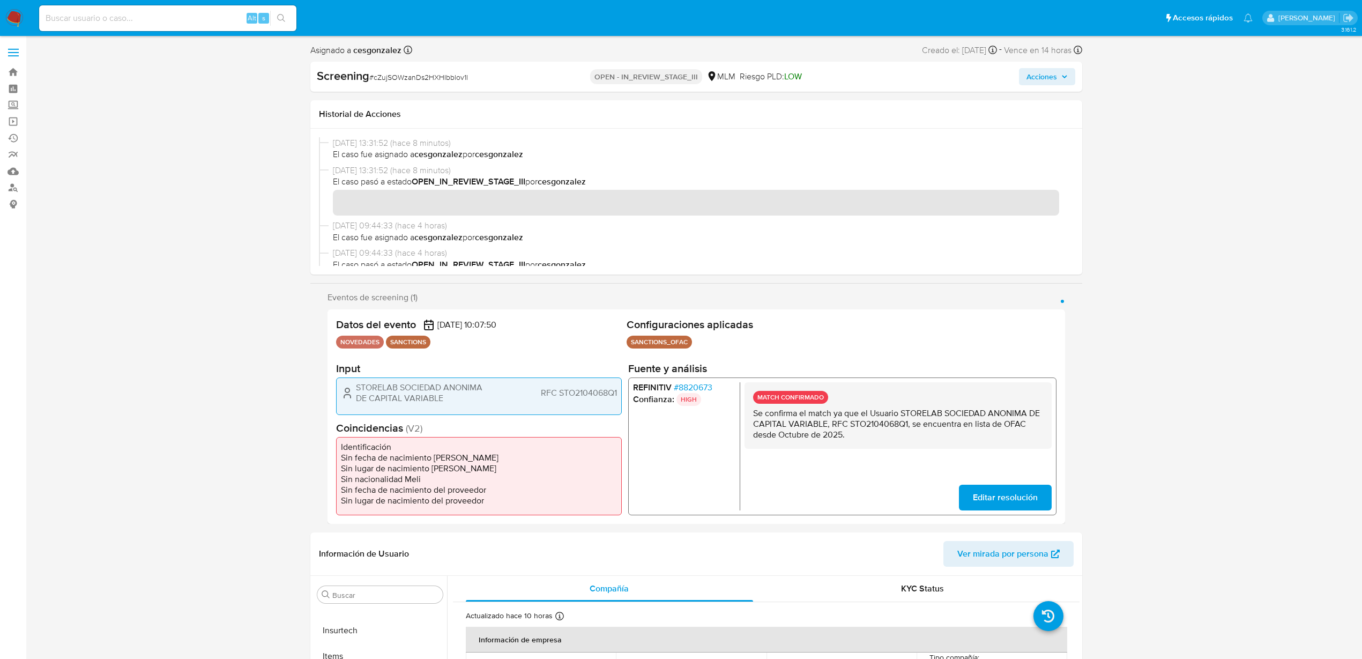
click at [1056, 80] on span "Acciones" at bounding box center [1042, 76] width 31 height 17
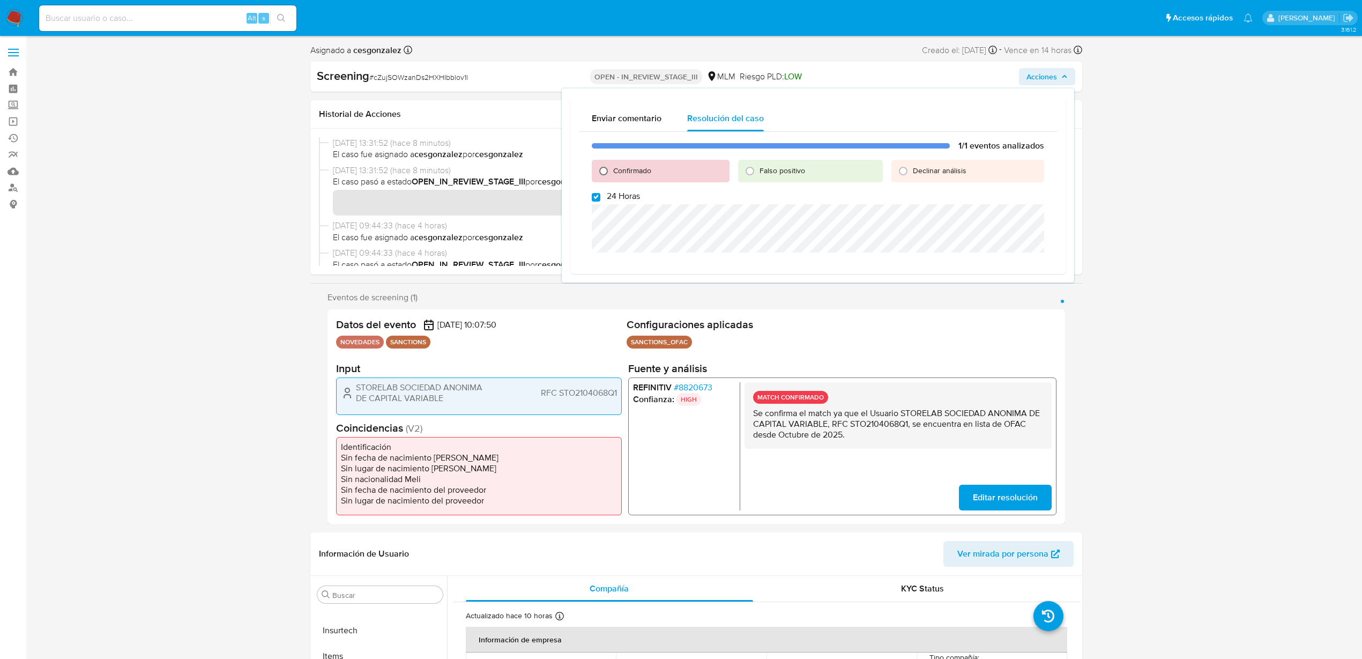
click at [606, 168] on input "Confirmado" at bounding box center [603, 170] width 17 height 17
radio input "true"
click at [993, 313] on span "Cerrar Caso" at bounding box center [1006, 314] width 51 height 15
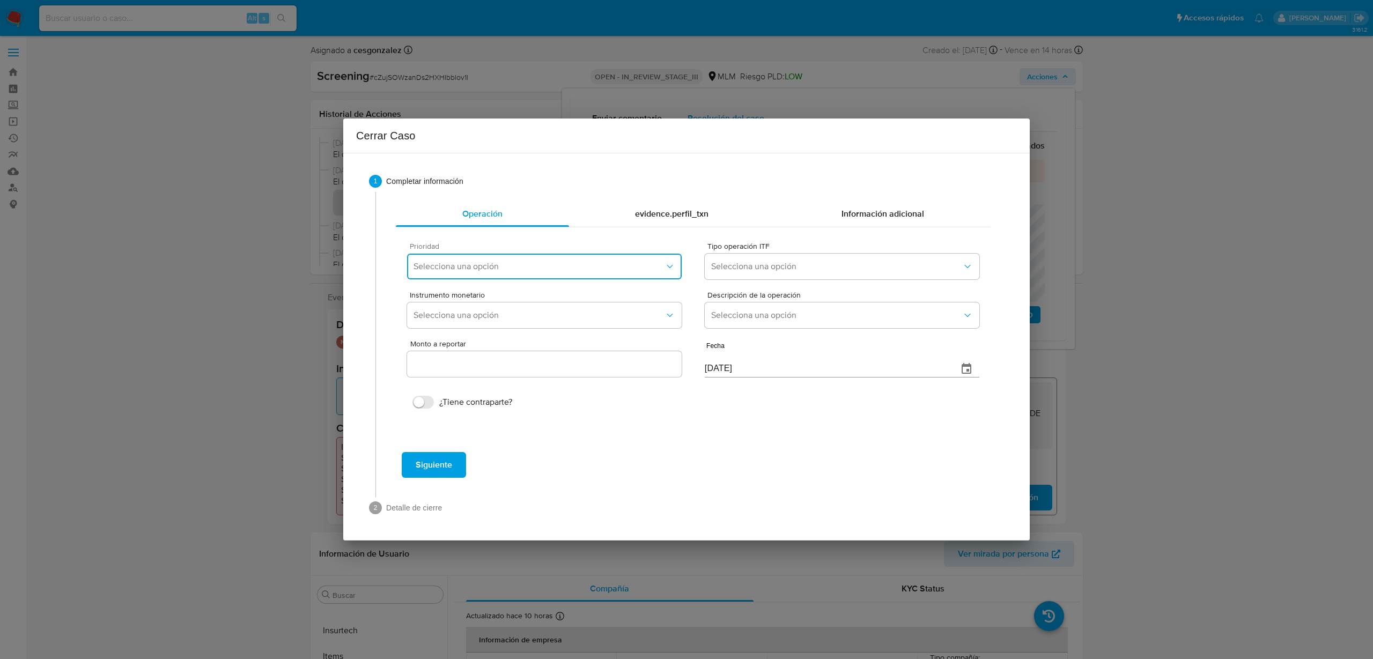
click at [629, 266] on span "Selecciona una opción" at bounding box center [538, 266] width 251 height 11
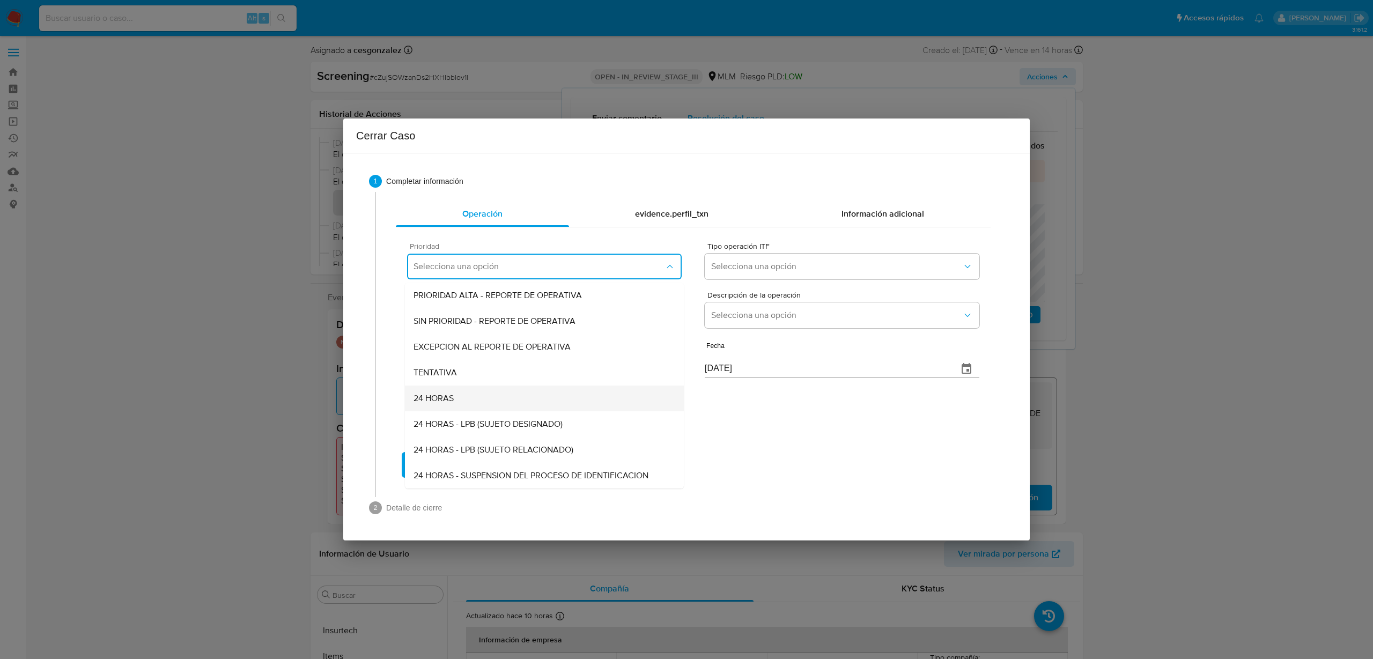
click at [455, 405] on div "24 HORAS" at bounding box center [544, 398] width 262 height 26
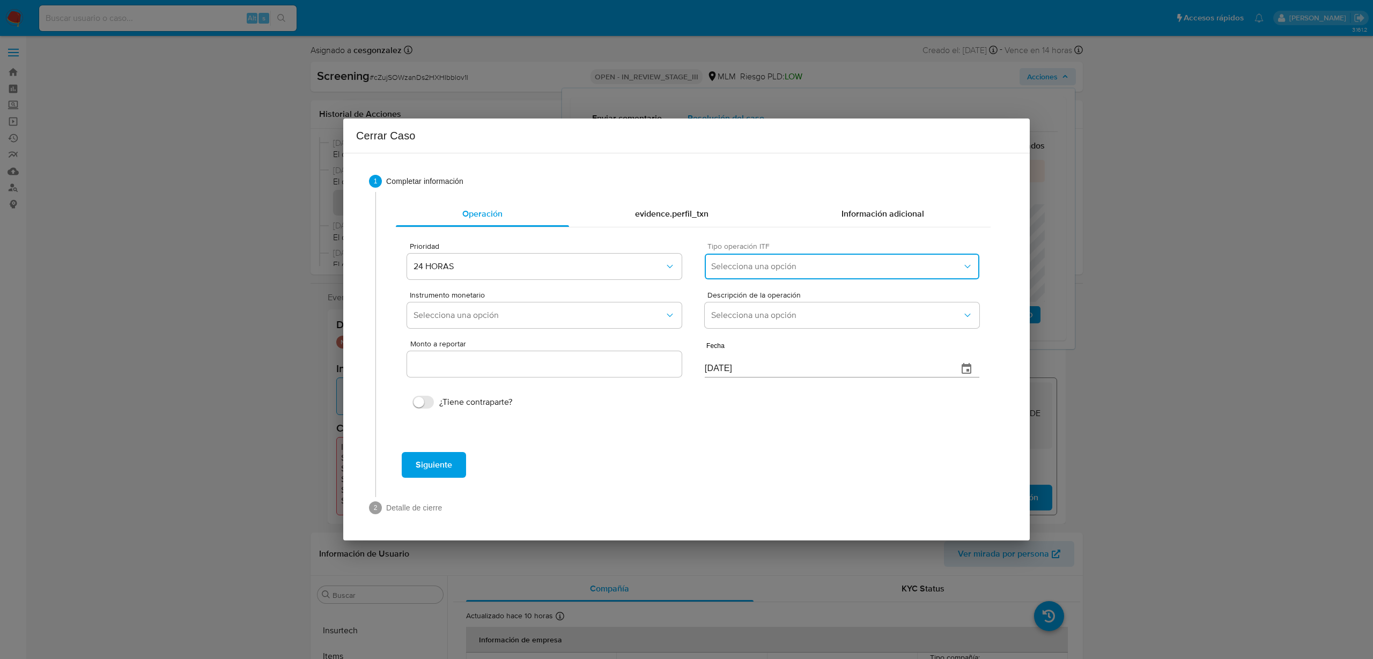
click at [751, 273] on button "Selecciona una opción" at bounding box center [842, 267] width 275 height 26
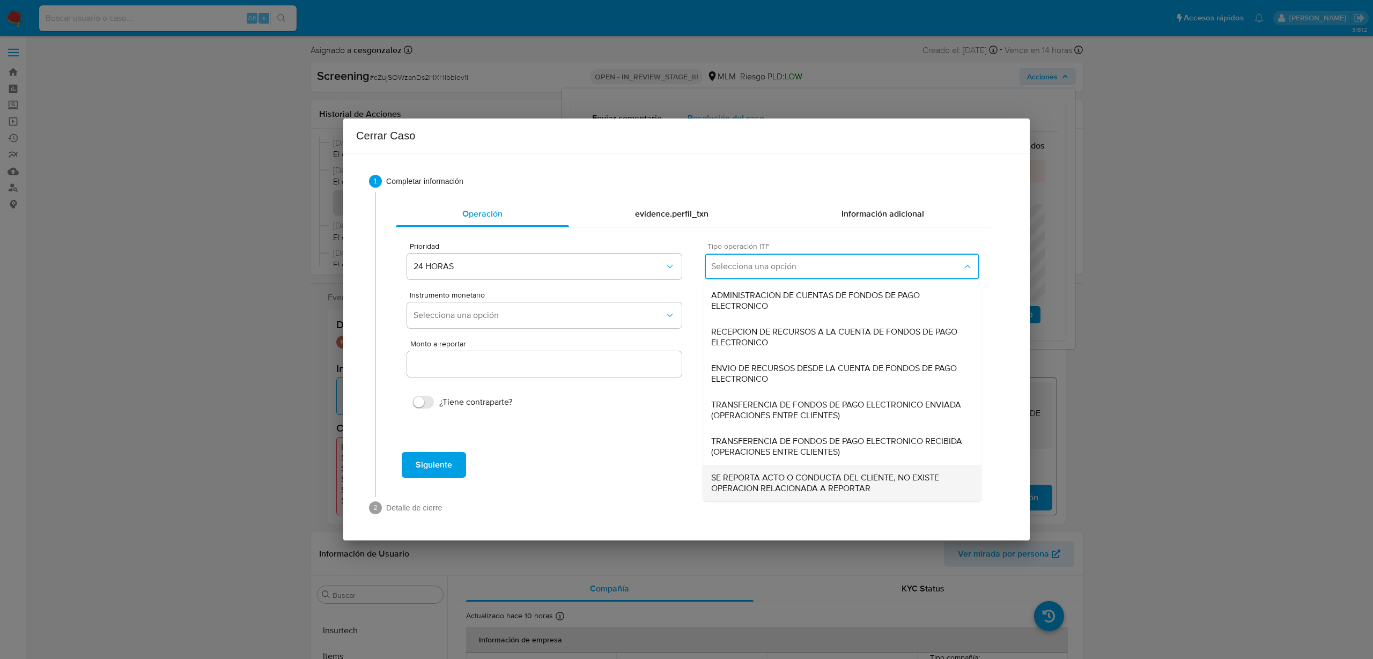
click at [773, 487] on span "SE REPORTA ACTO O CONDUCTA DEL CLIENTE, NO EXISTE OPERACION RELACIONADA A REPOR…" at bounding box center [842, 482] width 262 height 21
type input "0.00"
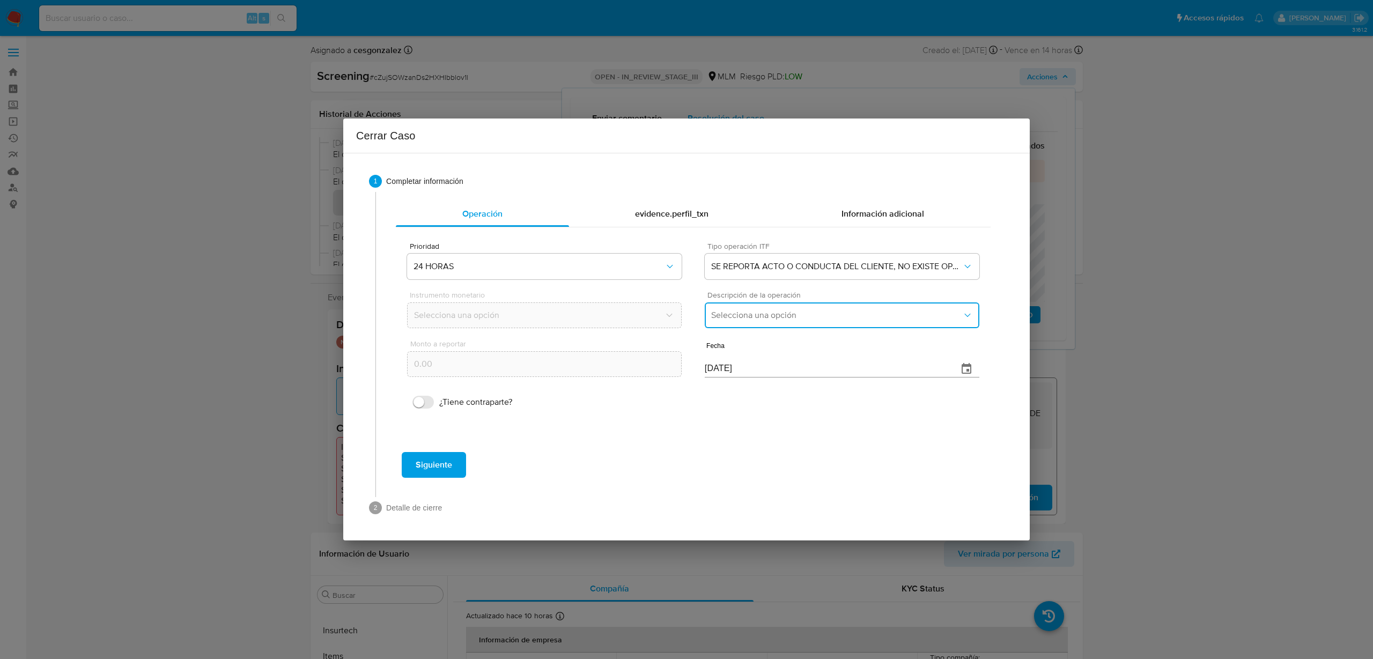
click at [747, 307] on button "Selecciona una opción" at bounding box center [842, 315] width 275 height 26
click at [748, 345] on span "REPORTE DE 24 HORAS" at bounding box center [757, 344] width 92 height 11
click at [442, 474] on span "Siguiente" at bounding box center [434, 465] width 36 height 24
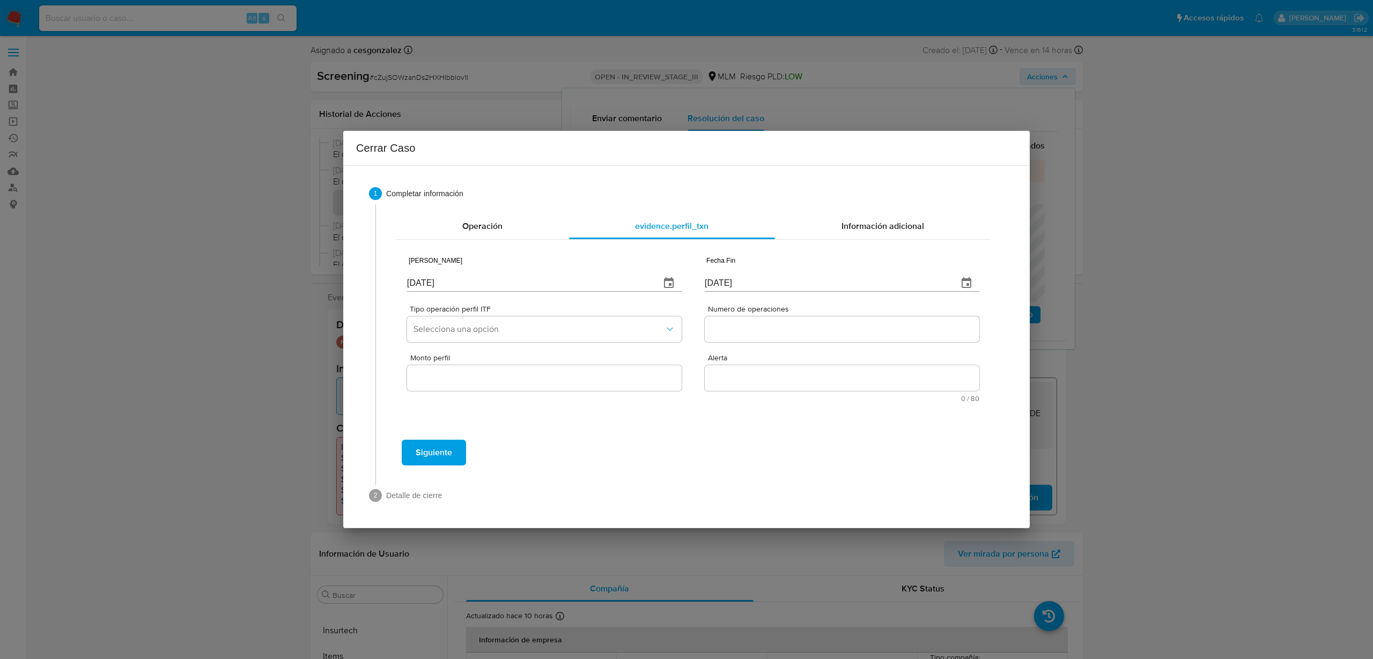
click at [500, 287] on input "07/10/2025" at bounding box center [529, 283] width 244 height 17
type input "01/01/2025"
type input "01/07/2025"
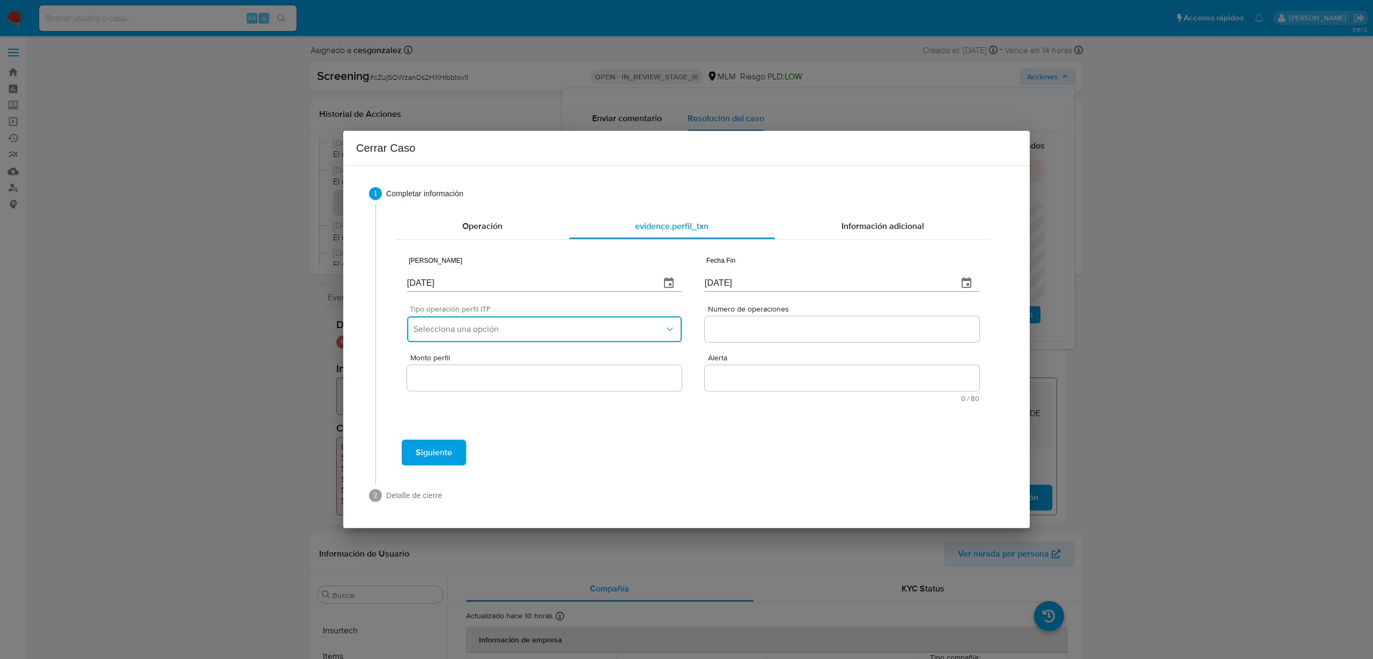
click at [579, 338] on button "Selecciona una opción" at bounding box center [544, 329] width 275 height 26
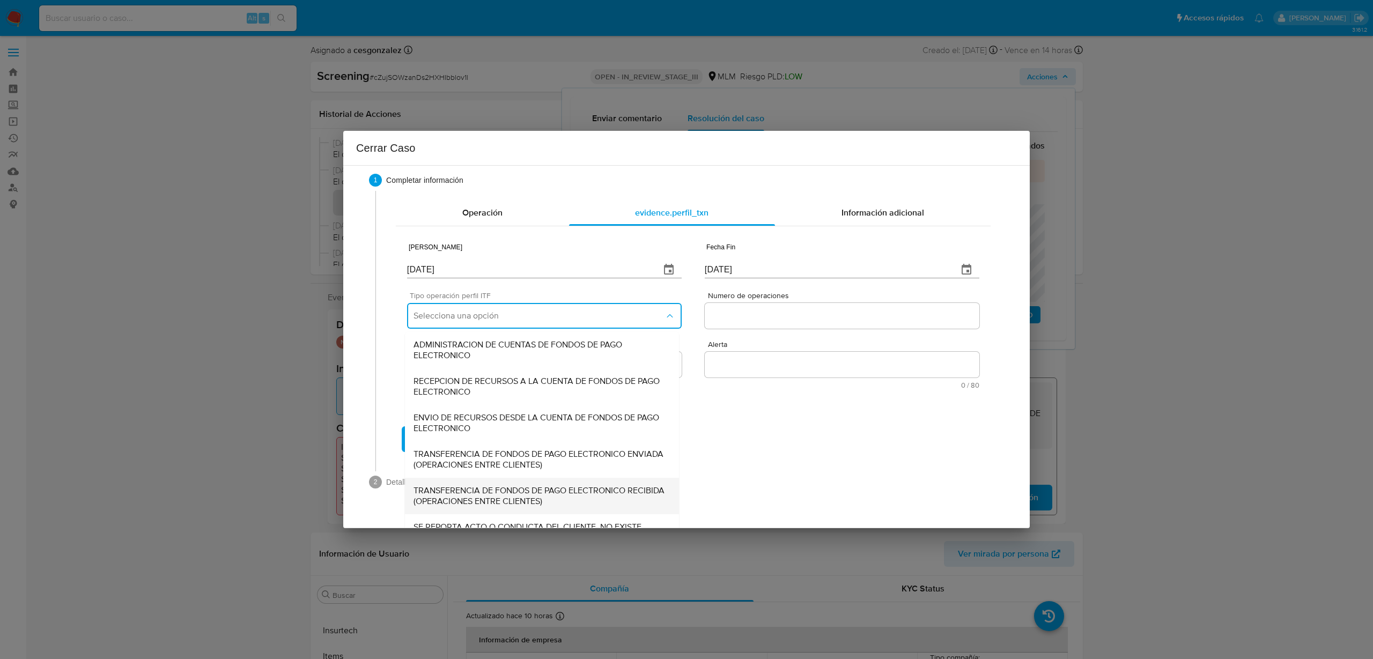
scroll to position [36, 0]
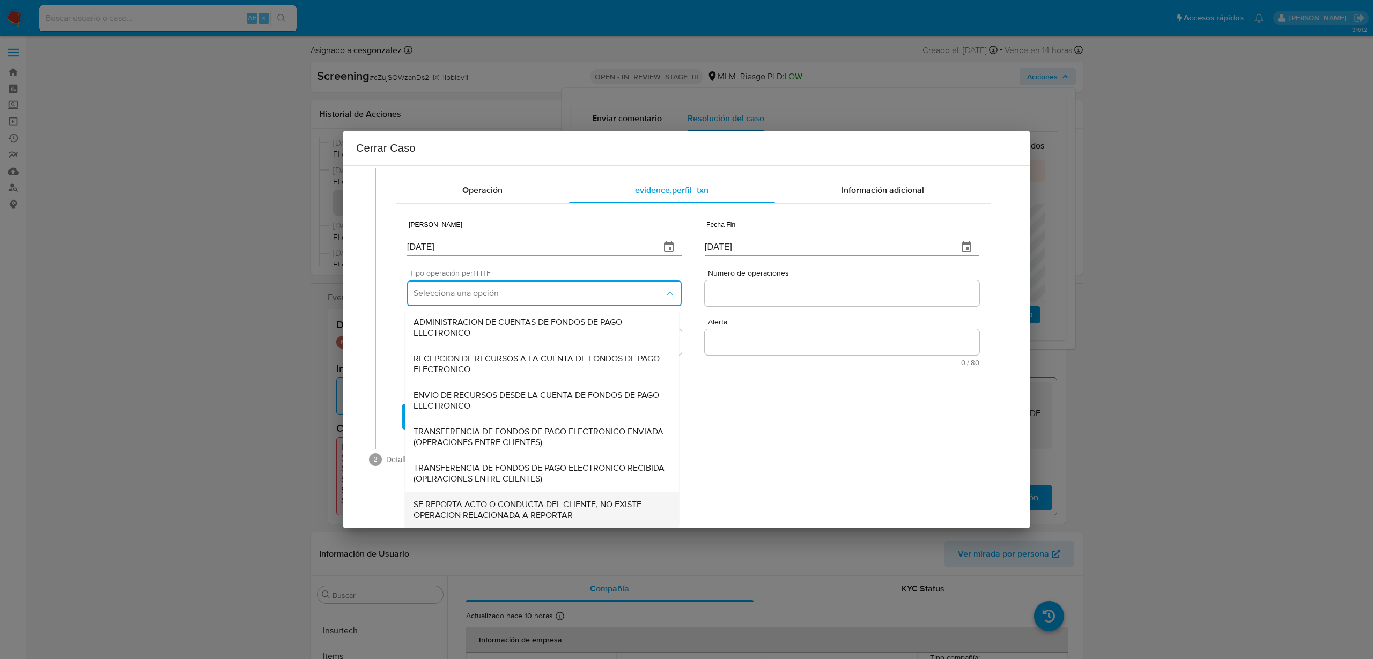
click at [517, 513] on span "SE REPORTA ACTO O CONDUCTA DEL CLIENTE, NO EXISTE OPERACION RELACIONADA A REPOR…" at bounding box center [541, 509] width 257 height 21
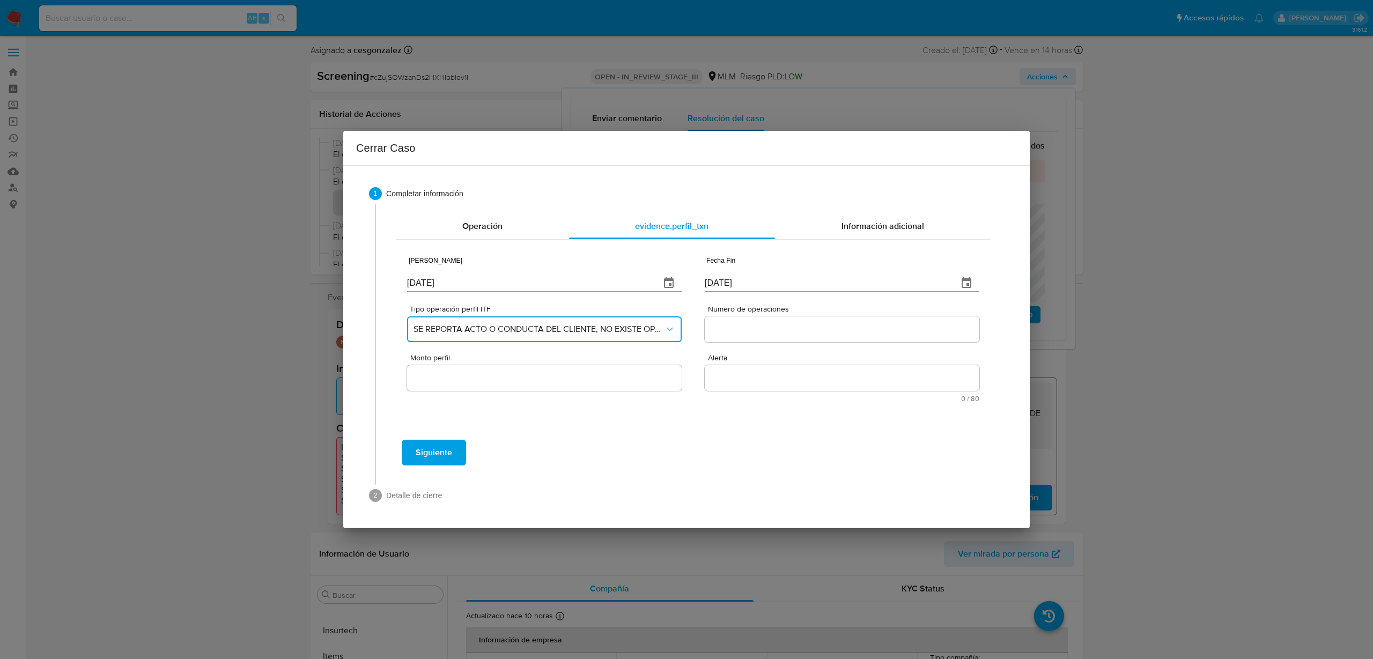
scroll to position [0, 0]
click at [768, 334] on div at bounding box center [842, 329] width 275 height 26
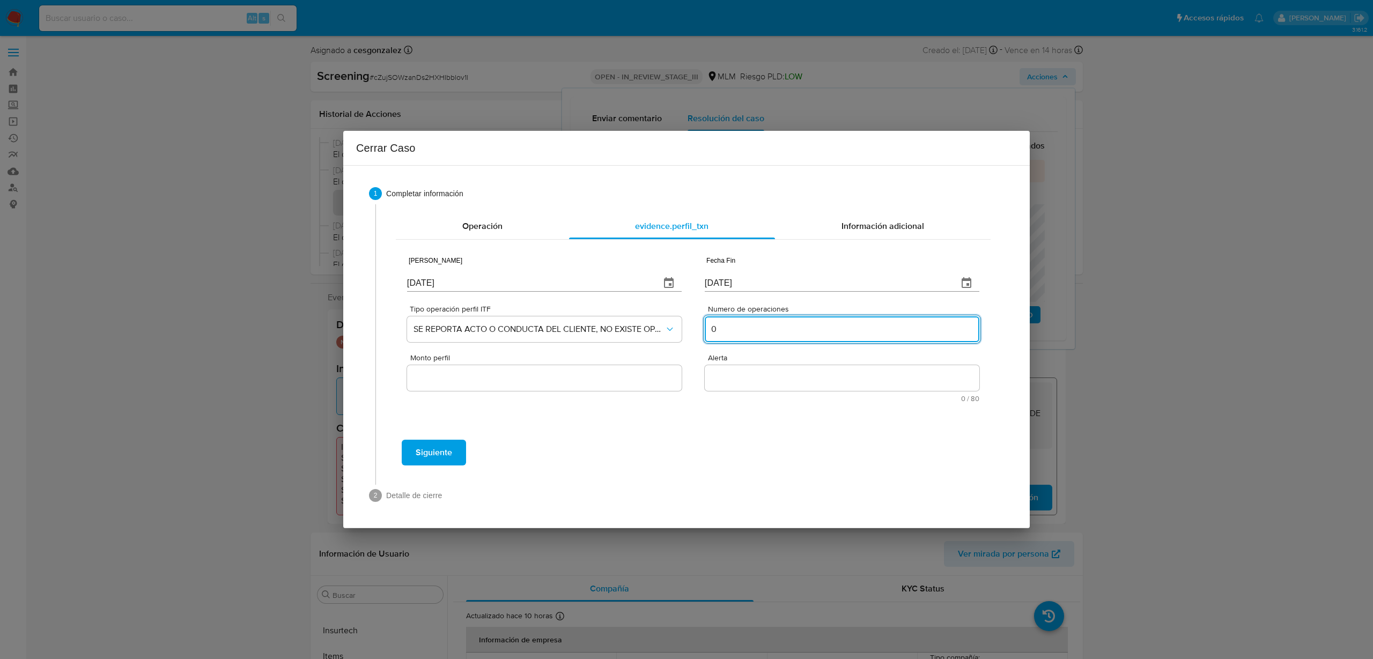
type input "0"
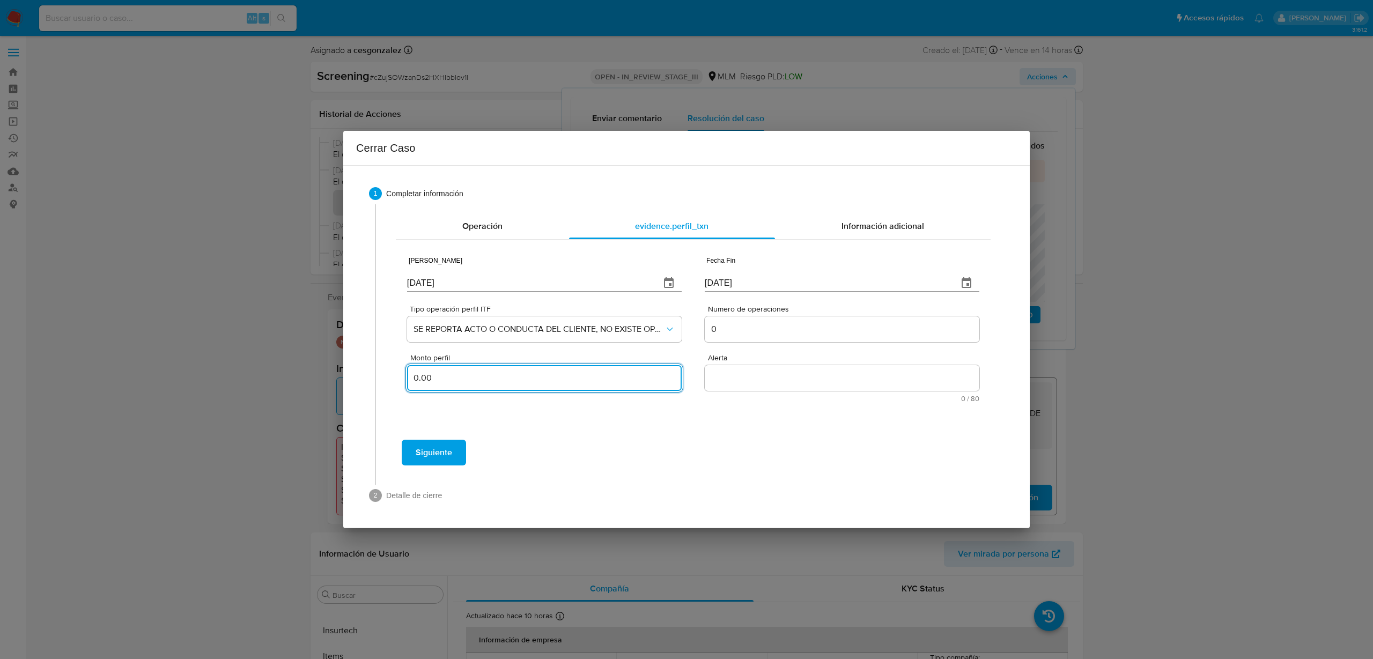
type input "0.00"
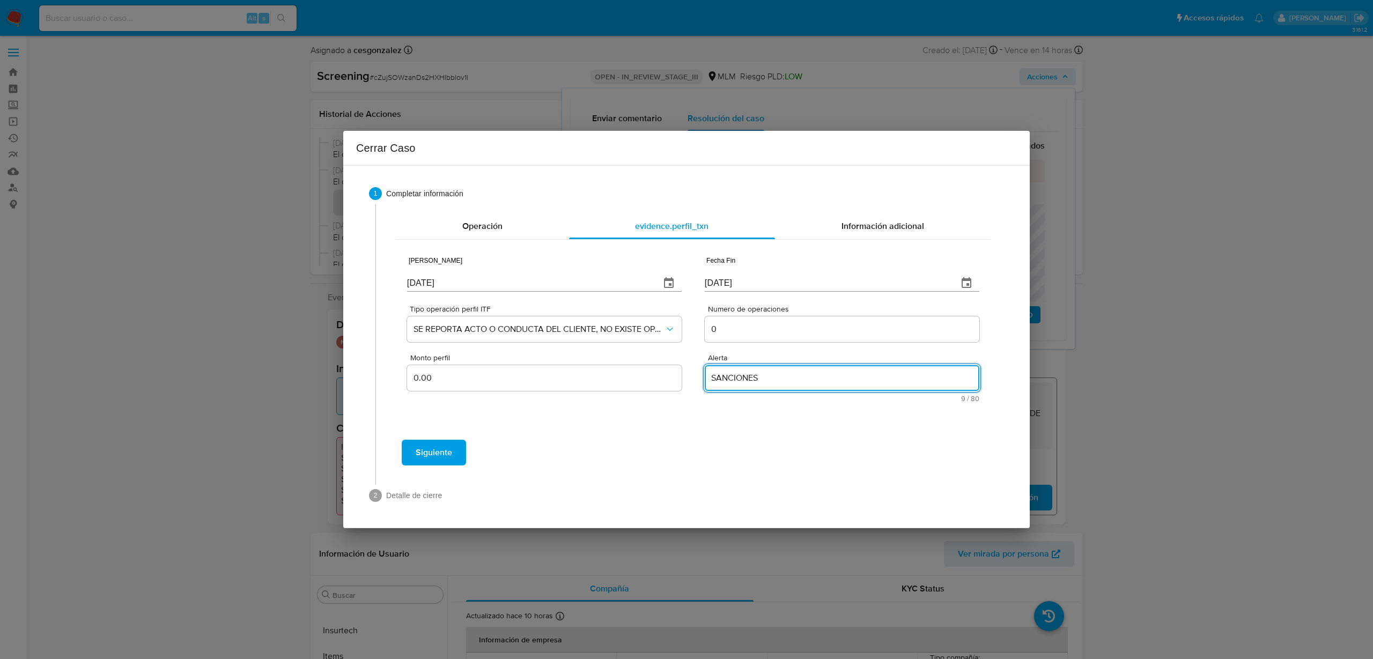
type textarea "SANCIONES"
click at [433, 457] on span "Siguiente" at bounding box center [434, 453] width 36 height 24
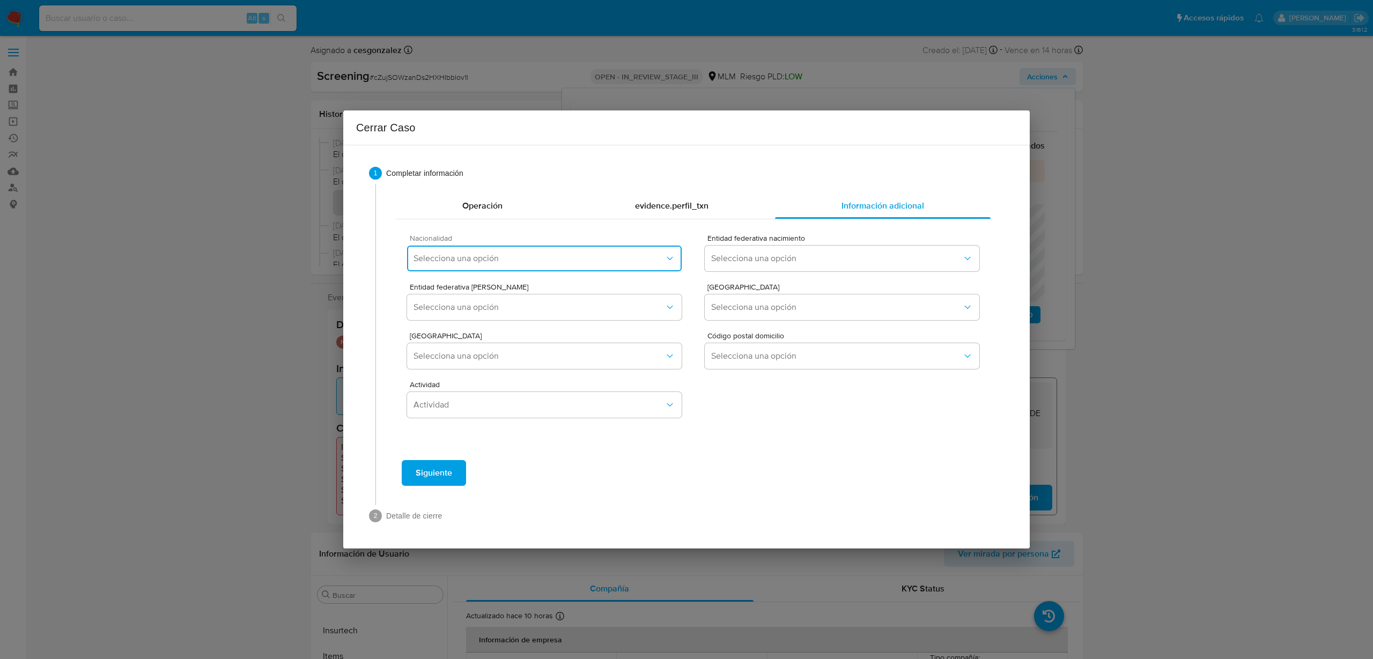
click at [491, 254] on span "Selecciona una opción" at bounding box center [538, 258] width 251 height 11
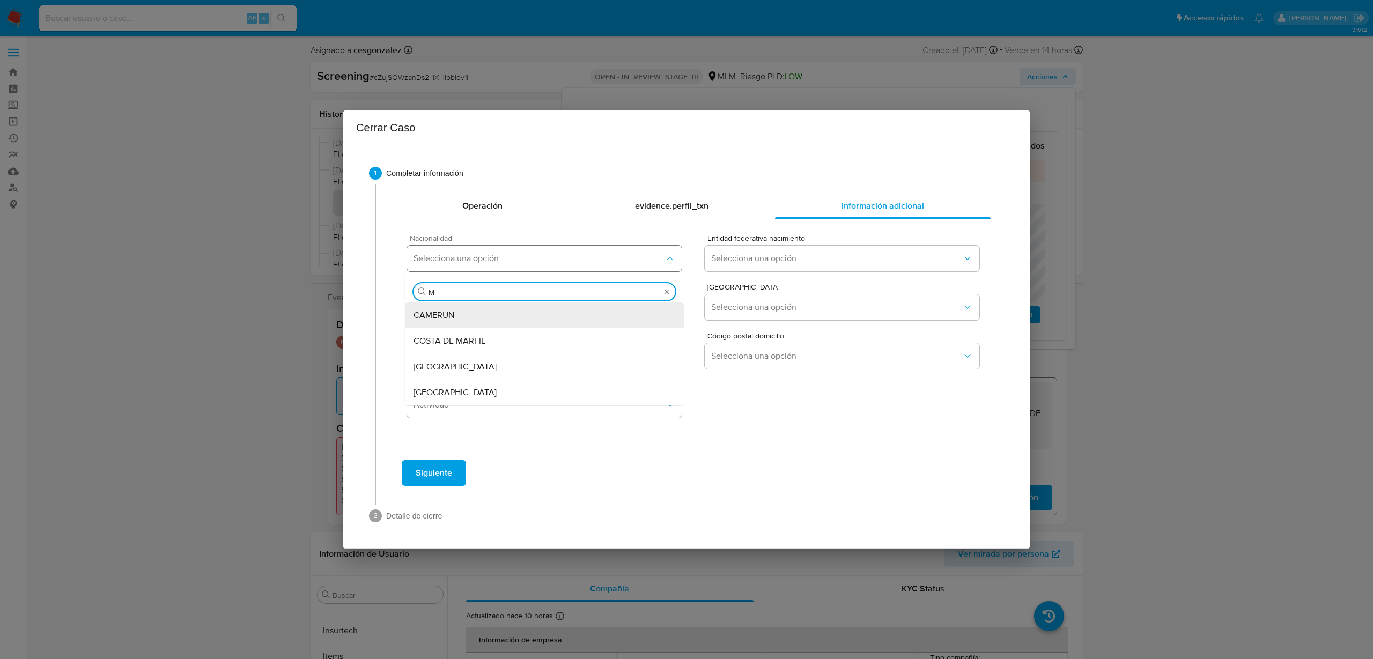
type input "ME"
click at [444, 394] on span "MEXICO" at bounding box center [454, 392] width 83 height 11
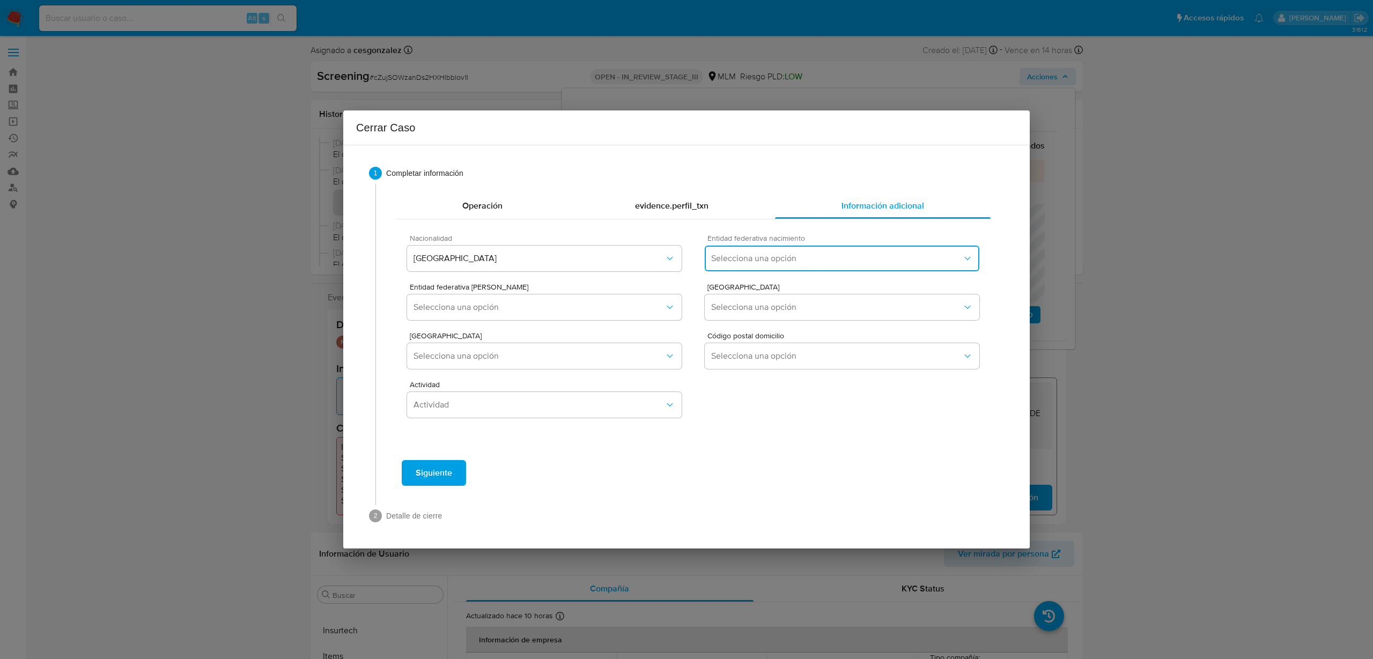
click at [760, 266] on button "Selecciona una opción" at bounding box center [842, 259] width 275 height 26
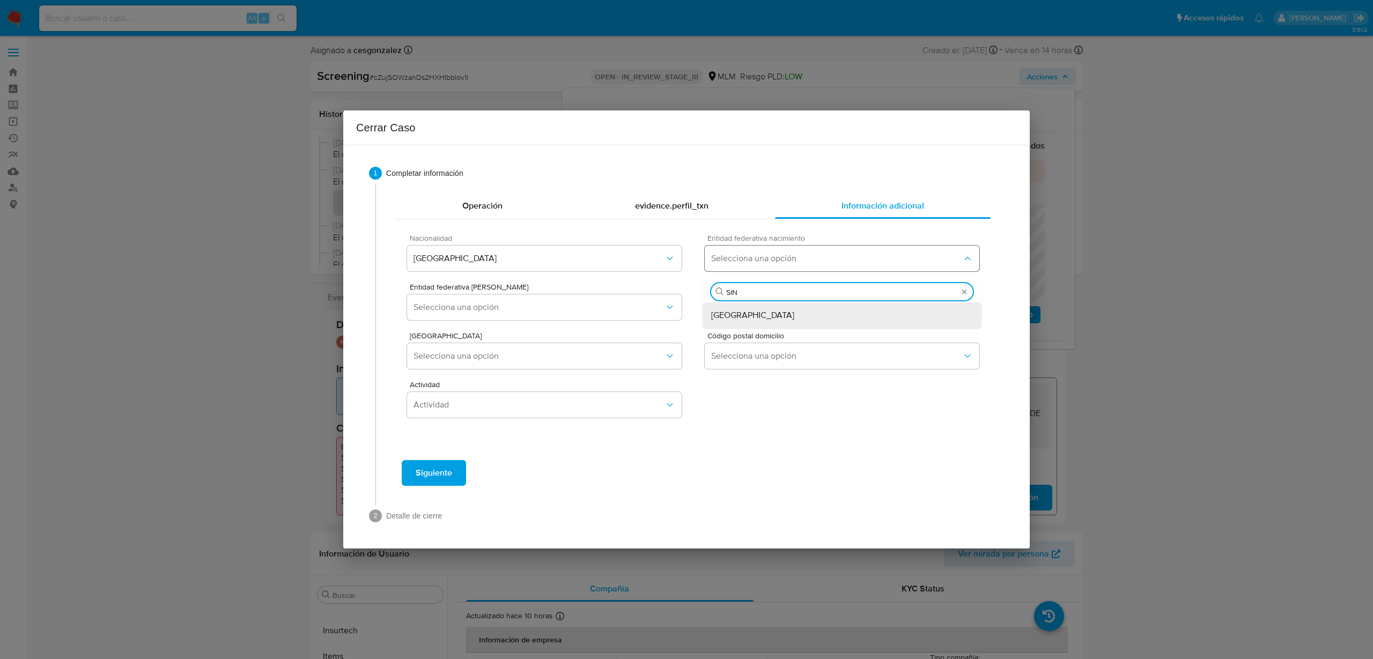
type input "SINA"
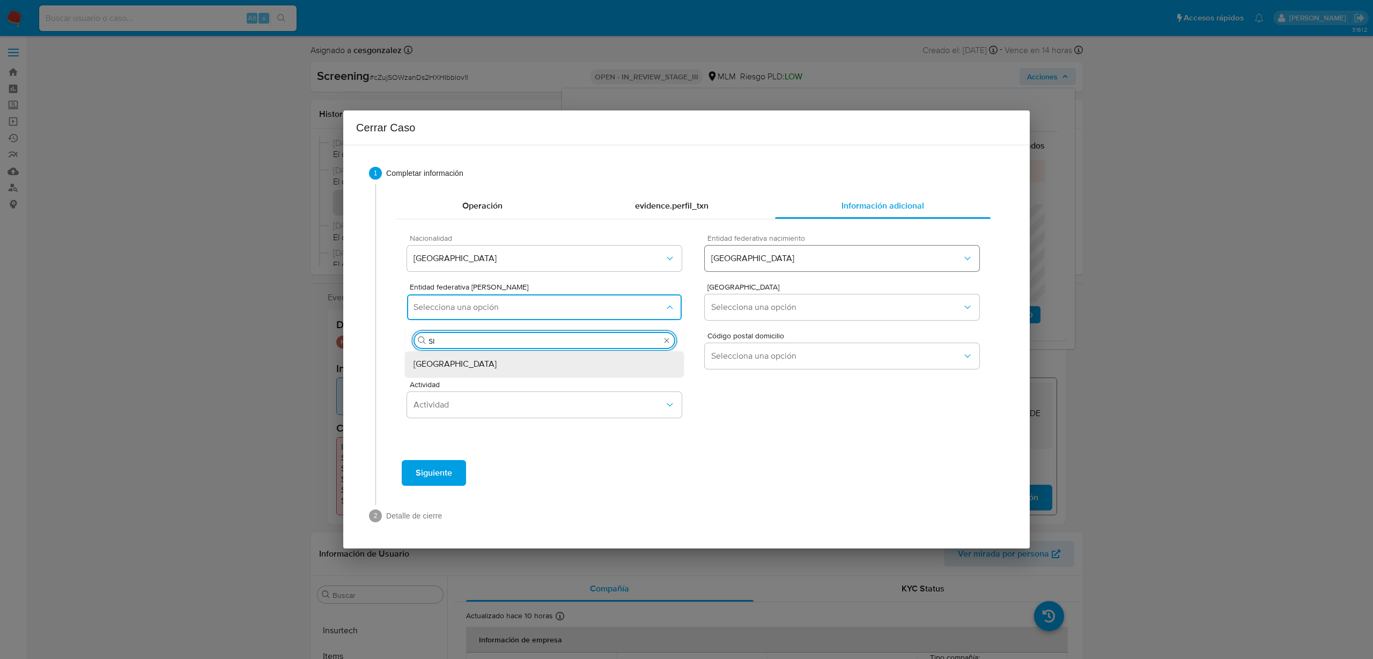
type input "SIN"
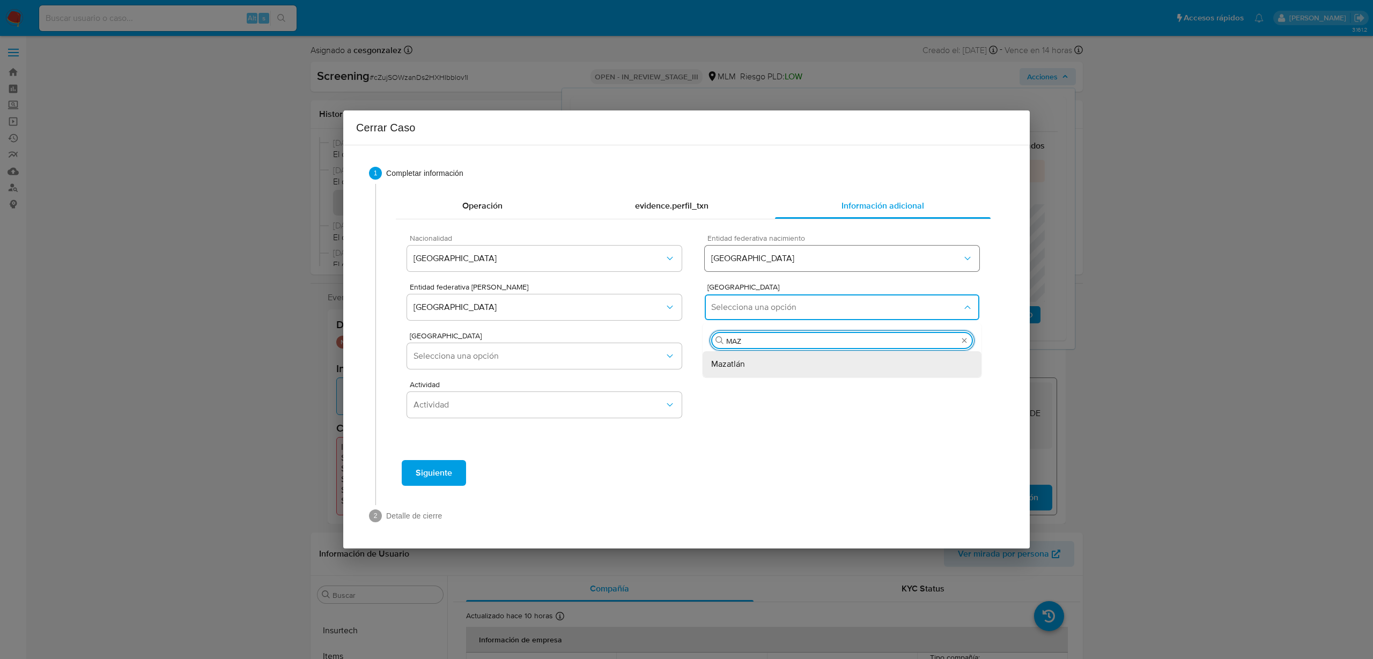
type input "MAZA"
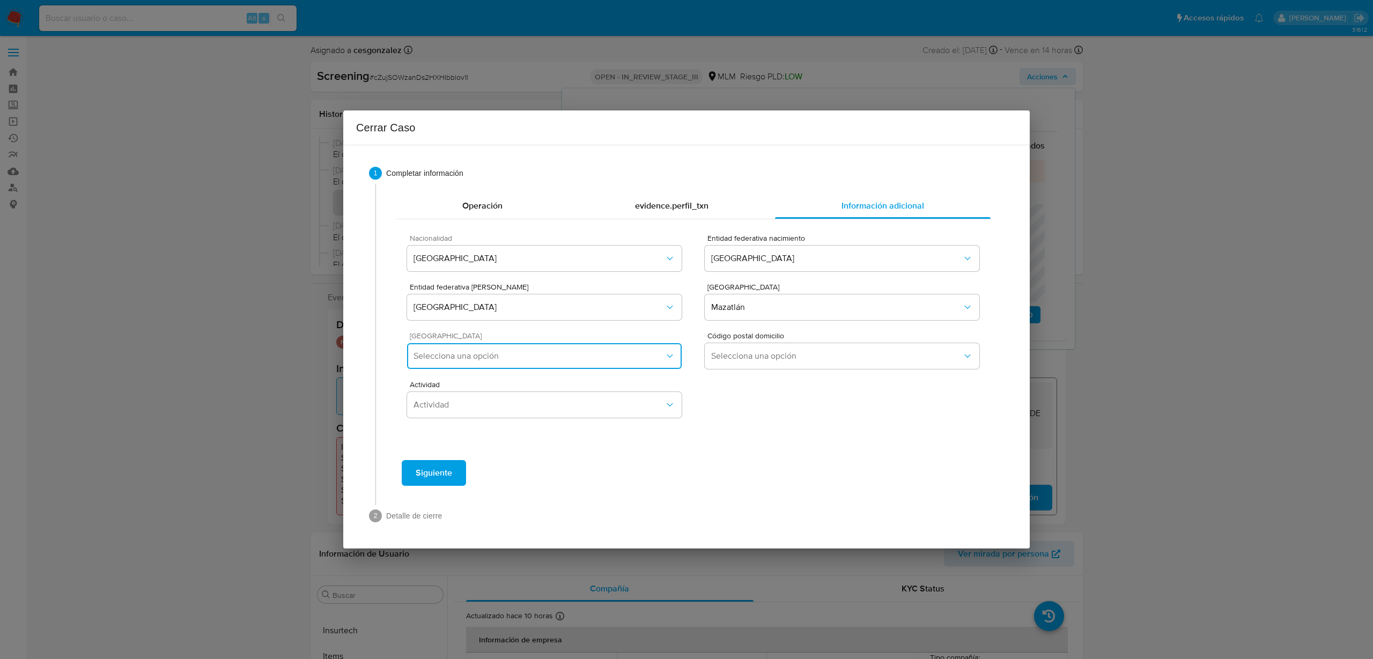
click at [563, 362] on button "Selecciona una opción" at bounding box center [544, 356] width 275 height 26
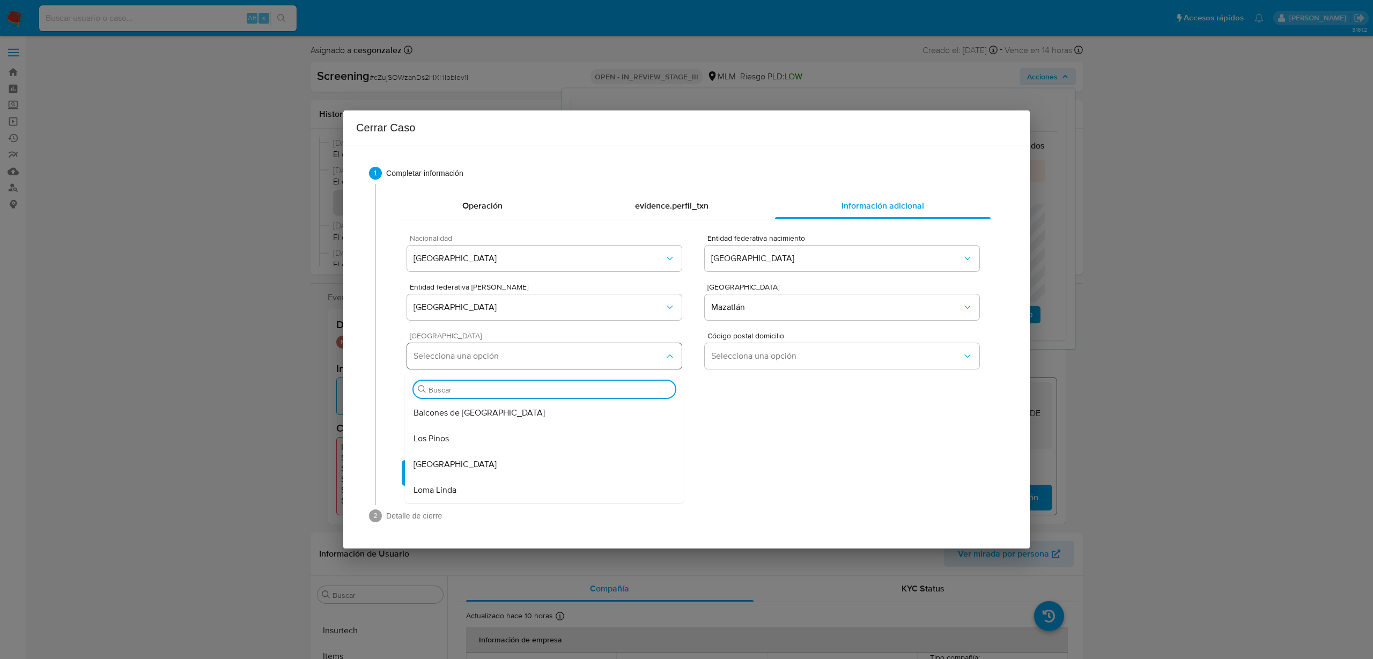
click at [563, 362] on button "Selecciona una opción" at bounding box center [544, 356] width 275 height 26
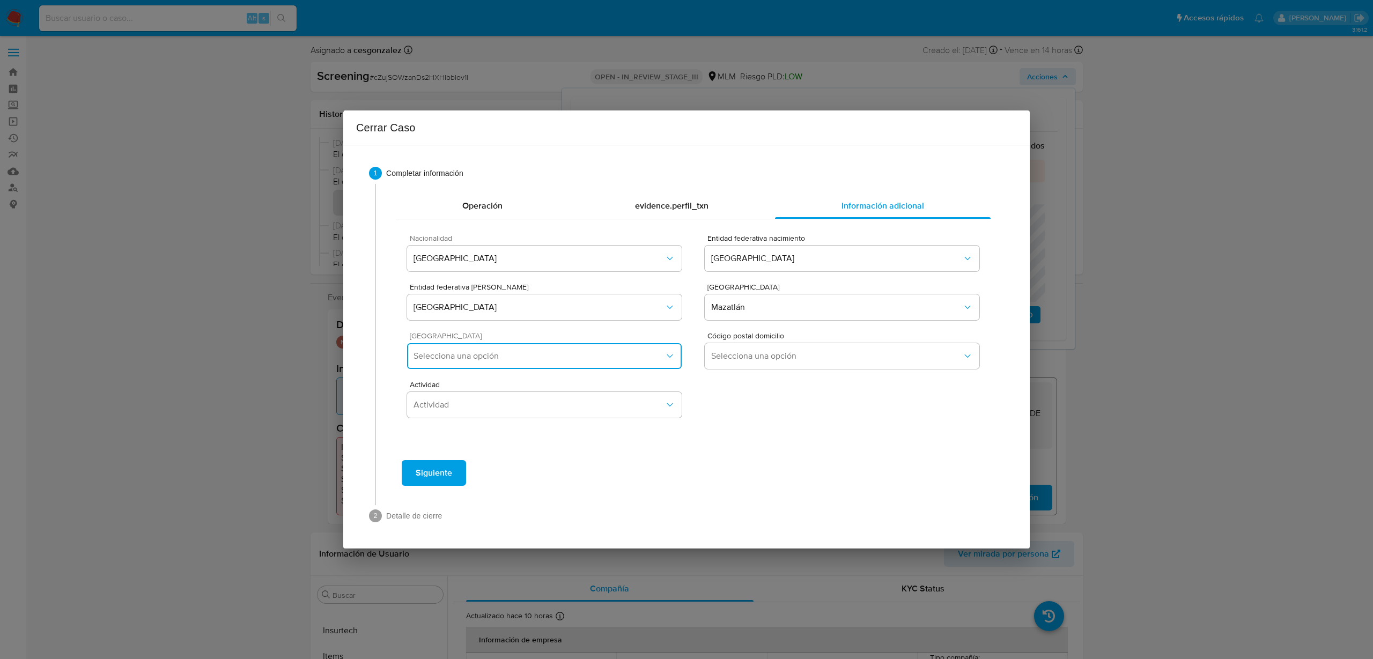
click at [563, 362] on button "Selecciona una opción" at bounding box center [544, 356] width 275 height 26
type input "BUR"
click at [532, 414] on div "Burócrata" at bounding box center [544, 413] width 262 height 26
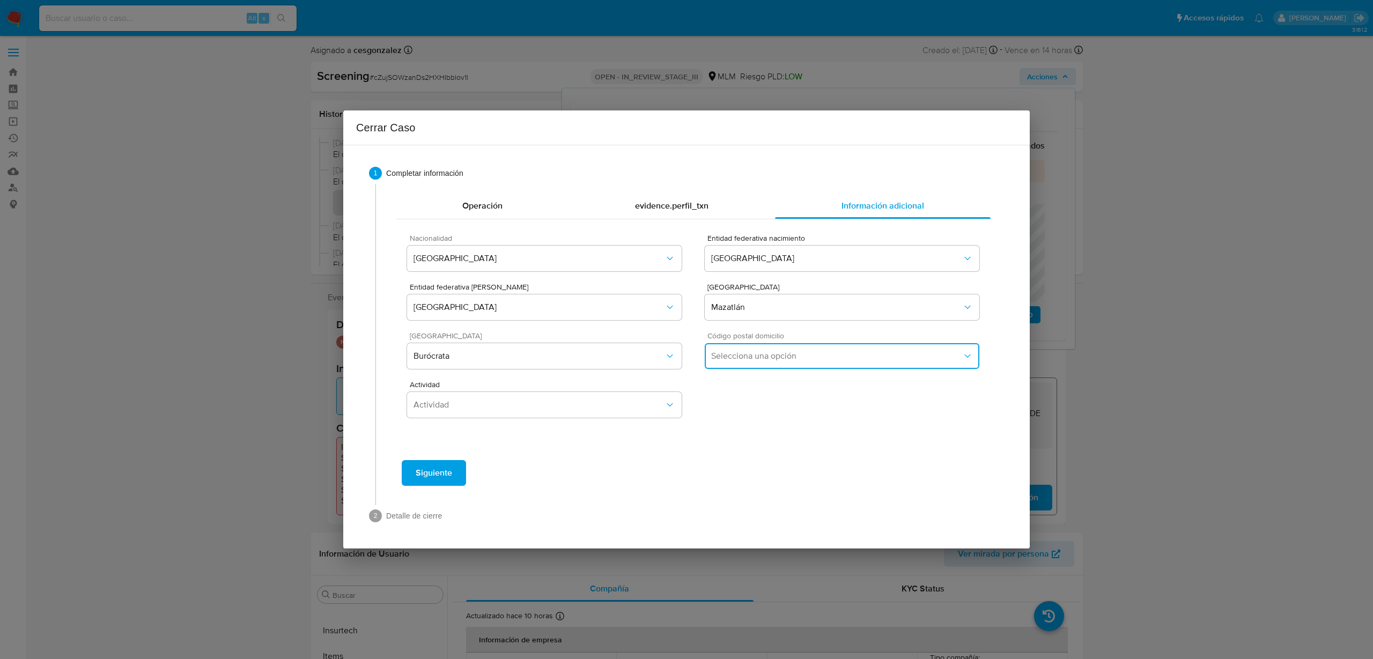
click at [751, 362] on button "Selecciona una opción" at bounding box center [842, 356] width 275 height 26
click at [748, 412] on div "82163" at bounding box center [842, 413] width 262 height 26
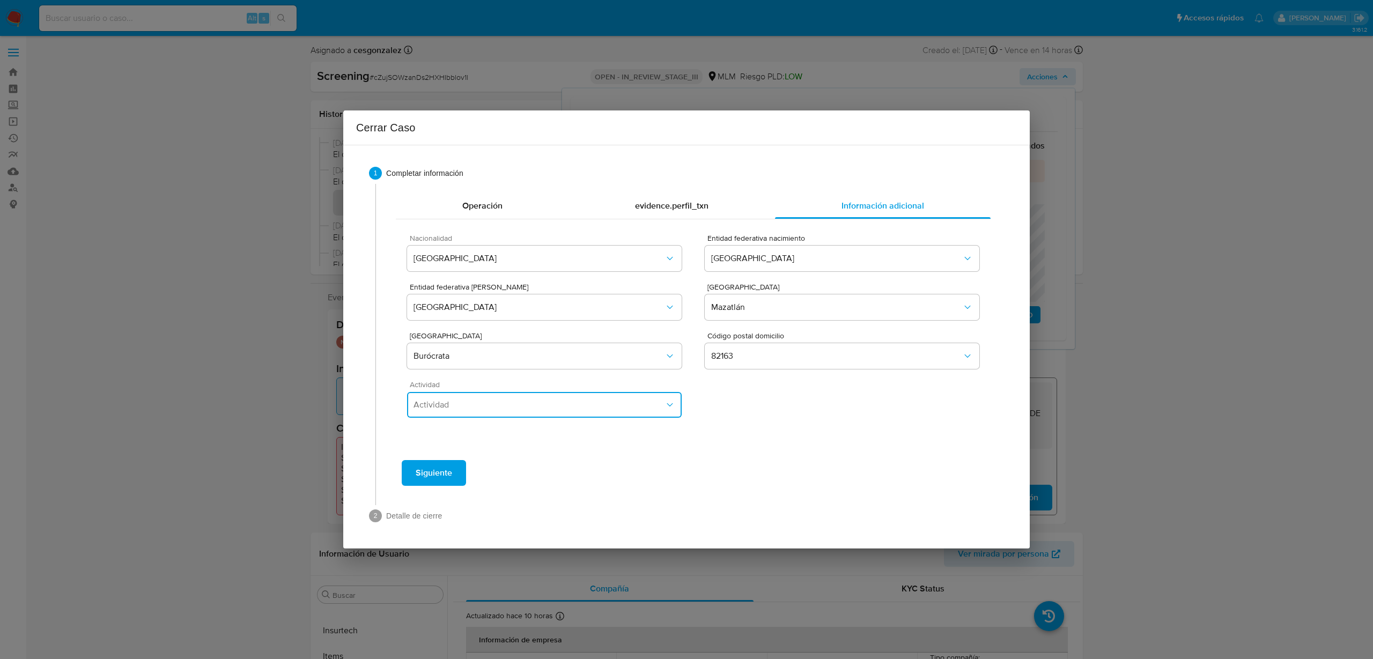
click at [527, 392] on button "Actividad" at bounding box center [544, 405] width 275 height 26
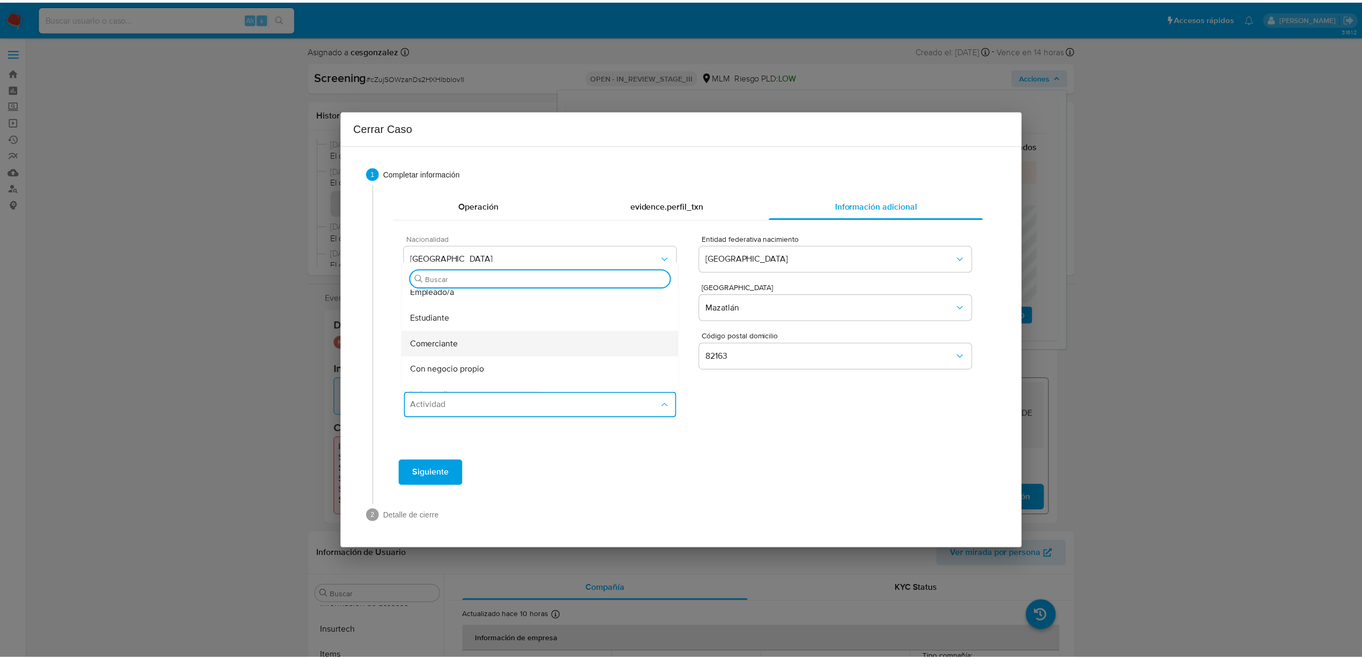
scroll to position [67, 0]
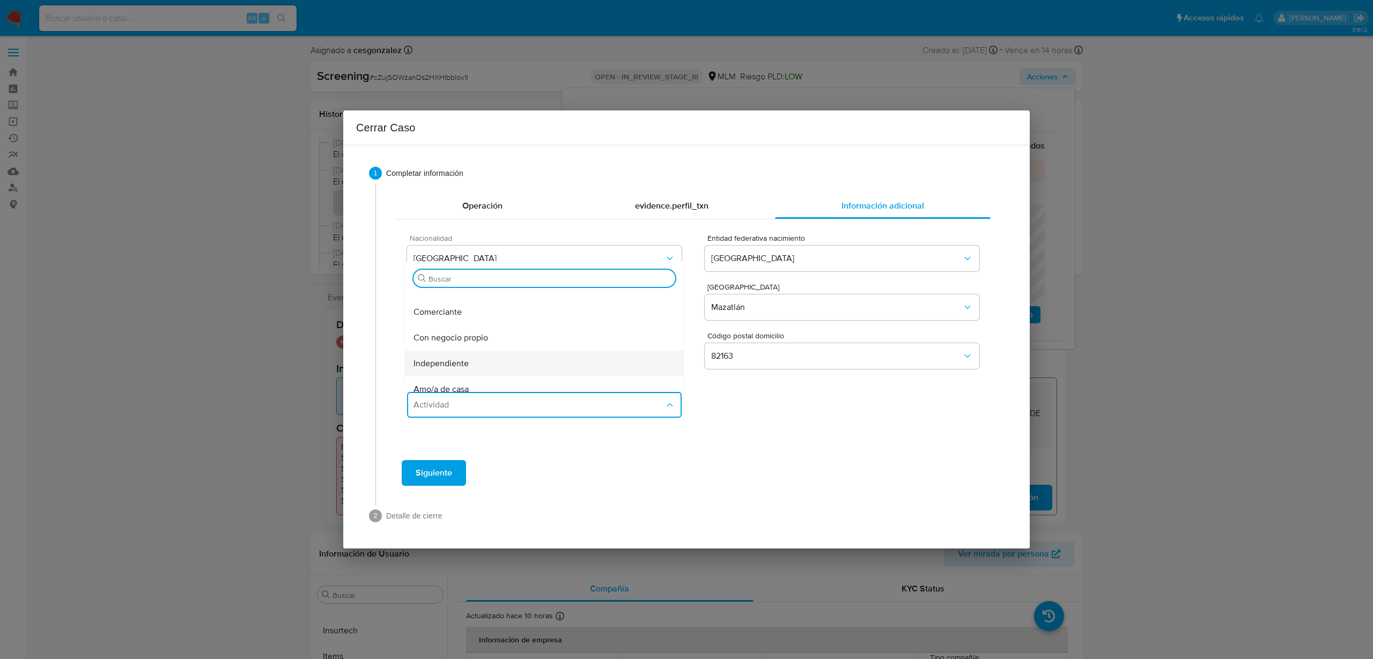
click at [478, 359] on div "Independiente" at bounding box center [544, 364] width 262 height 26
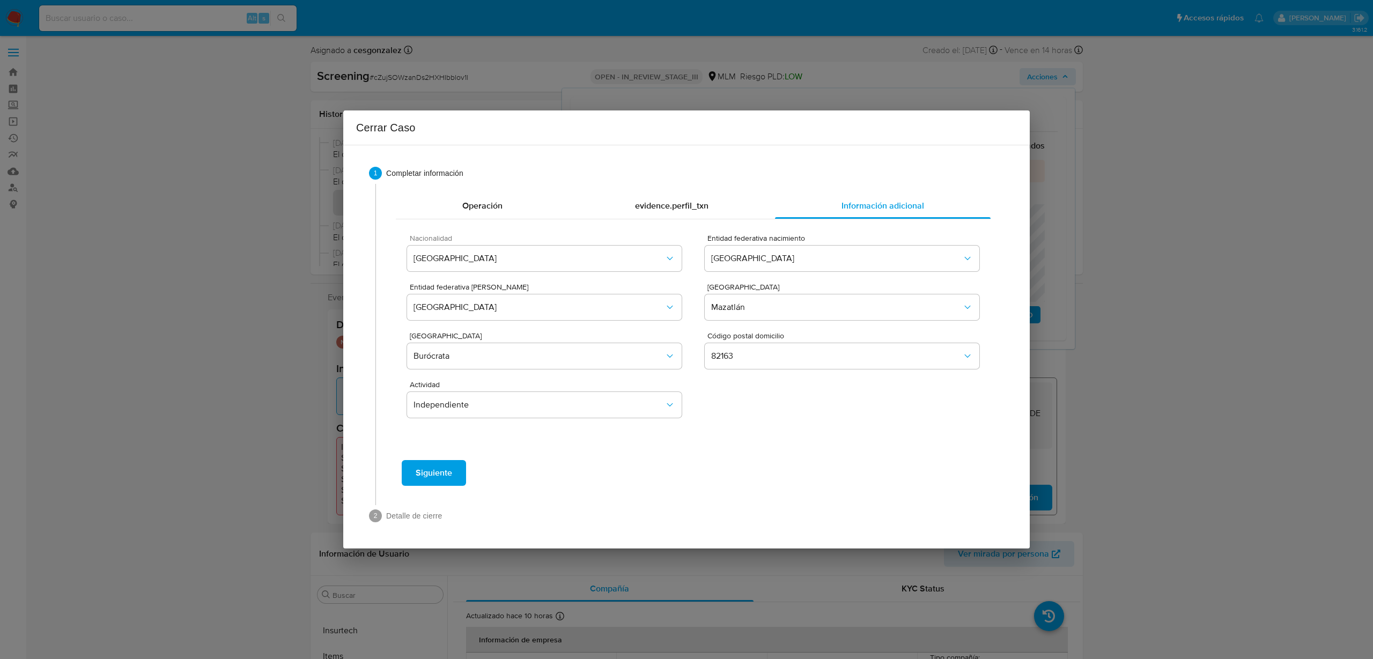
click at [434, 453] on div "Operación evidence.perfil_txn Información adicional Nacionalidad MEXICO Entidad…" at bounding box center [693, 319] width 613 height 270
click at [433, 478] on span "Siguiente" at bounding box center [434, 473] width 36 height 24
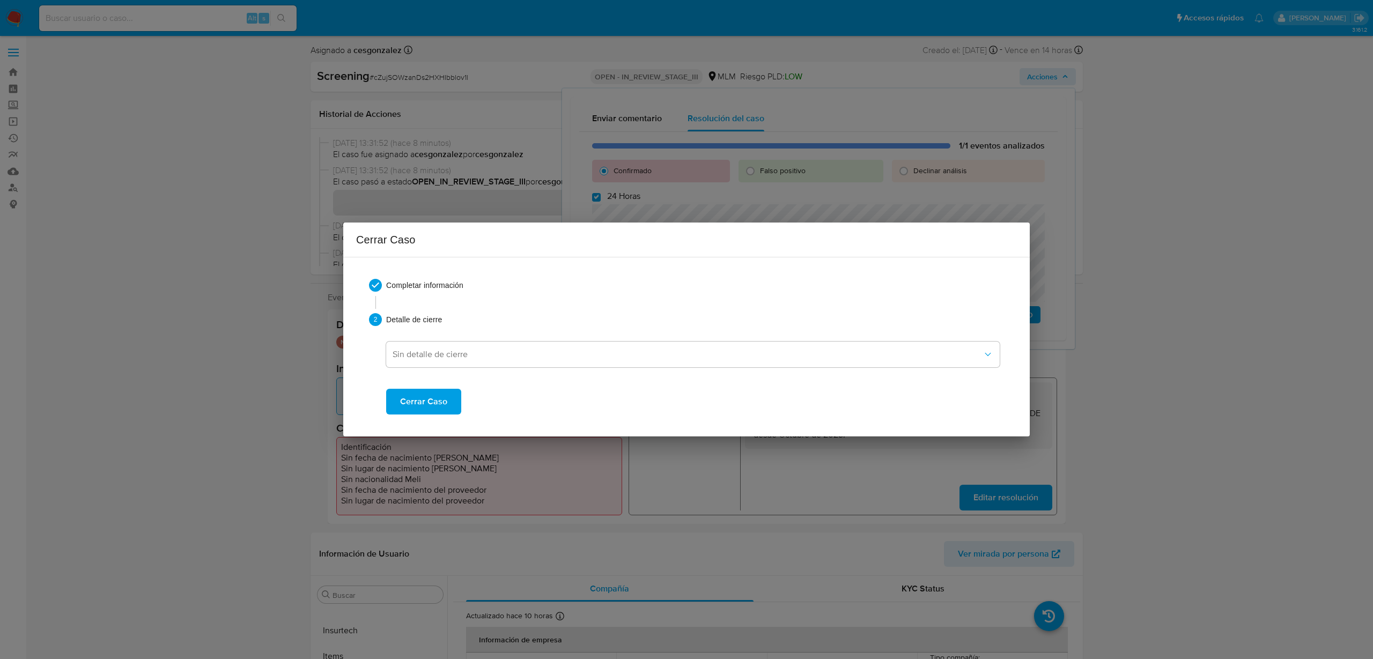
click at [425, 404] on span "Cerrar Caso" at bounding box center [423, 402] width 47 height 24
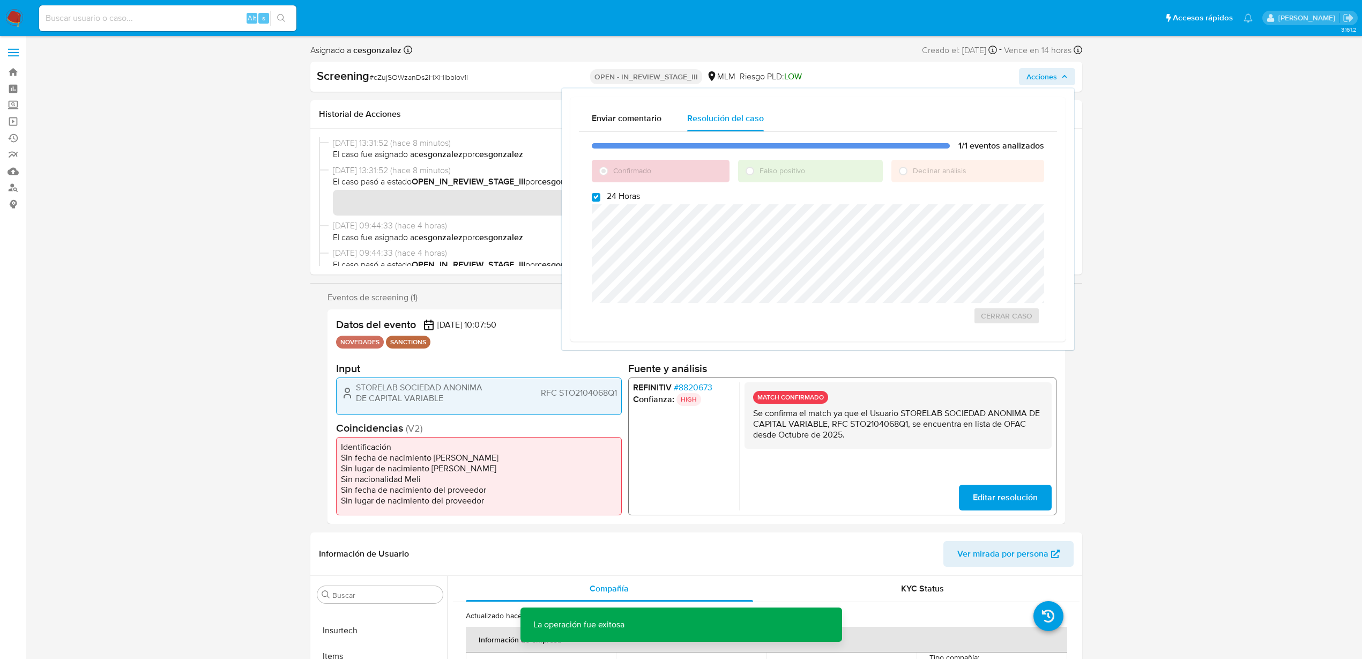
drag, startPoint x: 406, startPoint y: 69, endPoint x: 406, endPoint y: 76, distance: 7.5
click at [406, 71] on div "Screening # cZujSOWzanDs2HXHIbblov1l" at bounding box center [441, 76] width 249 height 16
click at [406, 76] on span "# cZujSOWzanDs2HXHIbblov1l" at bounding box center [418, 77] width 99 height 11
click at [406, 82] on span "# cZujSOWzanDs2HXHIbblov1l" at bounding box center [418, 77] width 99 height 11
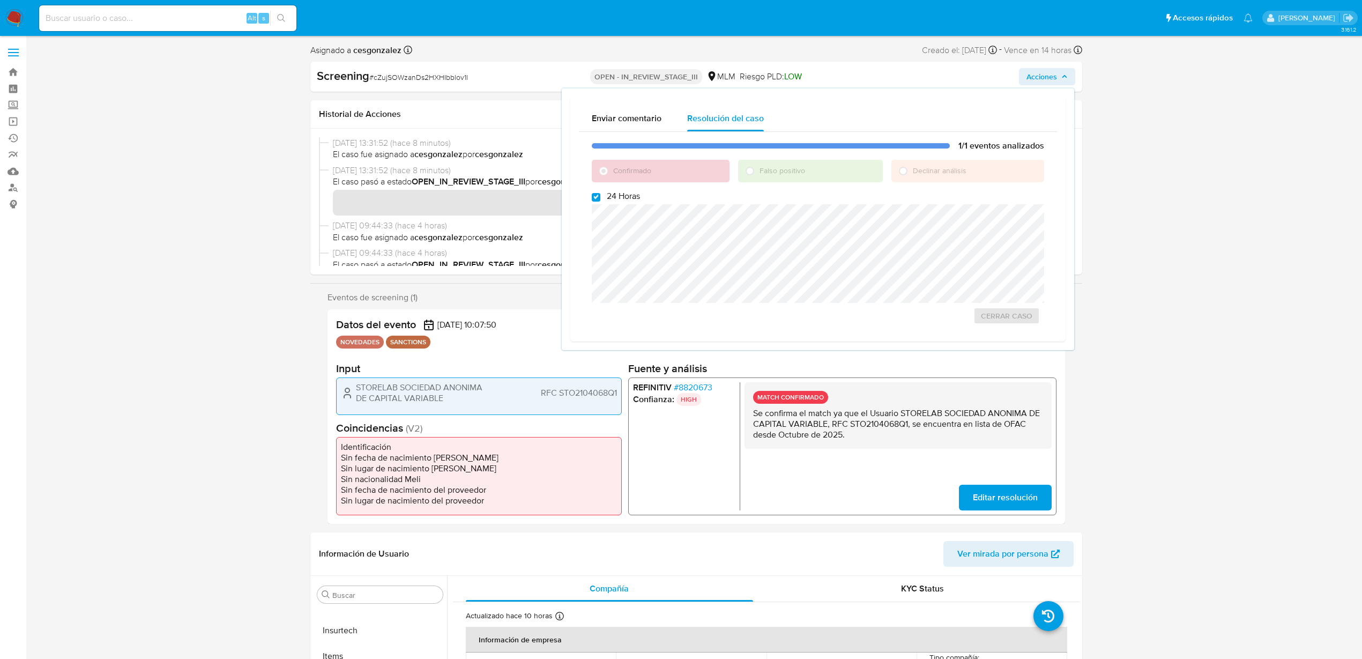
click at [405, 79] on span "# cZujSOWzanDs2HXHIbblov1l" at bounding box center [418, 77] width 99 height 11
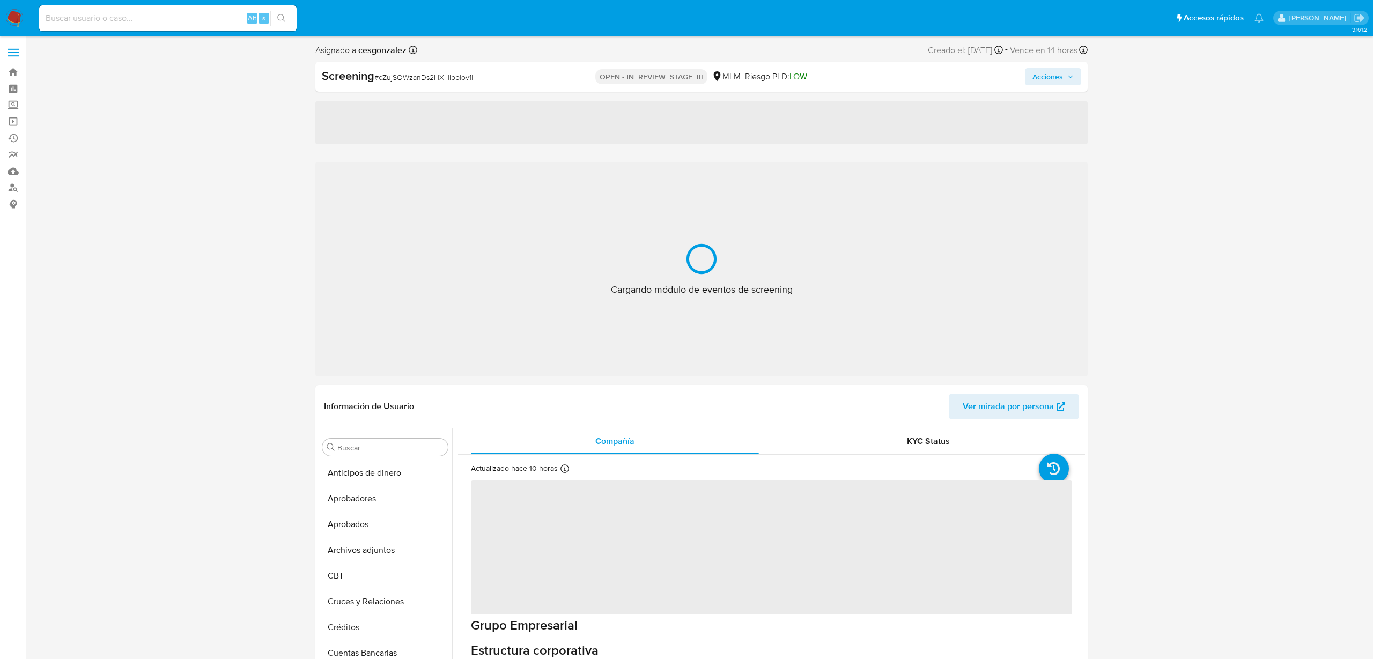
select select "10"
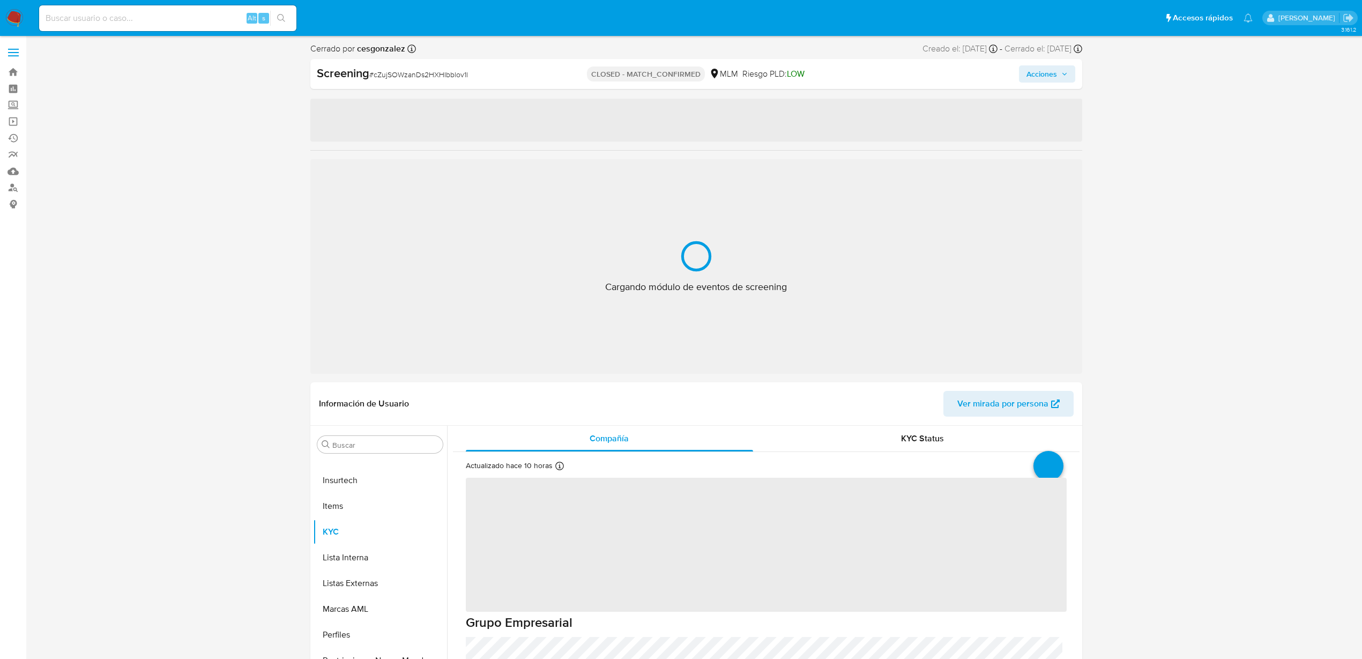
select select "10"
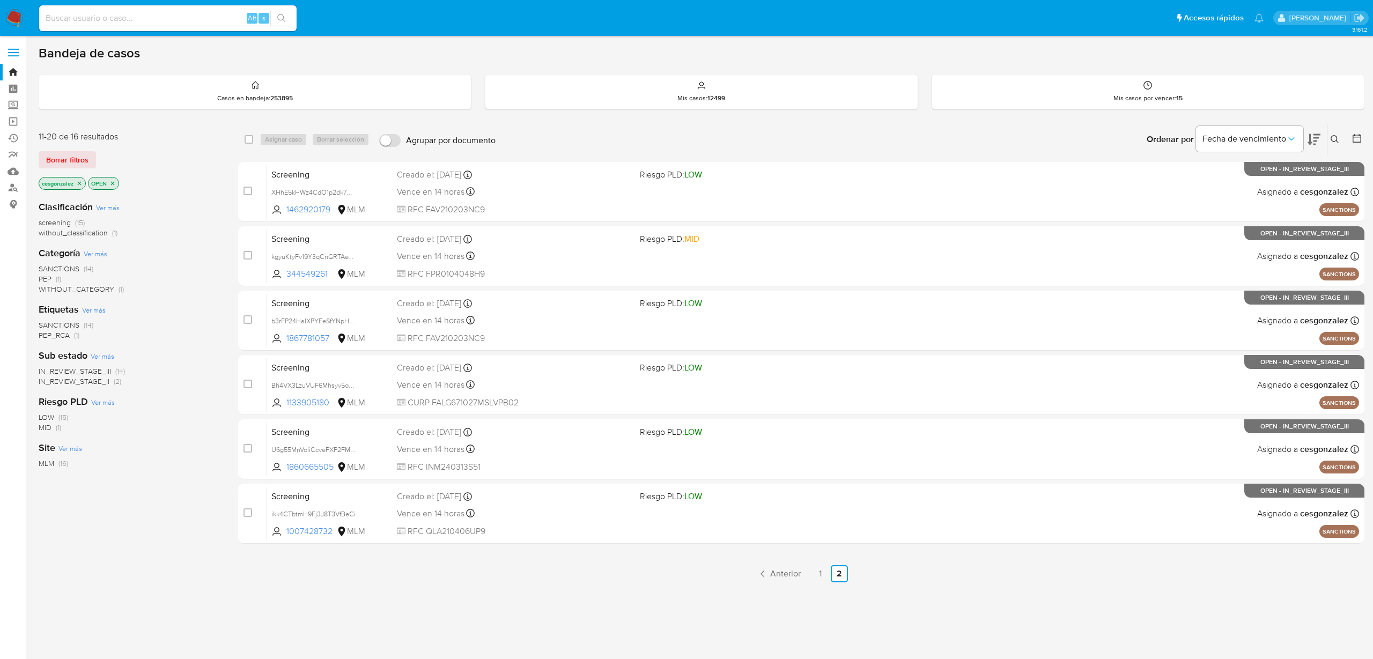
click at [63, 3] on div "Alt s" at bounding box center [167, 18] width 257 height 30
